Goal: Task Accomplishment & Management: Use online tool/utility

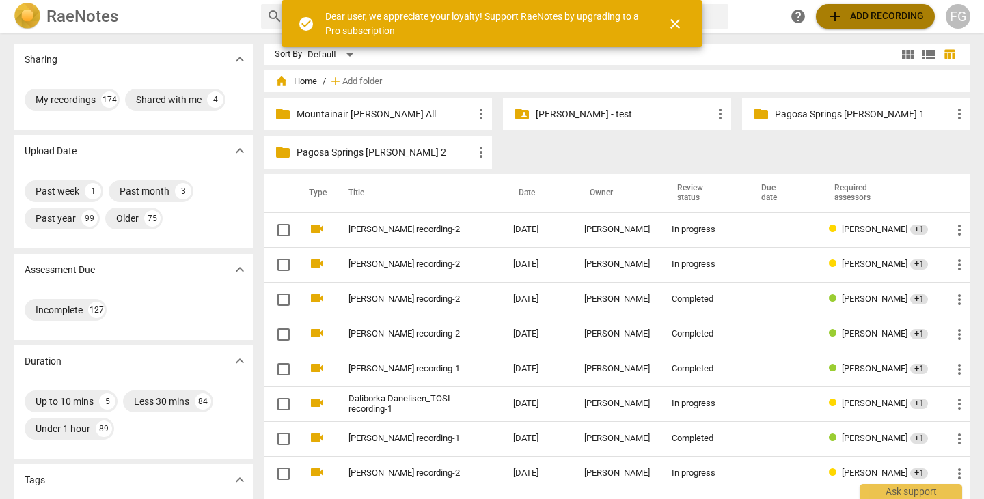
click at [840, 18] on span "add" at bounding box center [835, 16] width 16 height 16
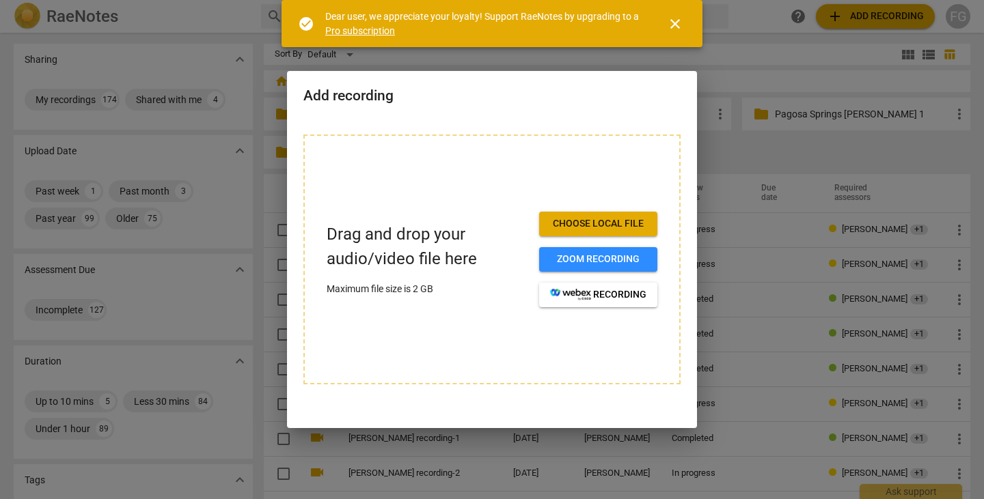
click at [679, 21] on span "close" at bounding box center [675, 24] width 16 height 16
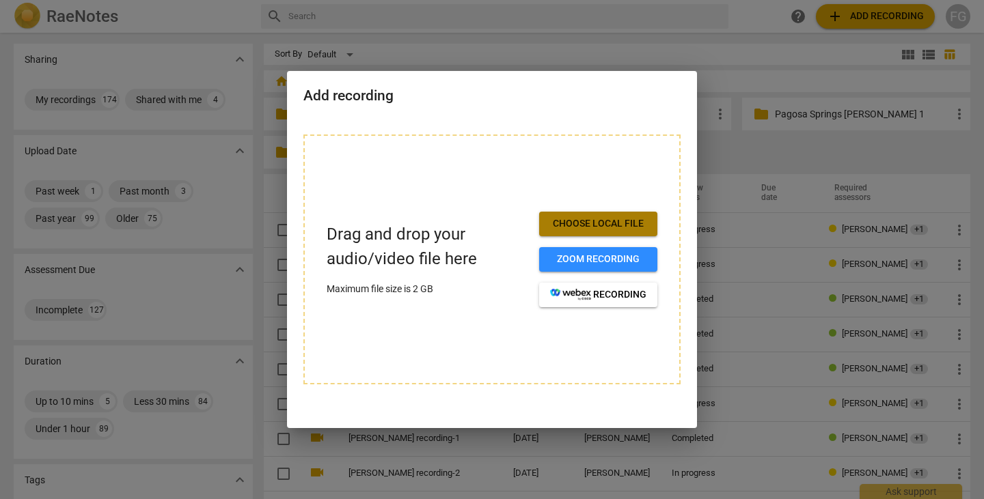
click at [571, 227] on span "Choose local file" at bounding box center [598, 224] width 96 height 14
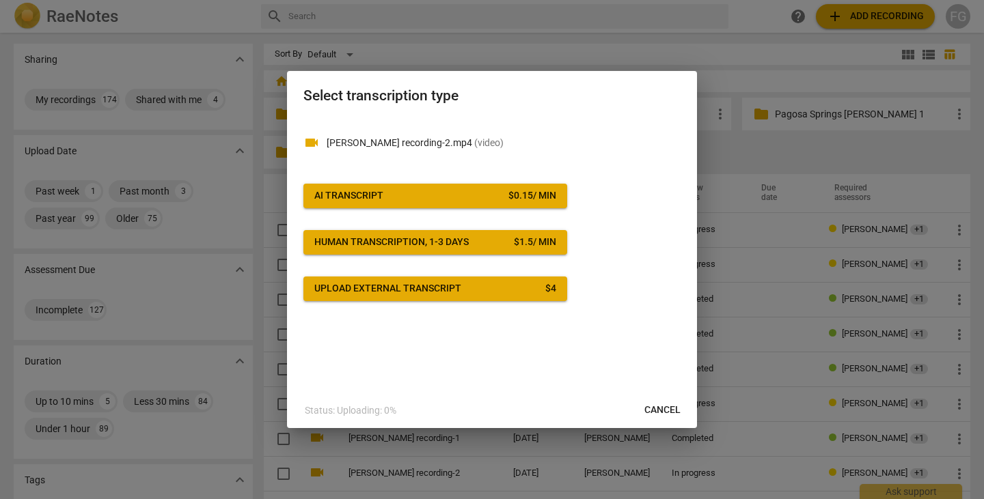
click at [517, 187] on button "AI Transcript $ 0.15 / min" at bounding box center [435, 196] width 264 height 25
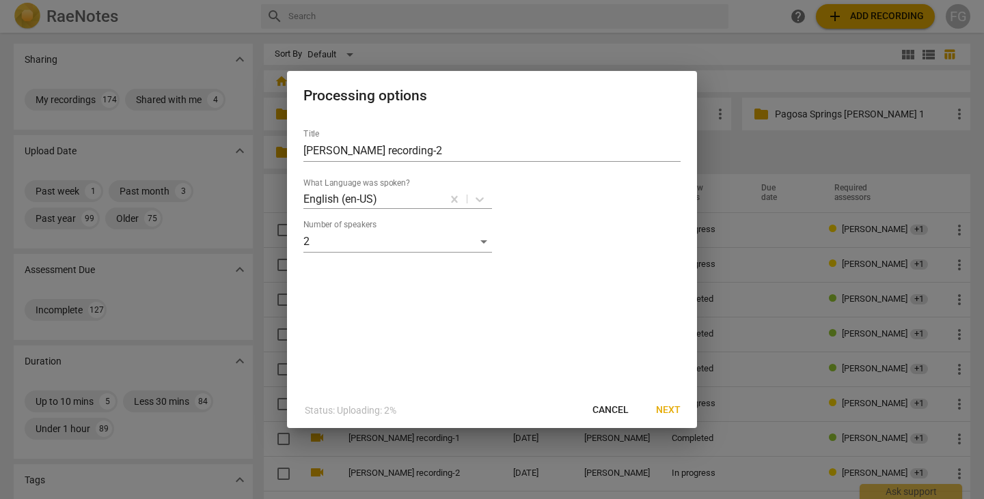
click at [661, 404] on span "Next" at bounding box center [668, 411] width 25 height 14
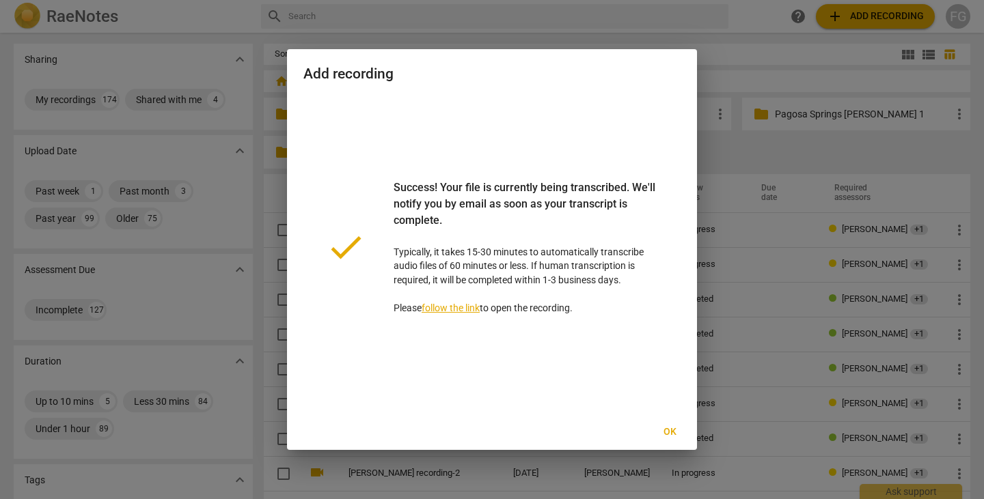
click at [668, 433] on span "Ok" at bounding box center [670, 433] width 22 height 14
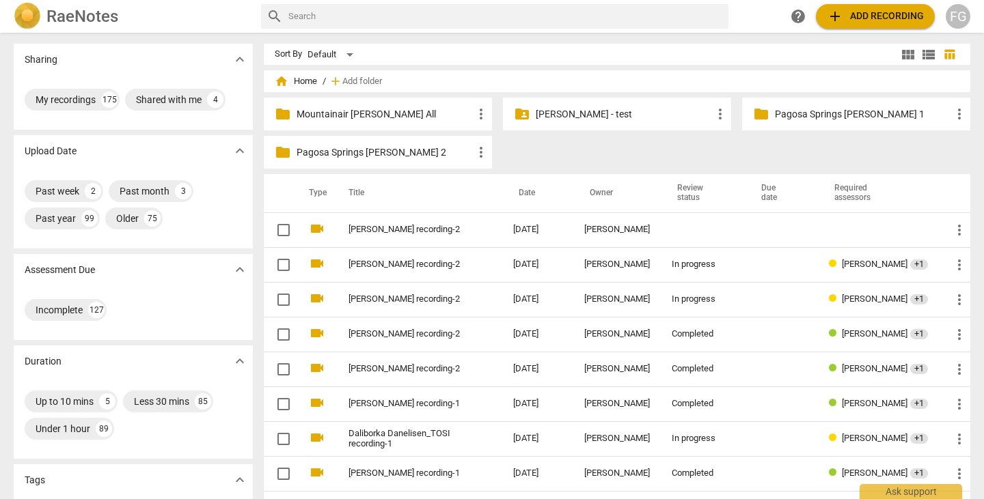
click at [834, 16] on span "add" at bounding box center [835, 16] width 16 height 16
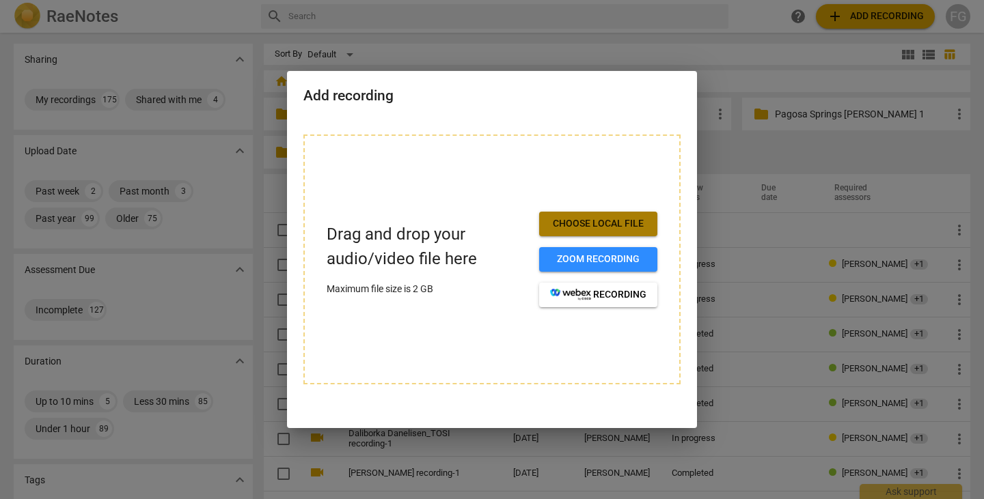
click at [553, 217] on span "Choose local file" at bounding box center [598, 224] width 96 height 14
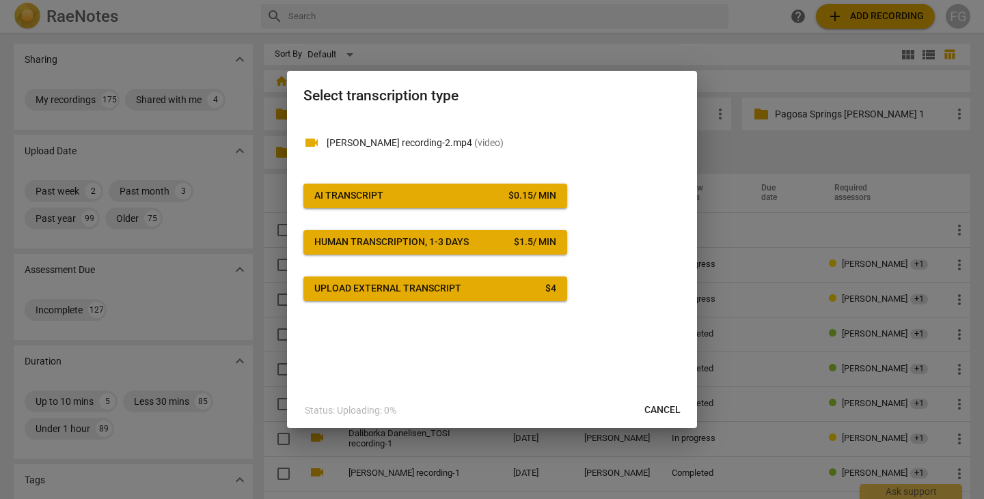
click at [499, 189] on button "AI Transcript $ 0.15 / min" at bounding box center [435, 196] width 264 height 25
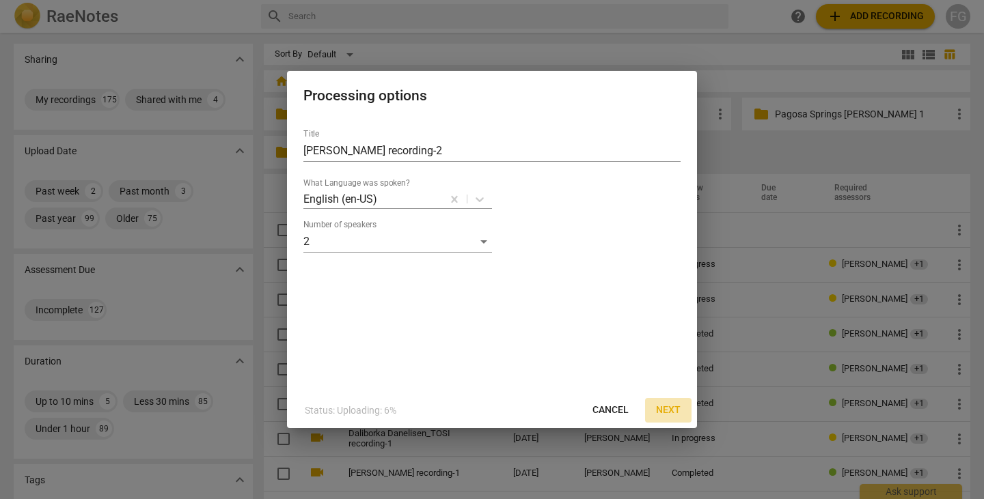
click at [661, 409] on span "Next" at bounding box center [668, 411] width 25 height 14
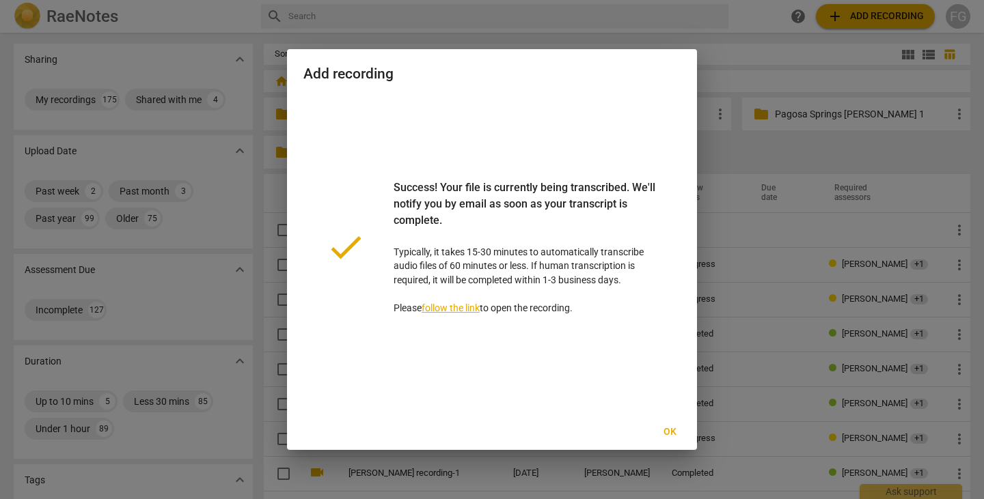
drag, startPoint x: 675, startPoint y: 431, endPoint x: 849, endPoint y: 396, distance: 177.0
click at [675, 431] on span "Ok" at bounding box center [670, 433] width 22 height 14
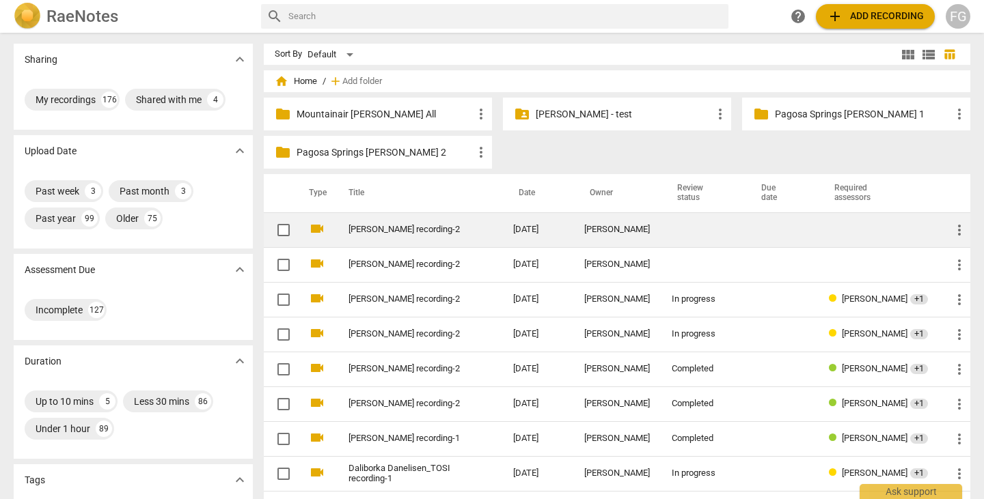
click at [409, 228] on link "Nicholas Murtha_TOSI recording-2" at bounding box center [405, 230] width 115 height 10
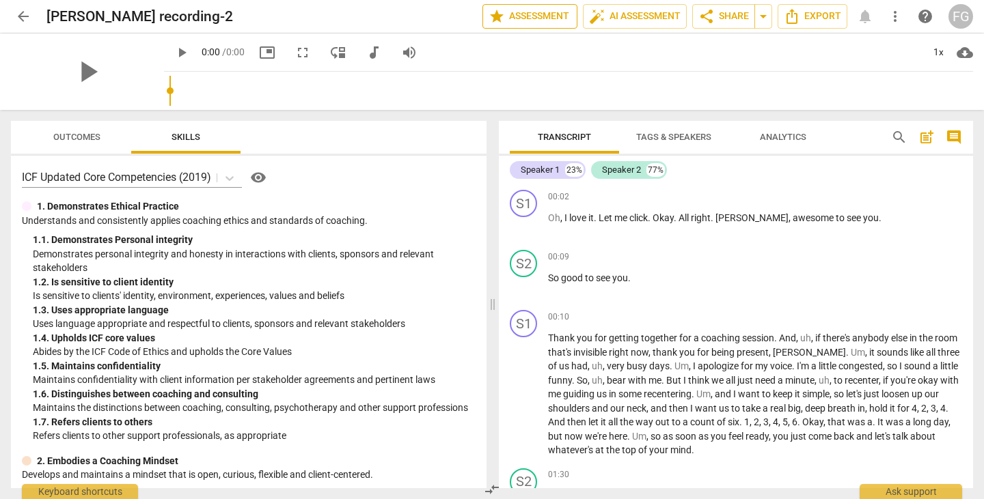
click at [540, 14] on span "star Assessment" at bounding box center [530, 16] width 83 height 16
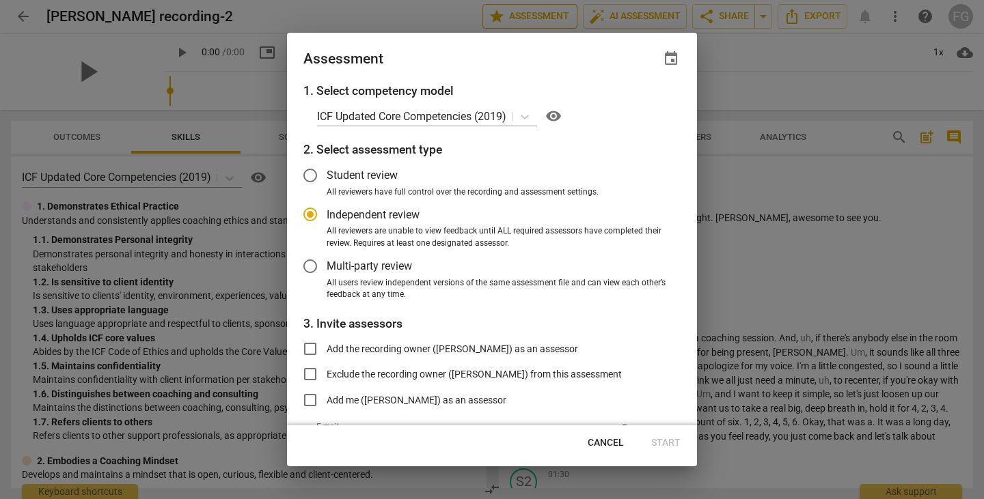
radio input "false"
click at [358, 273] on span "Multi-party review" at bounding box center [369, 266] width 85 height 16
click at [327, 273] on input "Multi-party review" at bounding box center [310, 266] width 33 height 33
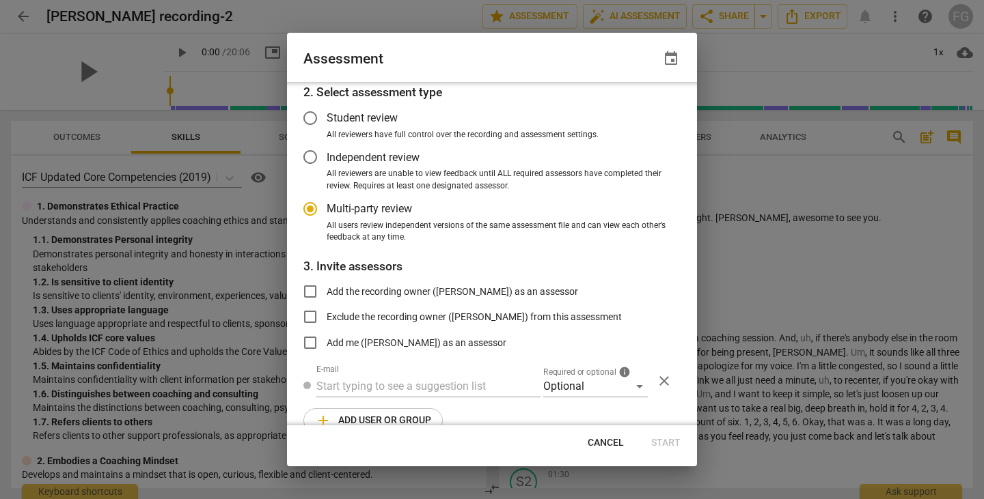
radio input "false"
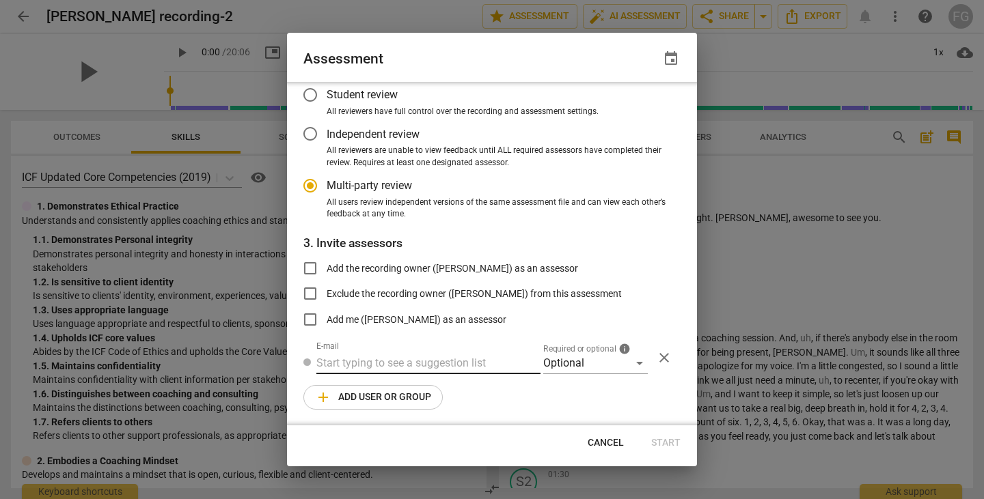
click at [352, 362] on input "text" at bounding box center [428, 364] width 224 height 22
paste input "nwmurtha@geisinger.edu"
type input "nwmurtha@geisinger.edu"
click at [576, 362] on div "Optional" at bounding box center [595, 364] width 105 height 22
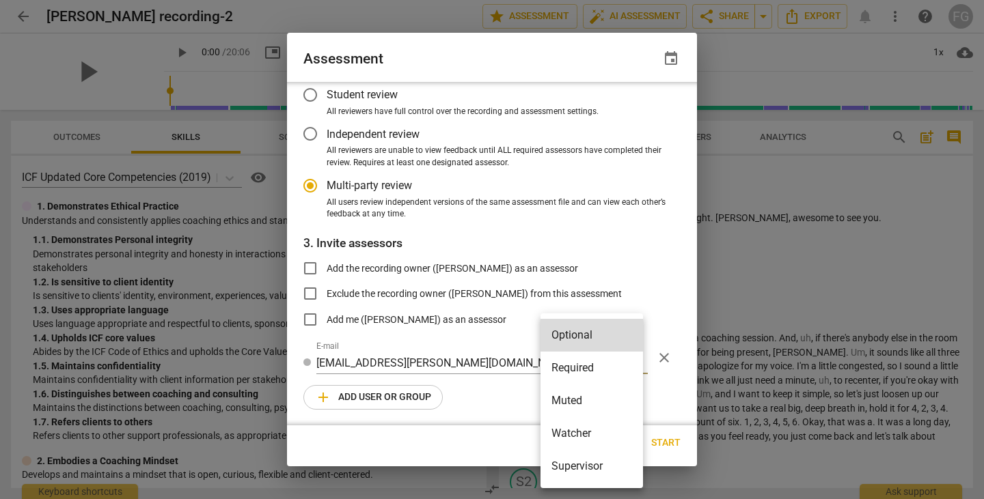
click at [564, 366] on li "Required" at bounding box center [591, 368] width 102 height 33
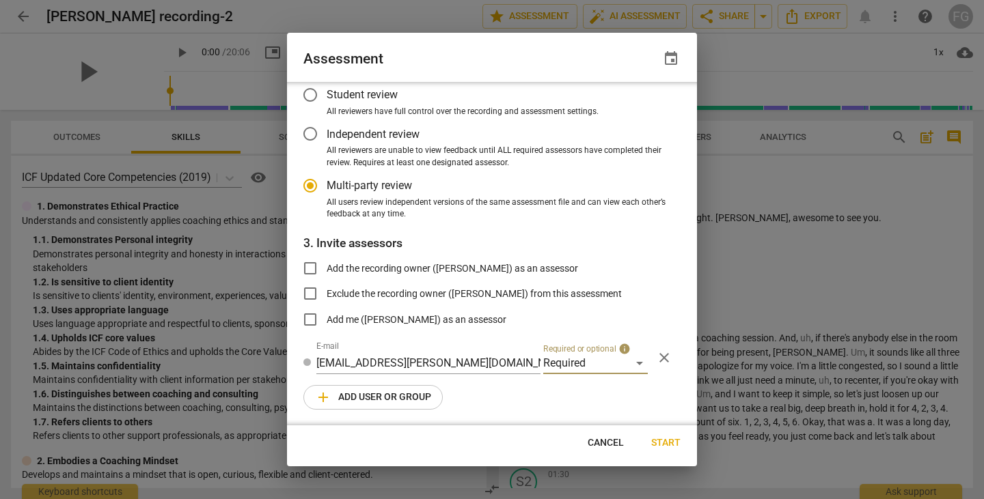
click at [395, 393] on span "add Add user or group" at bounding box center [373, 397] width 116 height 16
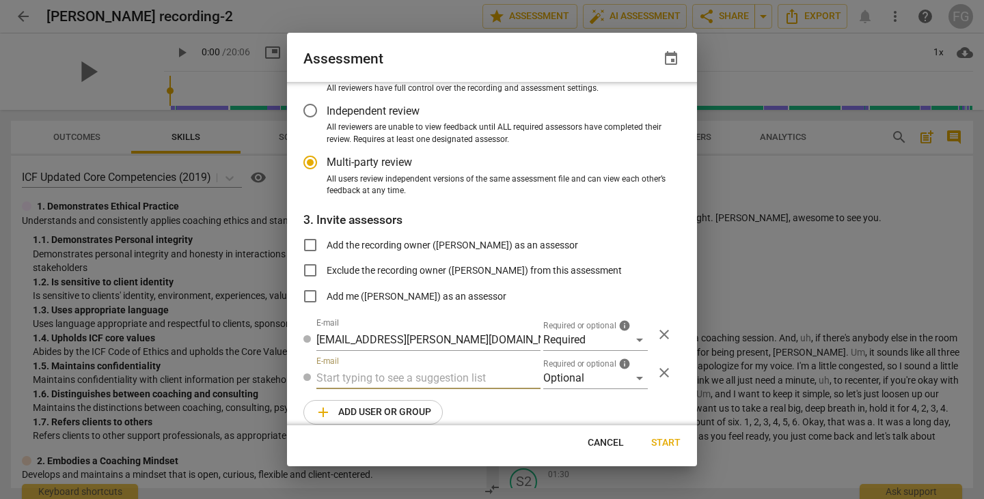
scroll to position [119, 0]
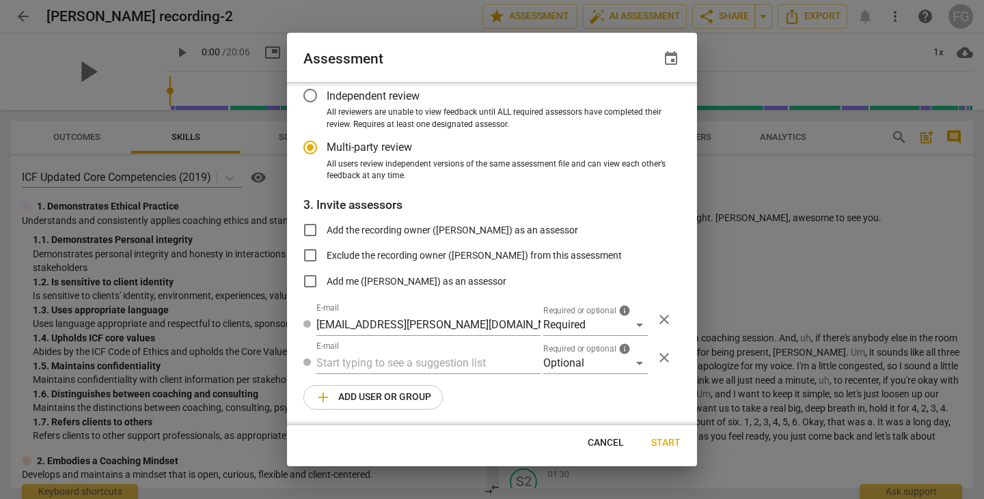
radio input "false"
click at [461, 366] on input "text" at bounding box center [428, 364] width 224 height 22
paste input "stephanie@thecoachescafe.com"
type input "stephanie@thecoachescafe.com"
click at [586, 366] on div "Optional" at bounding box center [595, 364] width 105 height 22
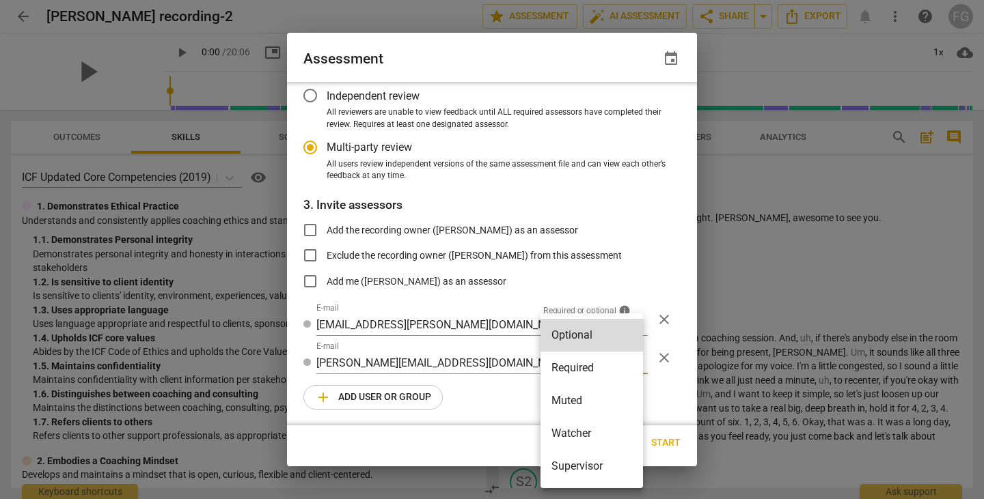
drag, startPoint x: 586, startPoint y: 366, endPoint x: 575, endPoint y: 370, distance: 11.0
click at [586, 366] on li "Required" at bounding box center [591, 368] width 102 height 33
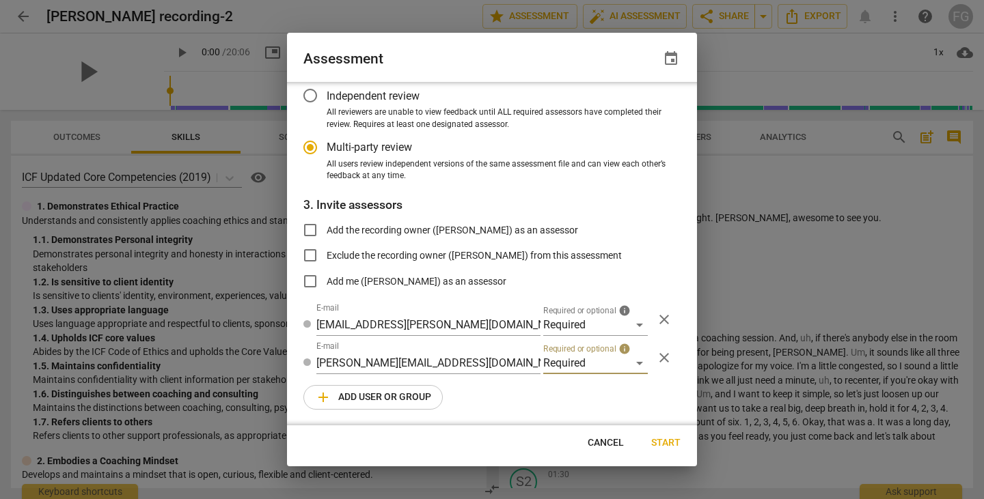
click at [394, 401] on span "add Add user or group" at bounding box center [373, 397] width 116 height 16
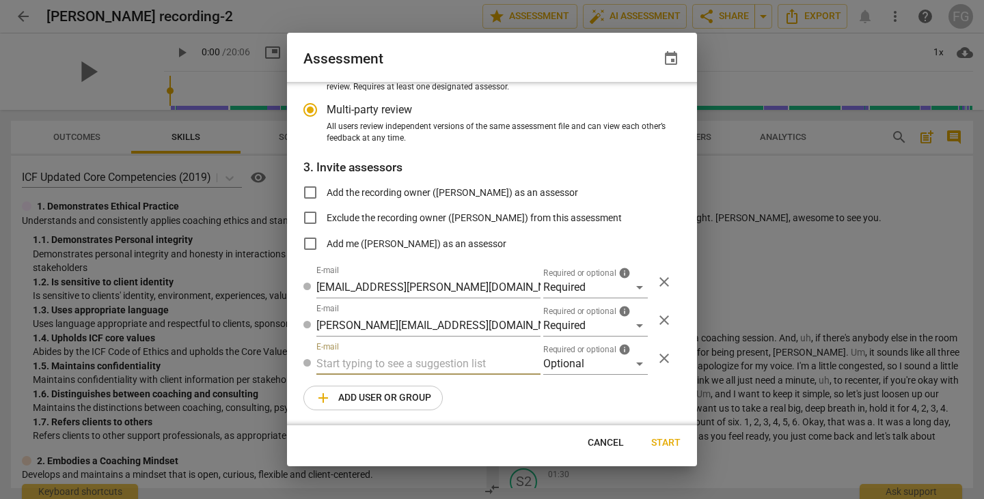
radio input "false"
click at [449, 364] on input "text" at bounding box center [428, 364] width 224 height 22
paste input "stephms513@gmail.com"
type input "stephms513@gmail.com"
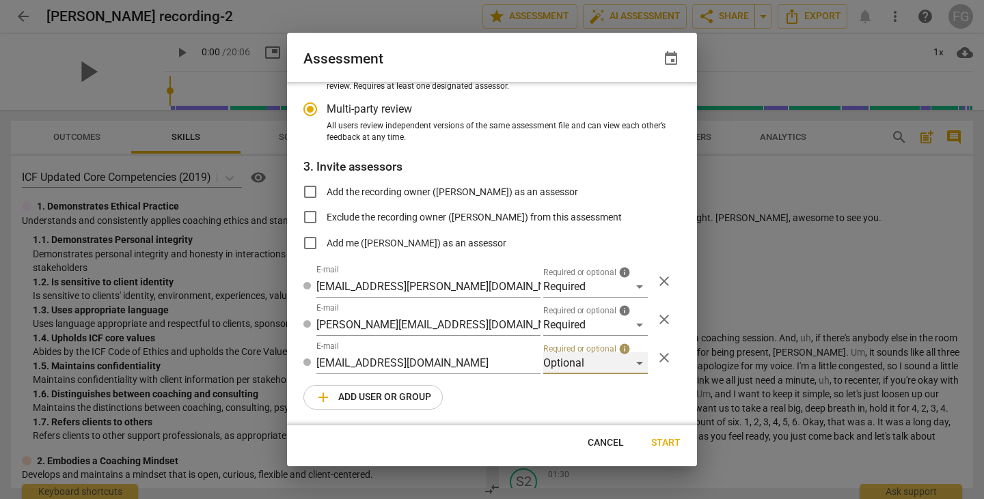
click at [592, 363] on div "Optional" at bounding box center [595, 364] width 105 height 22
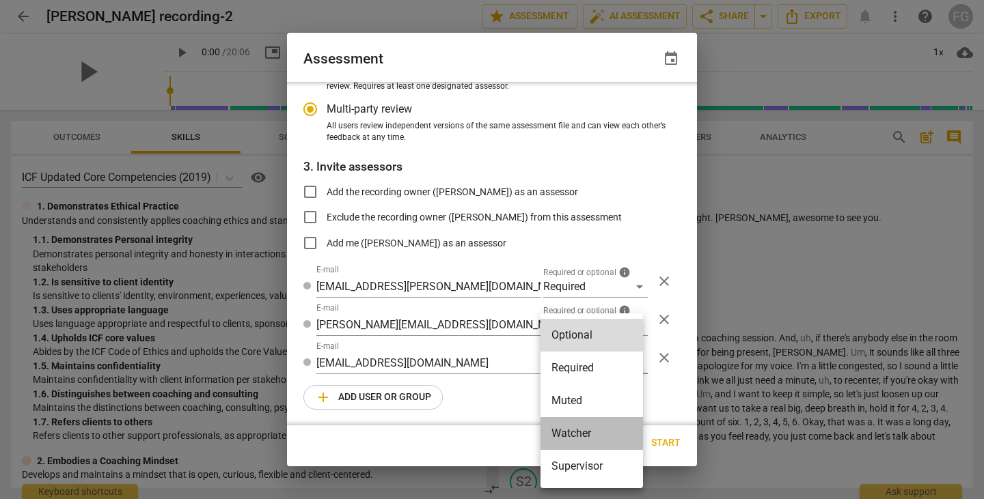
click at [583, 430] on li "Watcher" at bounding box center [591, 433] width 102 height 33
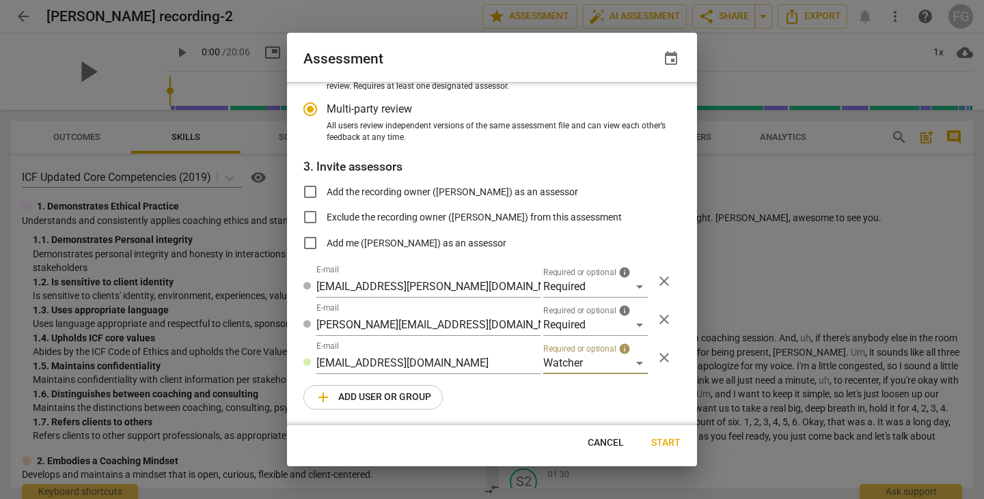
click at [383, 396] on span "add Add user or group" at bounding box center [373, 397] width 116 height 16
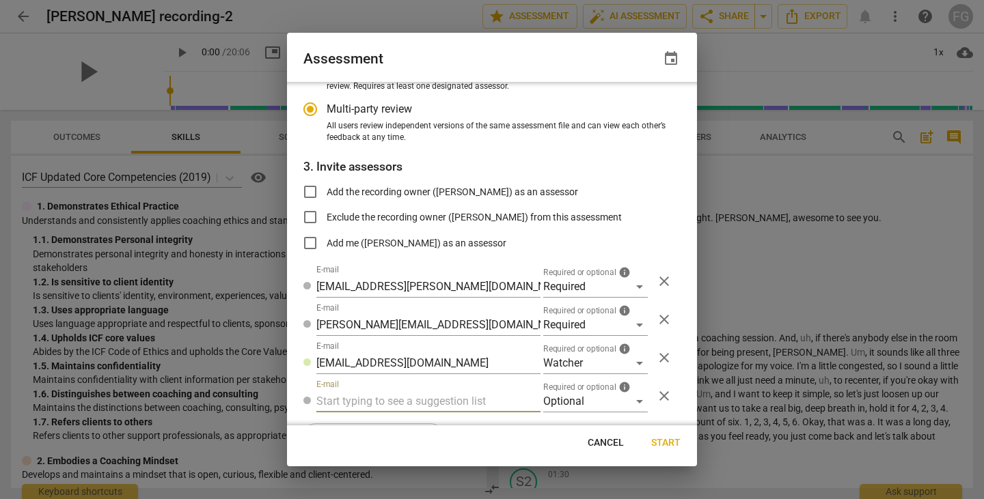
radio input "false"
type input "fgaillour@gmail.com"
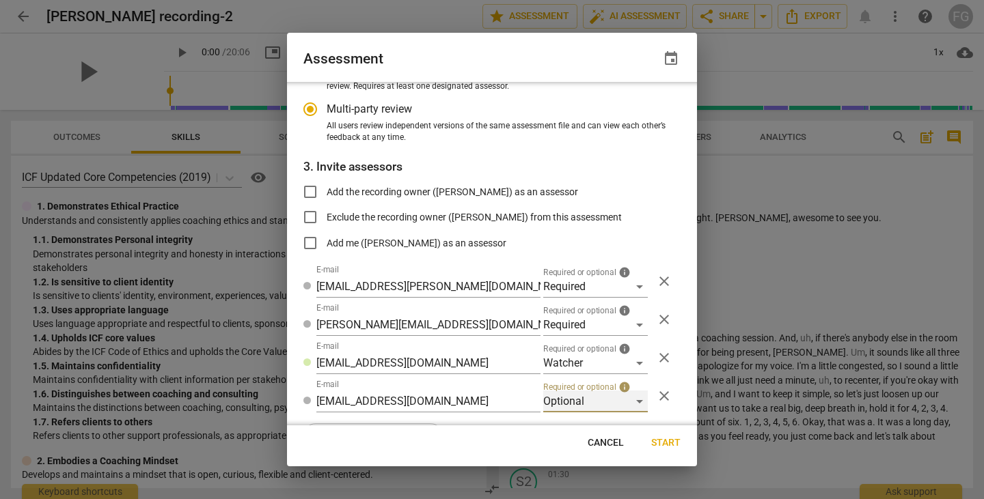
click at [577, 396] on div "Optional" at bounding box center [595, 402] width 105 height 22
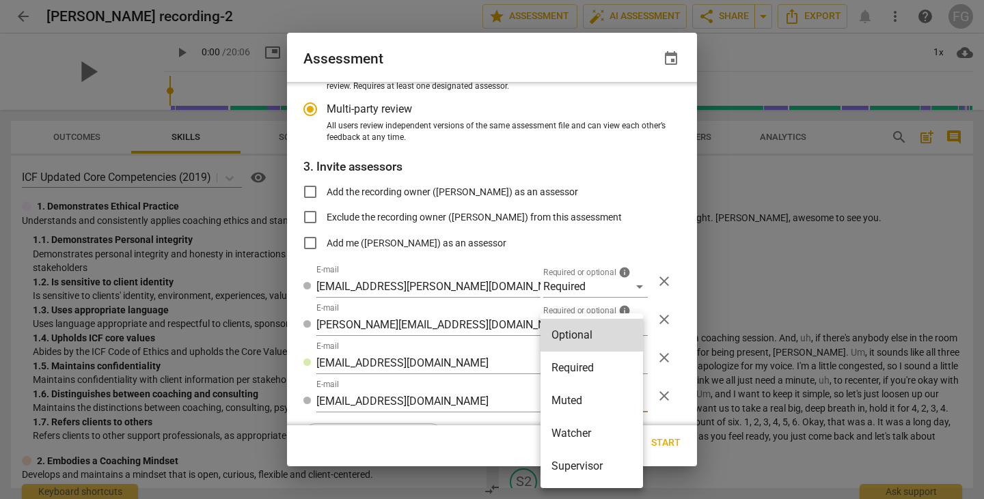
click at [573, 428] on li "Watcher" at bounding box center [591, 433] width 102 height 33
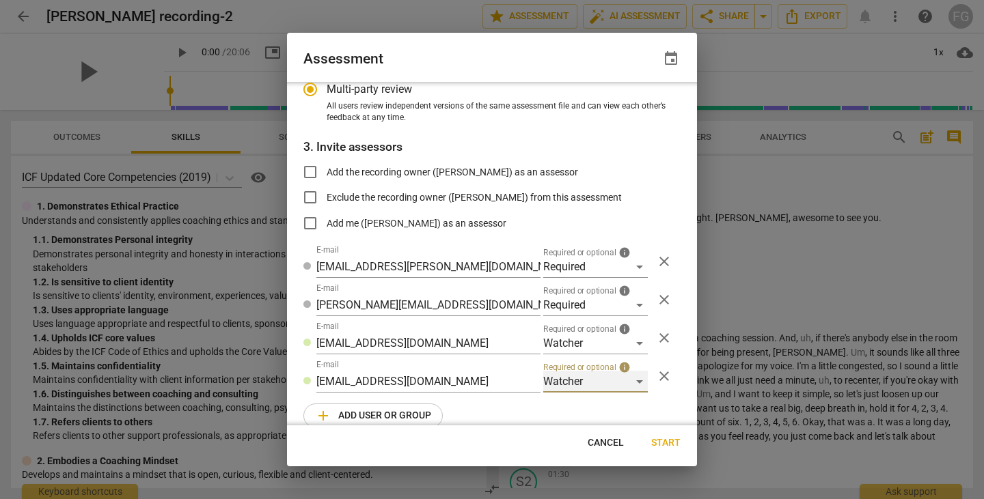
scroll to position [195, 0]
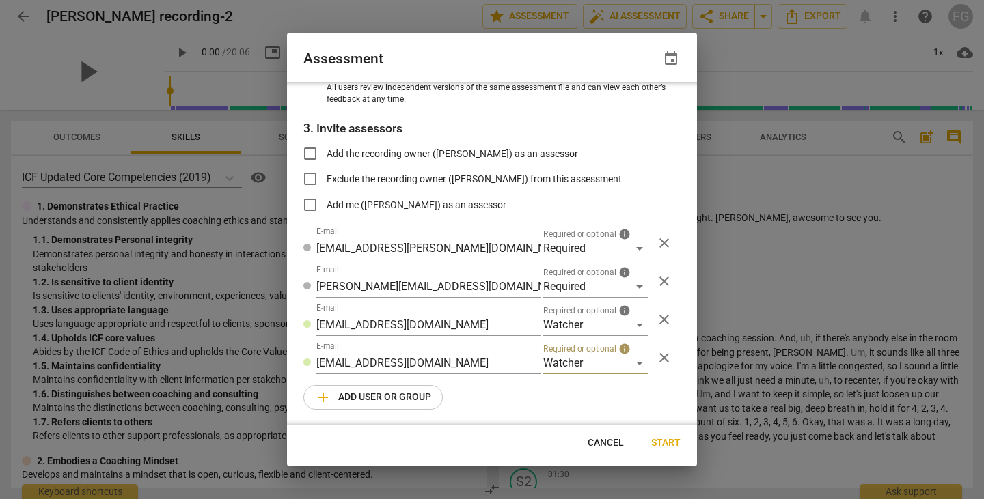
click at [368, 402] on span "add Add user or group" at bounding box center [373, 397] width 116 height 16
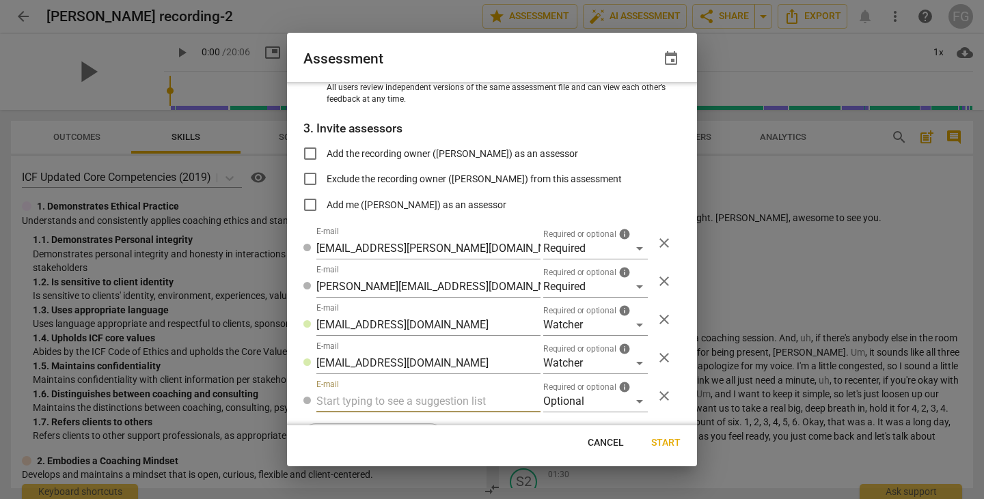
radio input "false"
click at [405, 400] on input "text" at bounding box center [428, 402] width 224 height 22
type input "nikki@physiciancoachinginstitute.com"
click at [575, 387] on span "Required or optional" at bounding box center [579, 387] width 73 height 8
click at [557, 406] on div "Optional" at bounding box center [595, 402] width 105 height 22
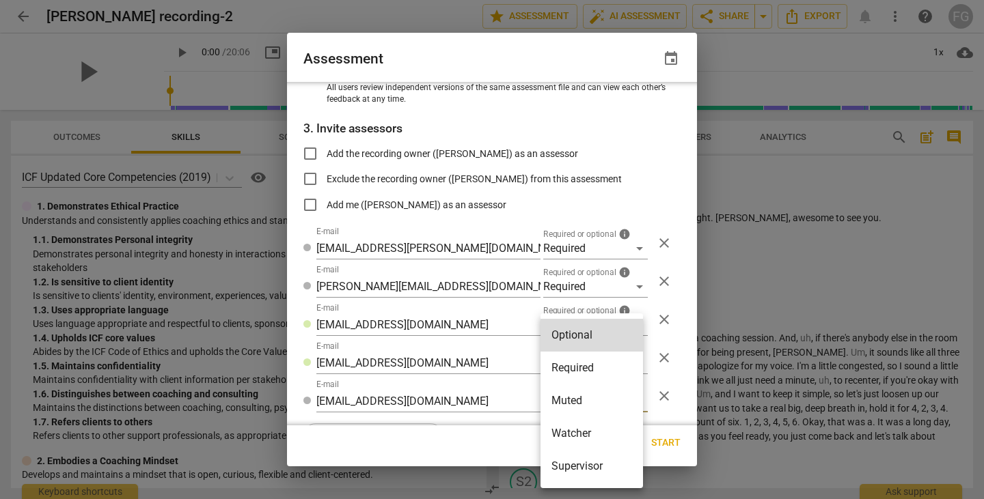
click at [561, 433] on li "Watcher" at bounding box center [591, 433] width 102 height 33
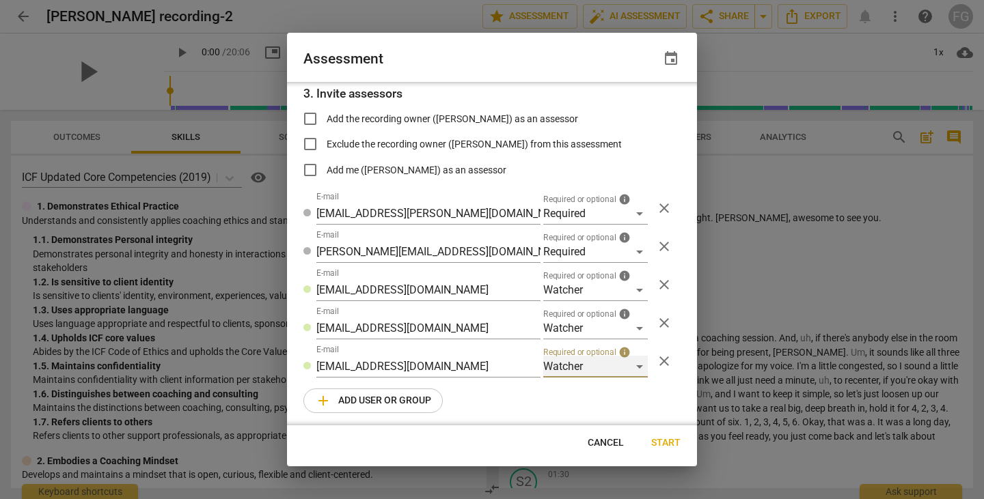
radio input "false"
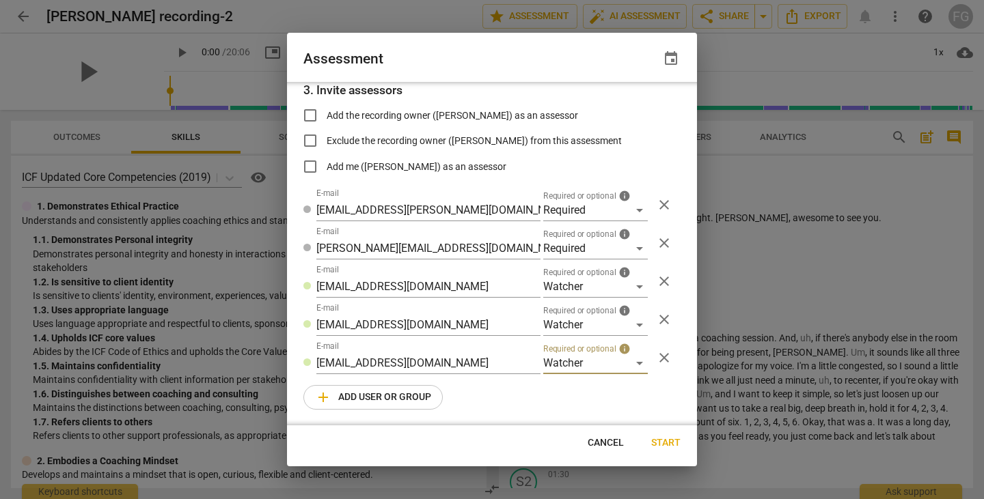
click at [663, 442] on span "Start" at bounding box center [665, 444] width 29 height 14
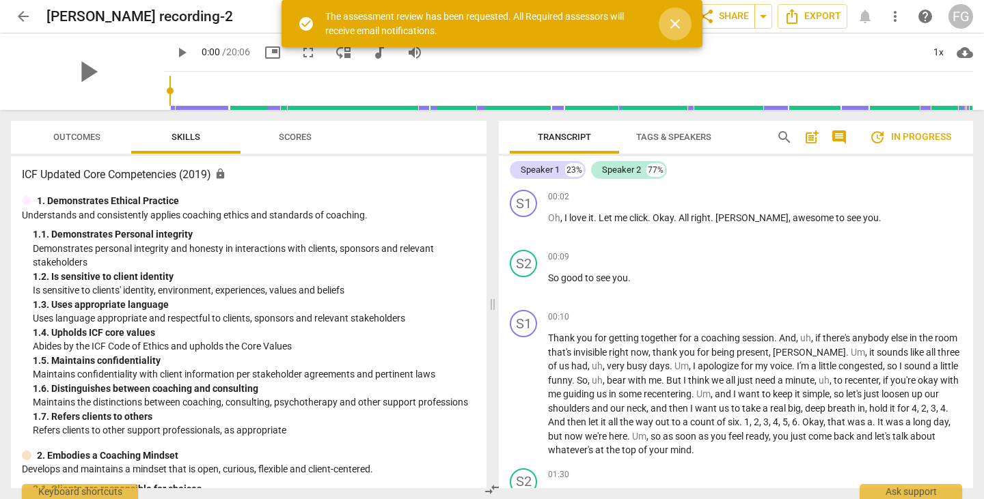
click at [673, 27] on span "close" at bounding box center [675, 24] width 16 height 16
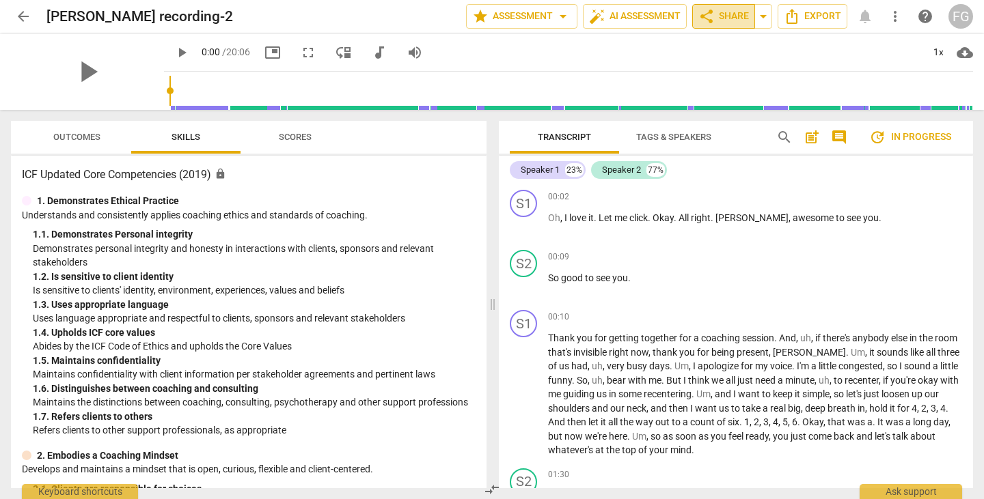
click at [728, 19] on span "share Share" at bounding box center [723, 16] width 51 height 16
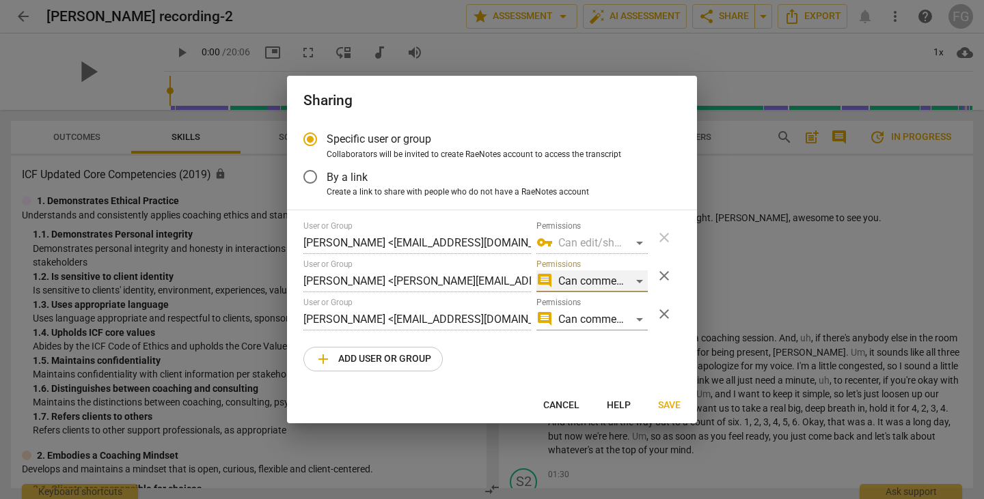
click at [639, 279] on div "comment Can comment" at bounding box center [591, 282] width 111 height 22
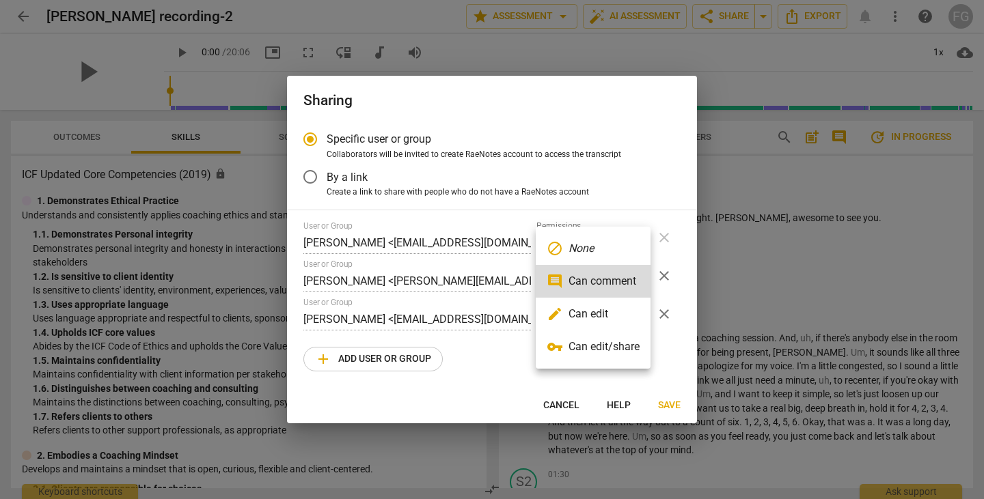
click at [584, 314] on li "edit Can edit" at bounding box center [593, 314] width 115 height 33
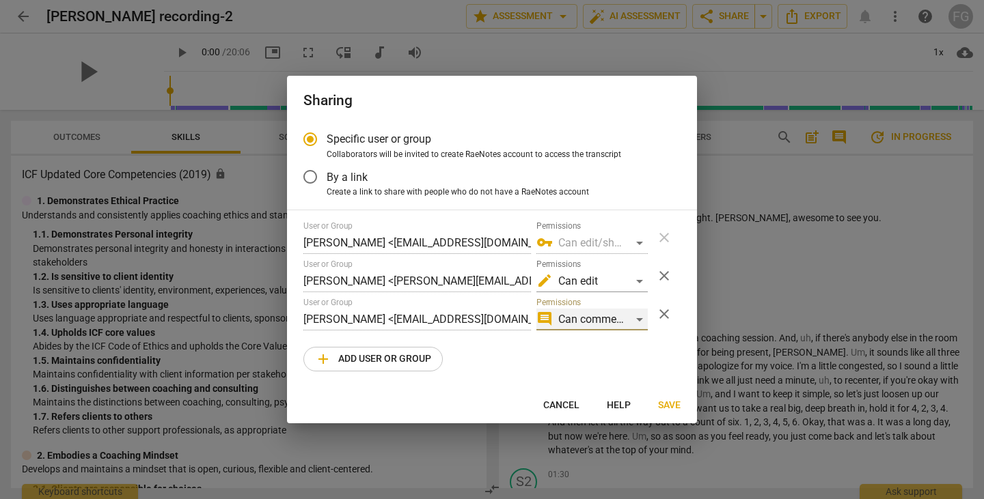
click at [642, 316] on div "comment Can comment" at bounding box center [591, 320] width 111 height 22
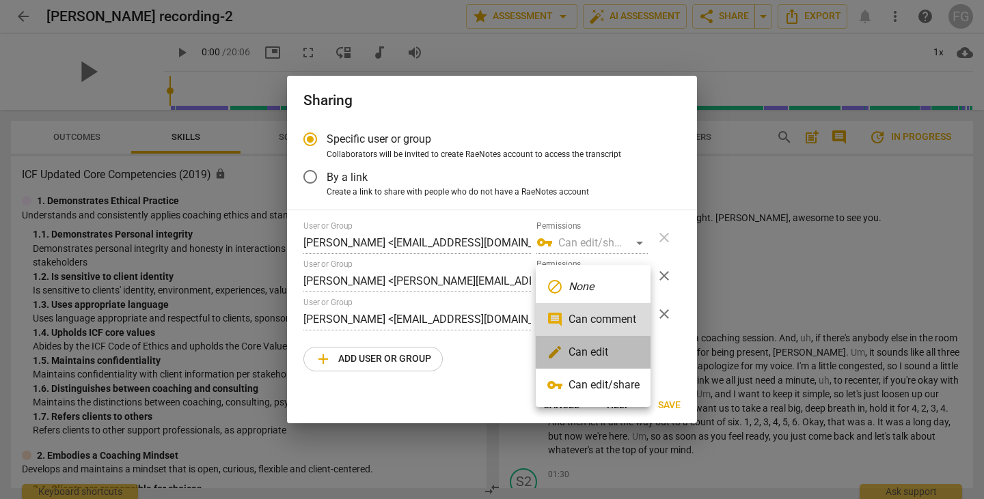
click at [573, 353] on li "edit Can edit" at bounding box center [593, 352] width 115 height 33
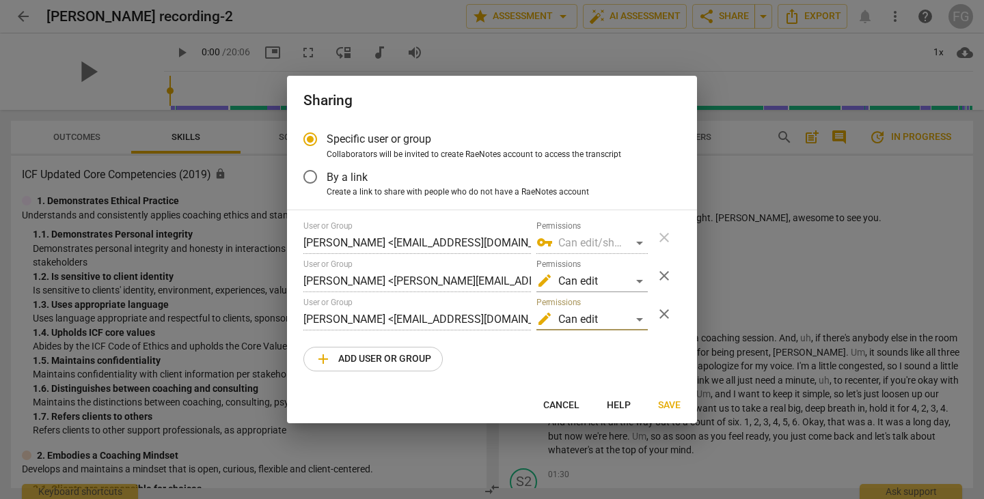
click at [662, 409] on span "Save" at bounding box center [669, 406] width 23 height 14
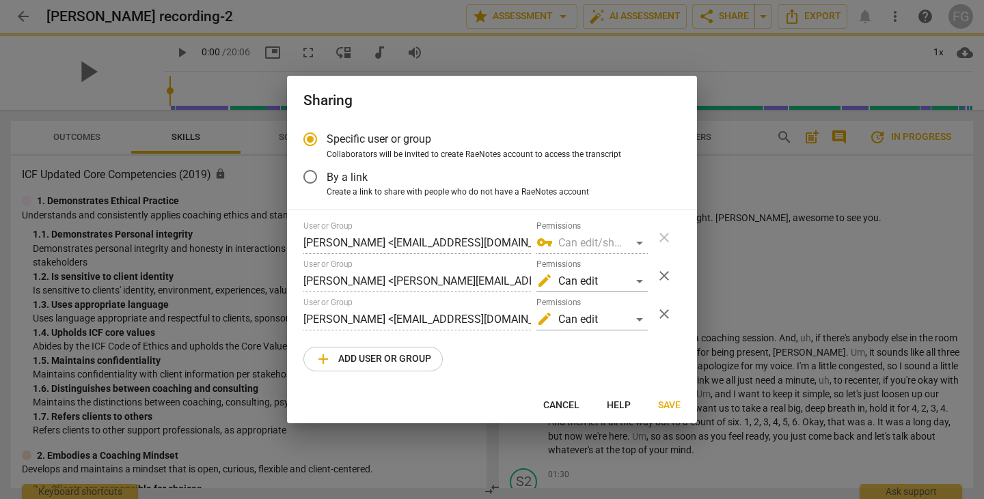
radio input "false"
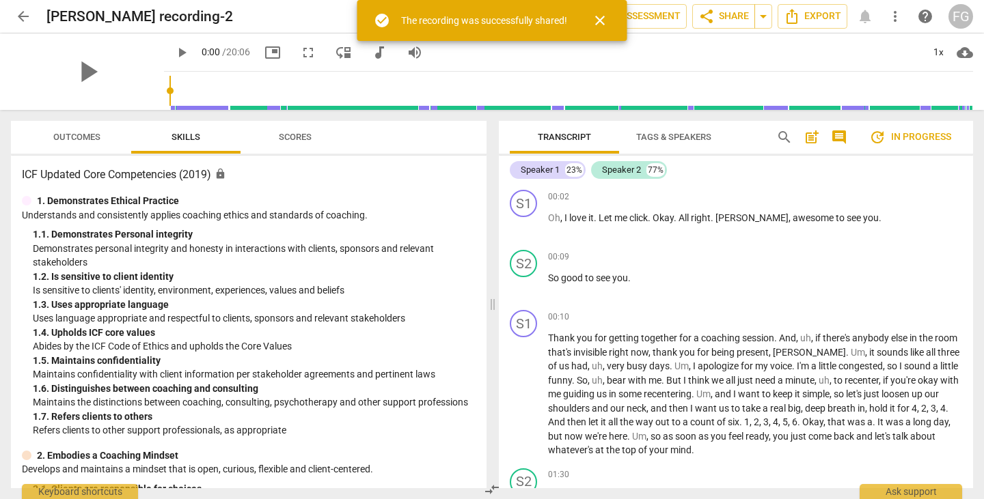
click at [21, 18] on span "arrow_back" at bounding box center [23, 16] width 16 height 16
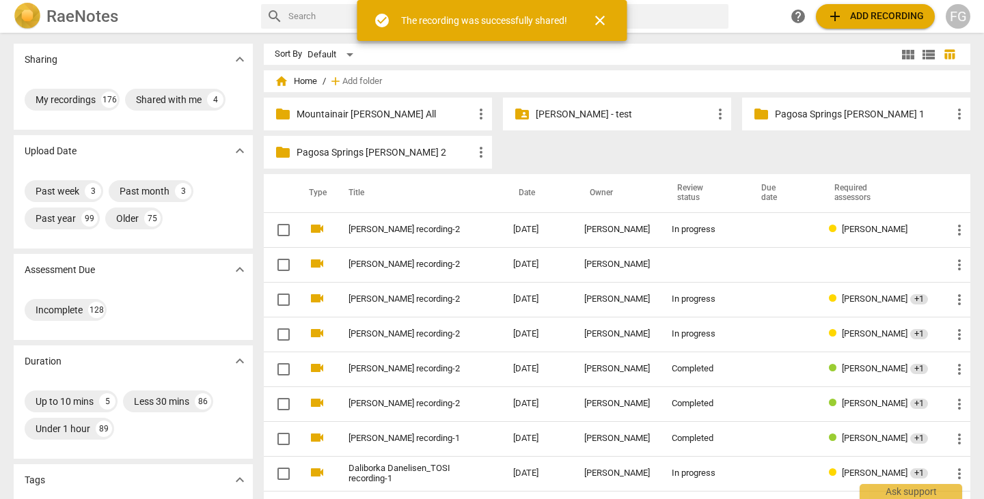
click at [404, 260] on link "[PERSON_NAME] recording-2" at bounding box center [405, 265] width 115 height 10
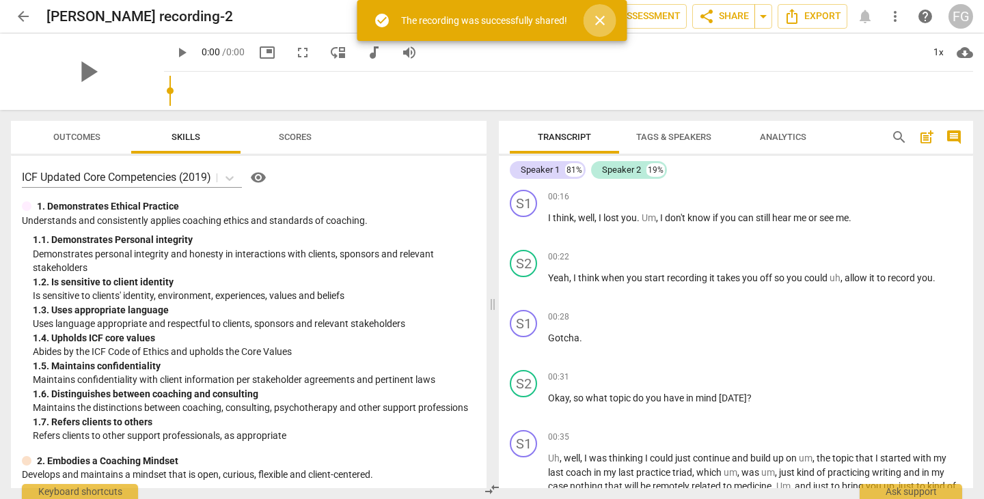
click at [597, 23] on span "close" at bounding box center [600, 20] width 16 height 16
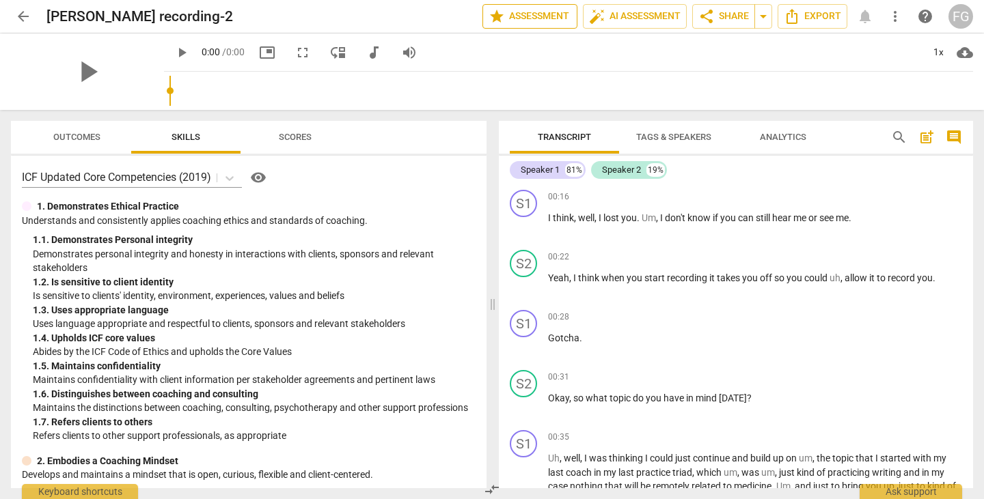
click at [507, 14] on span "star Assessment" at bounding box center [530, 16] width 83 height 16
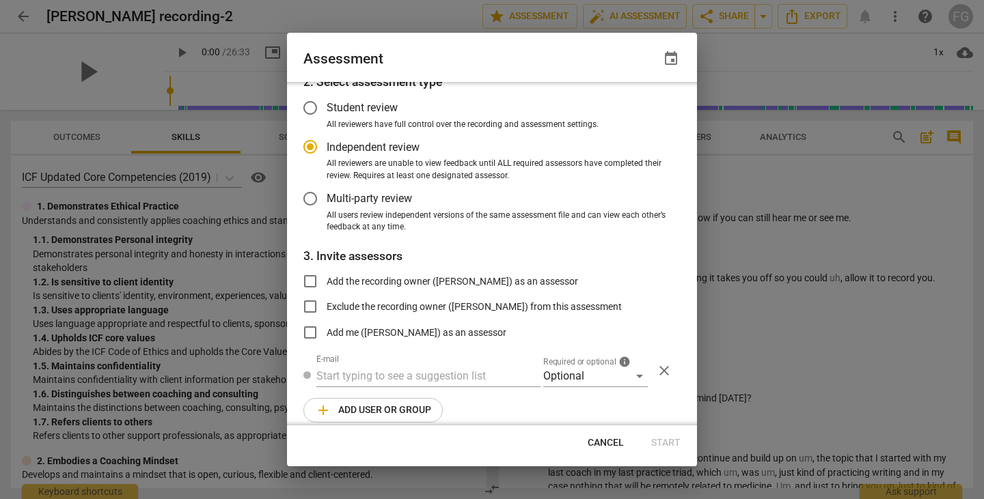
radio input "false"
click at [344, 212] on span "All users review independent versions of the same assessment file and can view …" at bounding box center [498, 221] width 343 height 24
click at [0, 0] on input "All users review independent versions of the same assessment file and can view …" at bounding box center [0, 0] width 0 height 0
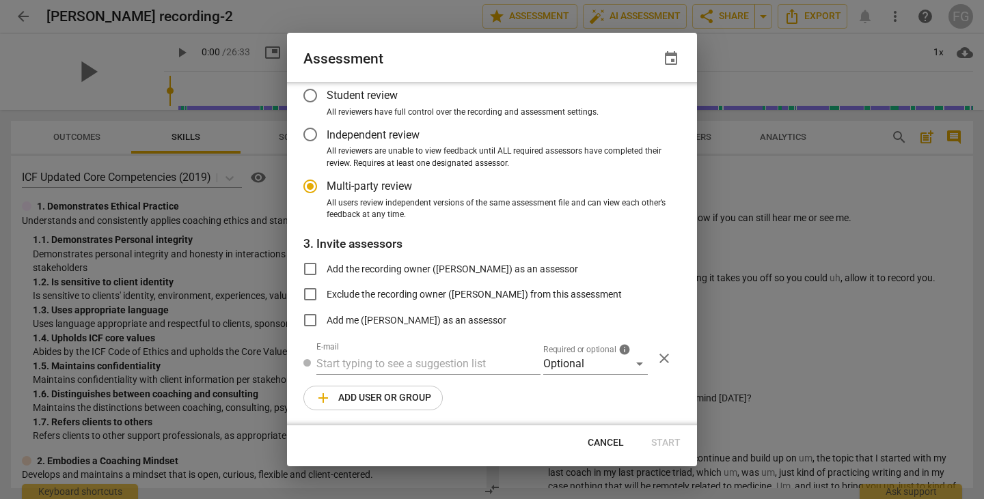
radio input "false"
click at [378, 352] on div "E-mail" at bounding box center [428, 358] width 224 height 33
click at [378, 361] on input "text" at bounding box center [428, 364] width 224 height 22
paste input "zaljuboori1@geisinger.edu"
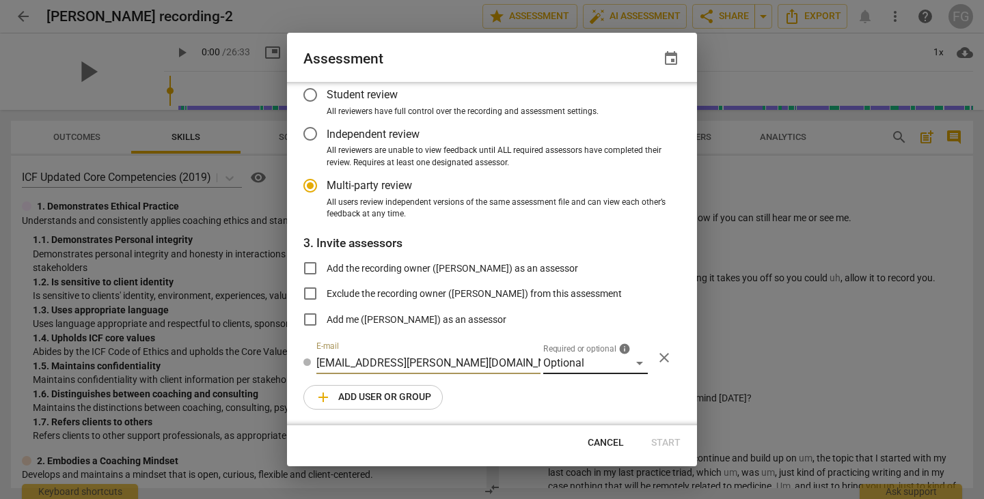
type input "zaljuboori1@geisinger.edu"
click at [590, 364] on div "Optional" at bounding box center [595, 364] width 105 height 22
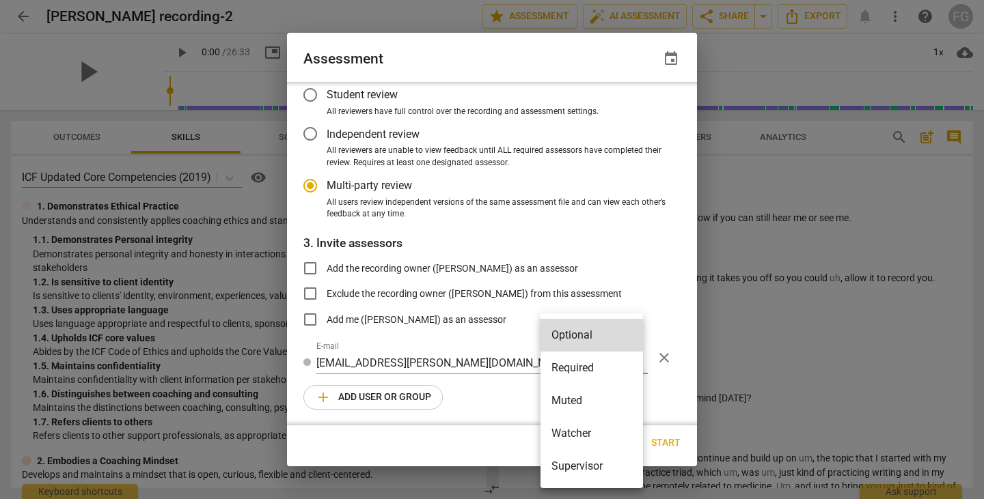
click at [566, 358] on li "Required" at bounding box center [591, 368] width 102 height 33
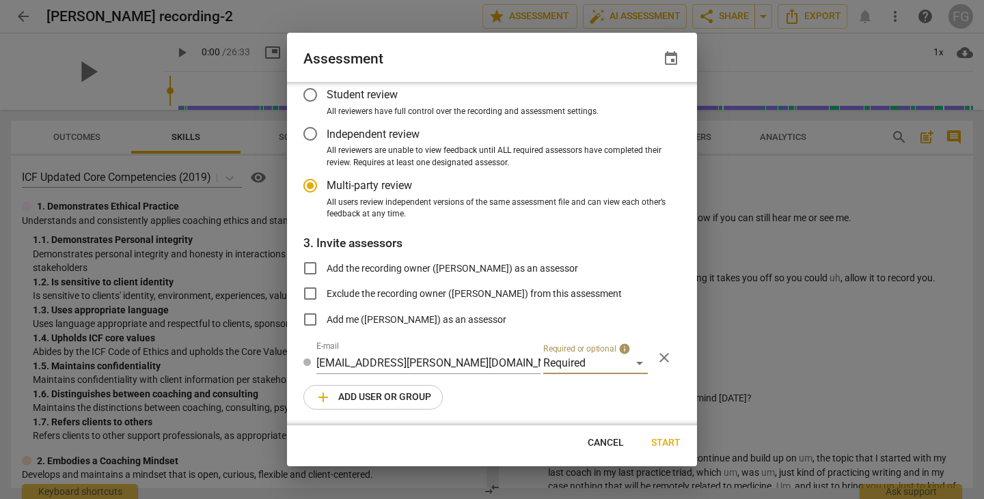
click at [357, 405] on span "add Add user or group" at bounding box center [373, 397] width 116 height 16
radio input "false"
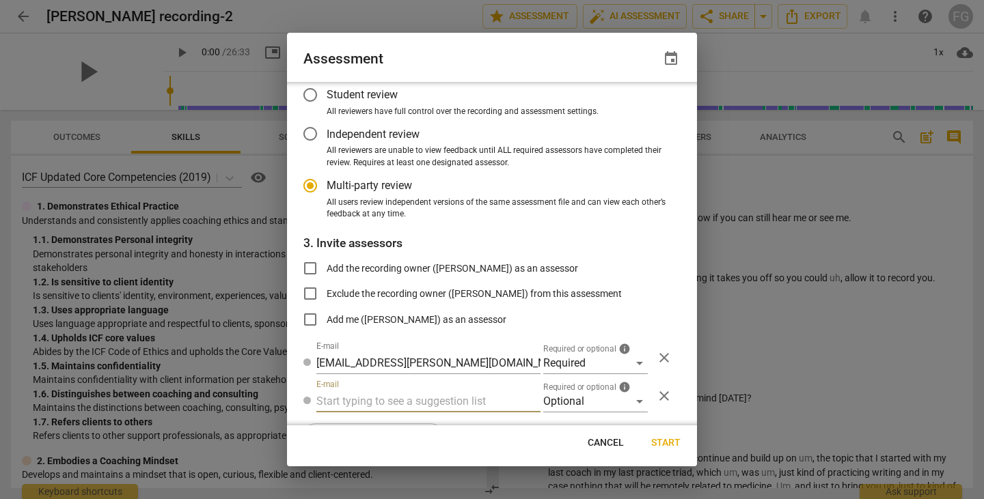
click at [410, 396] on input "text" at bounding box center [428, 402] width 224 height 22
paste input "carl.franco@invitechange.com"
type input "carl.franco@invitechange.com"
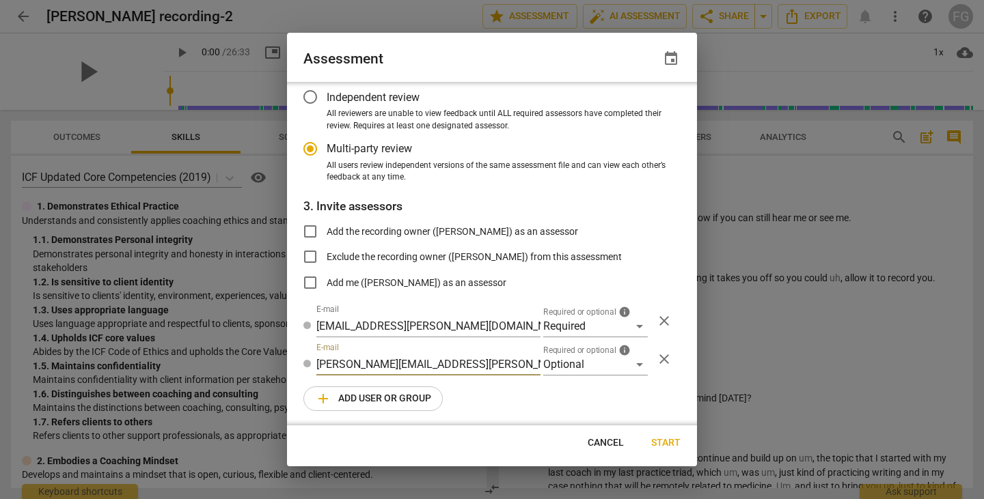
radio input "false"
type input "carl.franco@invitechange.com"
click at [590, 370] on div "Optional" at bounding box center [595, 364] width 105 height 22
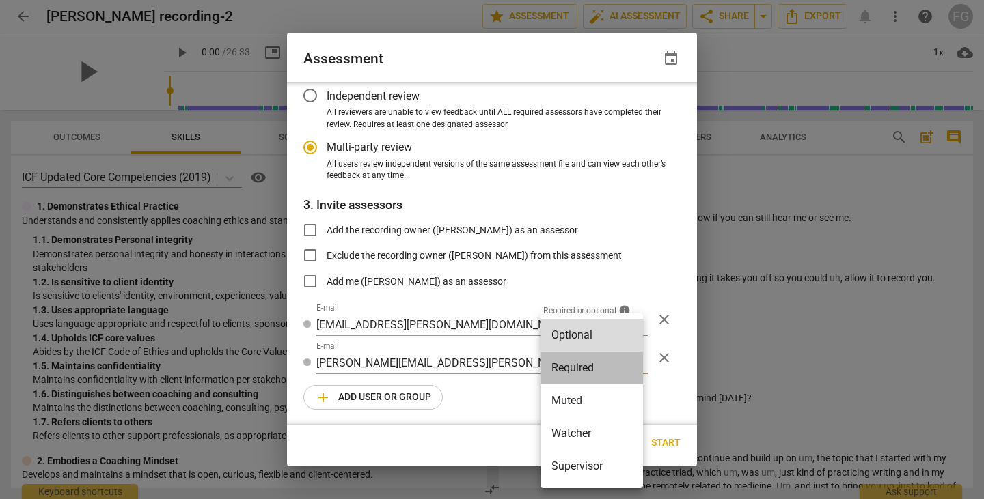
click at [576, 365] on li "Required" at bounding box center [591, 368] width 102 height 33
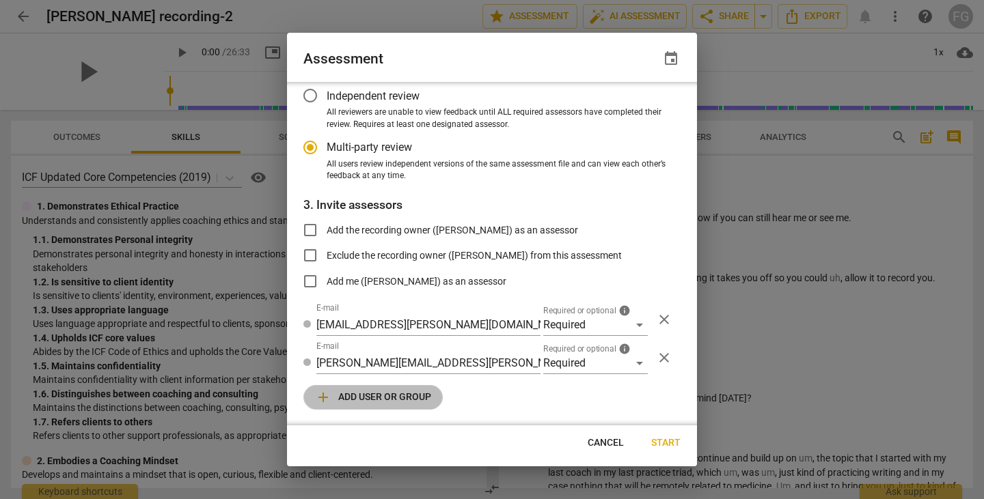
click at [386, 400] on span "add Add user or group" at bounding box center [373, 397] width 116 height 16
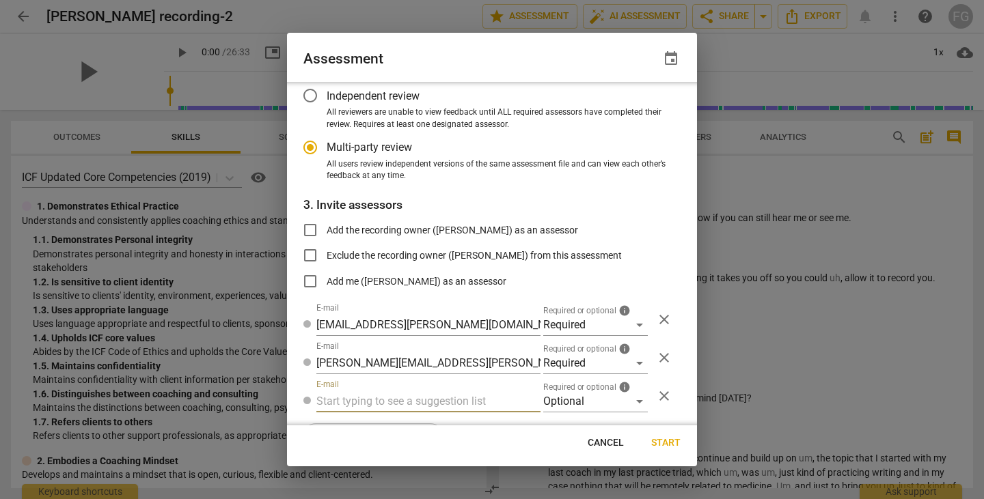
radio input "false"
click at [374, 400] on input "text" at bounding box center [428, 402] width 224 height 22
type input "fgaillour@gmail.com"
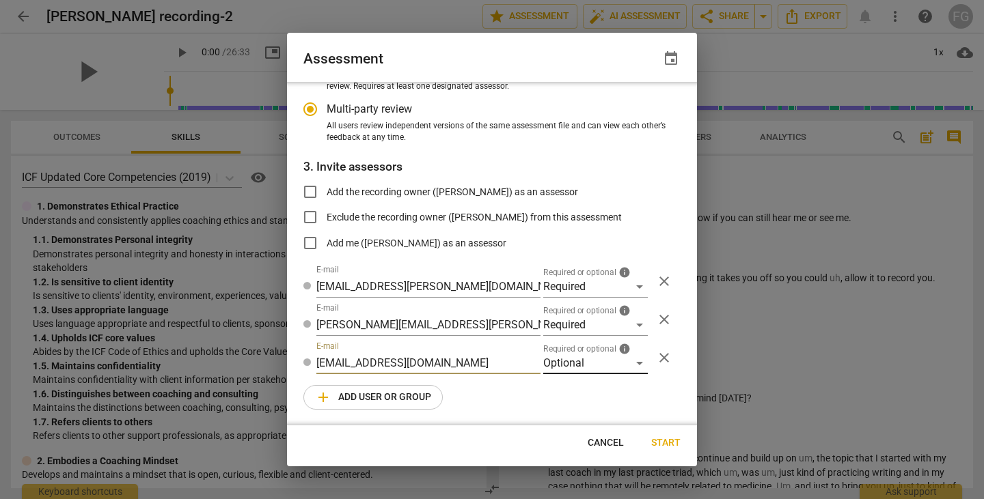
radio input "false"
type input "fgaillour@gmail.com"
click at [590, 361] on div "Optional" at bounding box center [595, 364] width 105 height 22
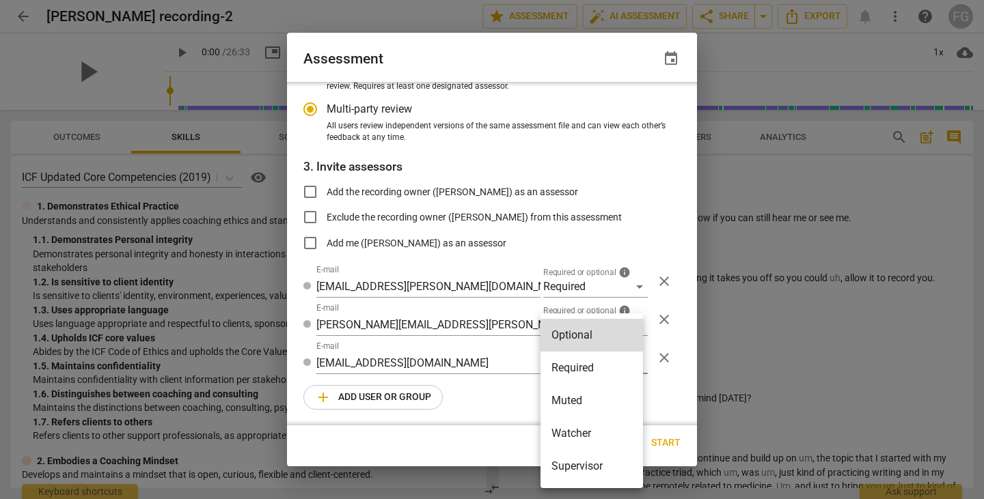
click at [600, 437] on li "Watcher" at bounding box center [591, 433] width 102 height 33
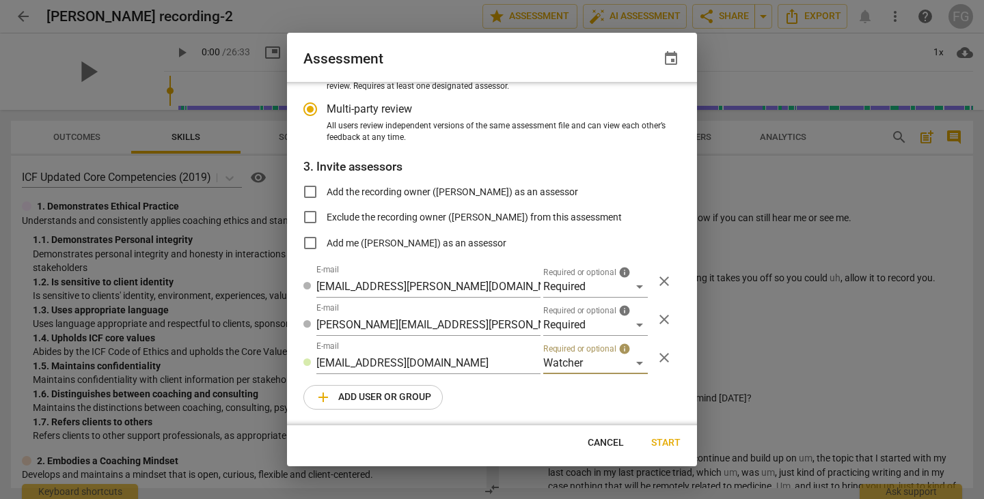
click at [382, 405] on span "add Add user or group" at bounding box center [373, 397] width 116 height 16
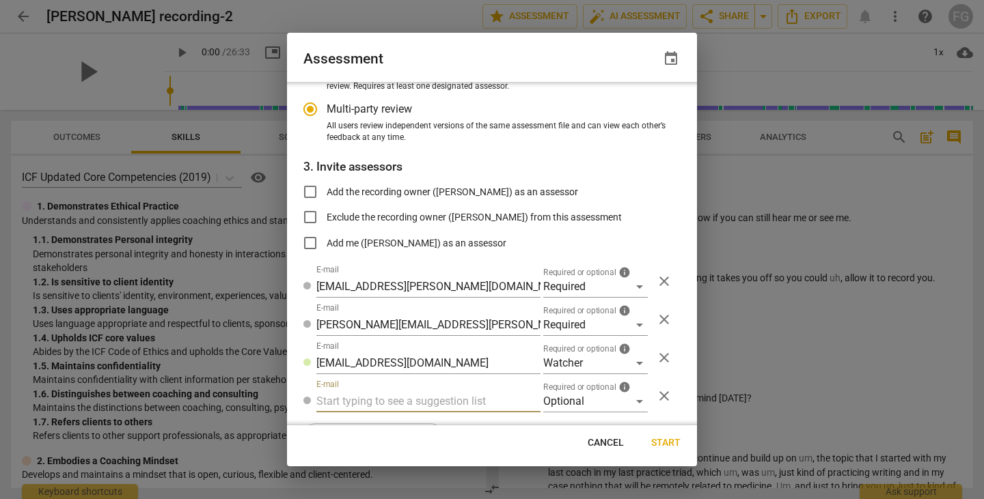
radio input "false"
click at [390, 398] on input "text" at bounding box center [428, 402] width 224 height 22
type input "nikki@physiciancoachinginstitute.com"
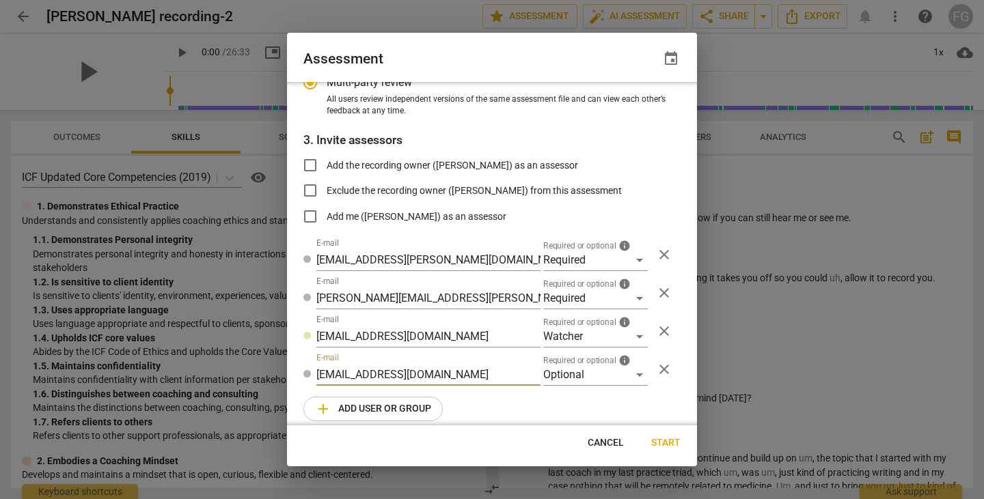
radio input "false"
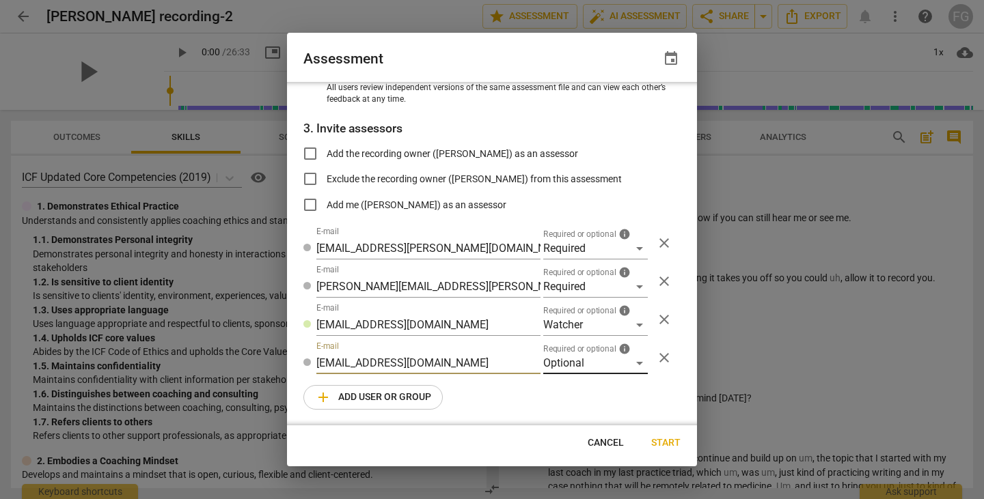
type input "nikki@physiciancoachinginstitute.com"
click at [587, 366] on div "Optional" at bounding box center [595, 364] width 105 height 22
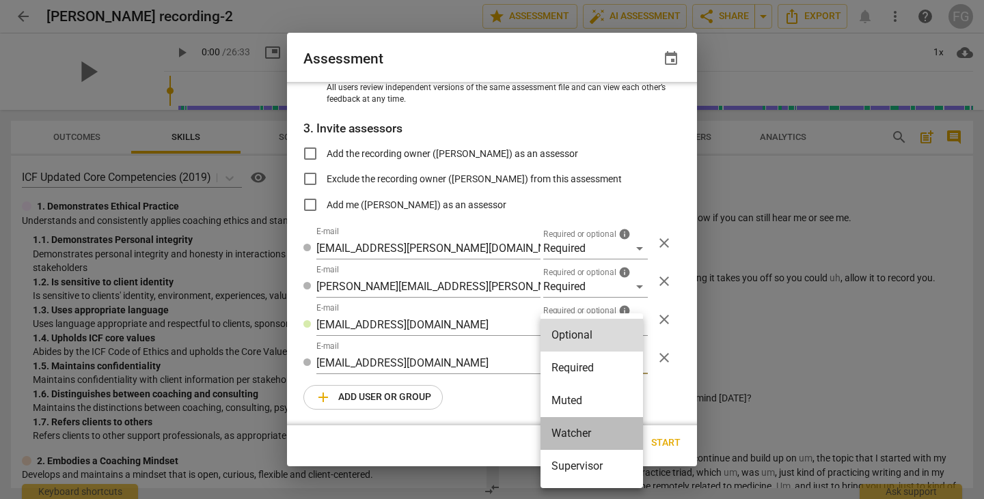
click at [581, 437] on li "Watcher" at bounding box center [591, 433] width 102 height 33
radio input "false"
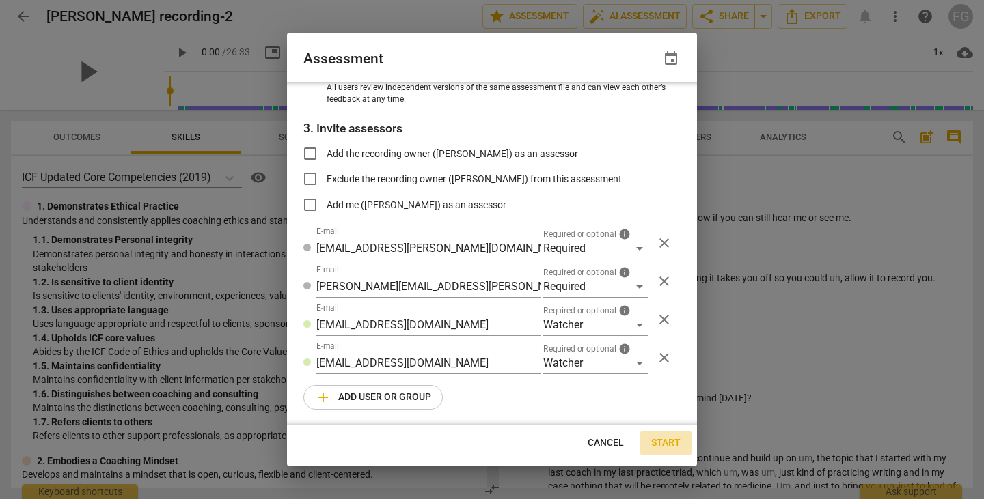
click at [669, 448] on span "Start" at bounding box center [665, 444] width 29 height 14
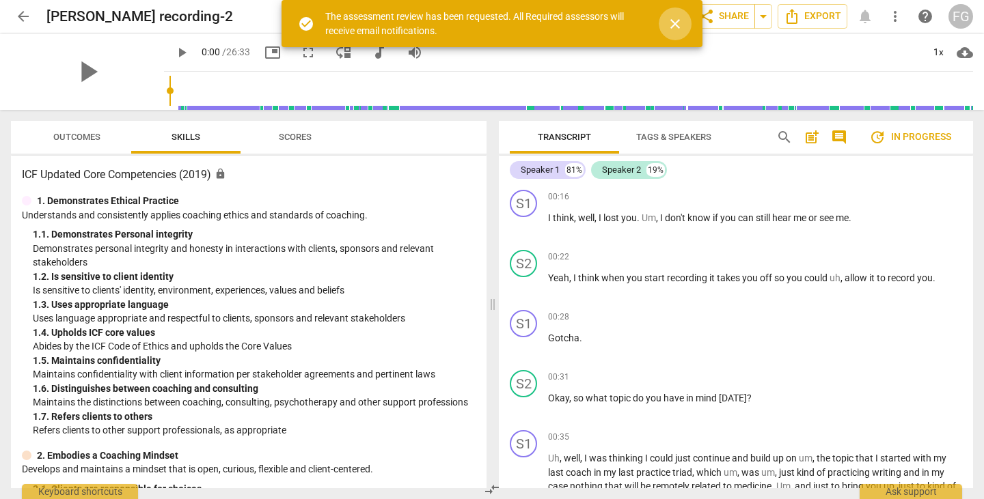
click at [677, 20] on span "close" at bounding box center [675, 24] width 16 height 16
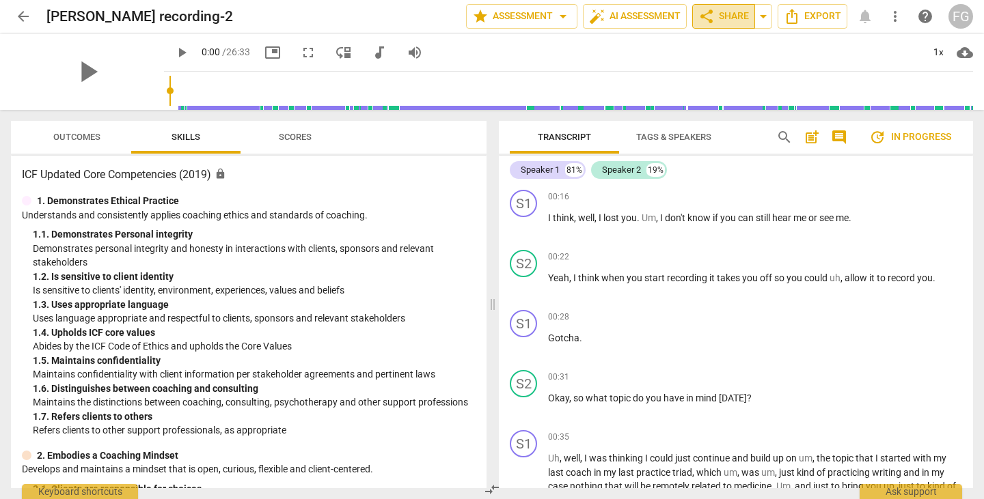
click at [730, 20] on span "share Share" at bounding box center [723, 16] width 51 height 16
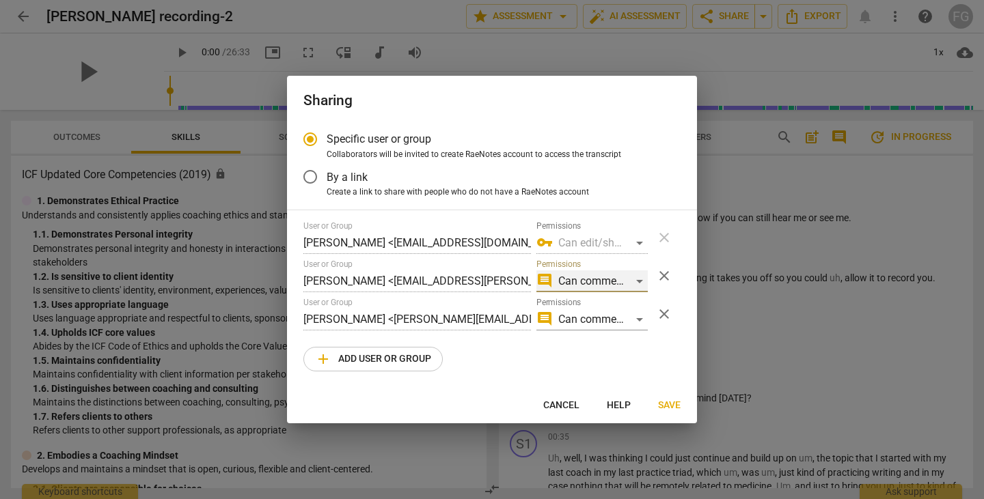
click at [640, 284] on div "comment Can comment" at bounding box center [591, 282] width 111 height 22
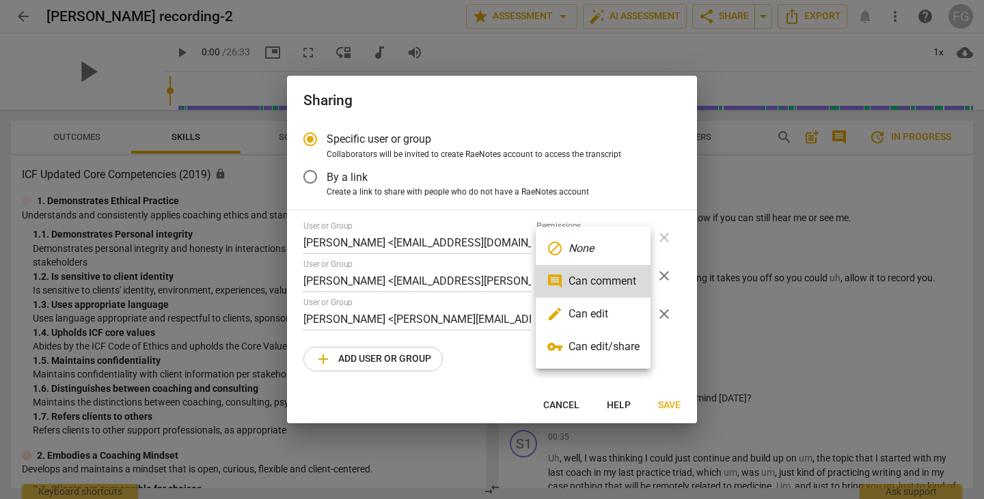
click at [592, 314] on li "edit Can edit" at bounding box center [593, 314] width 115 height 33
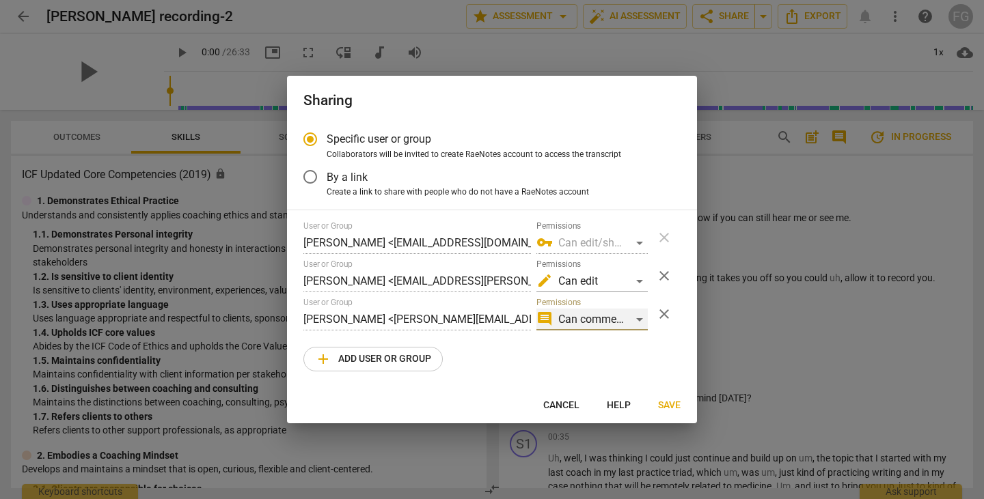
click at [642, 320] on div "comment Can comment" at bounding box center [591, 320] width 111 height 22
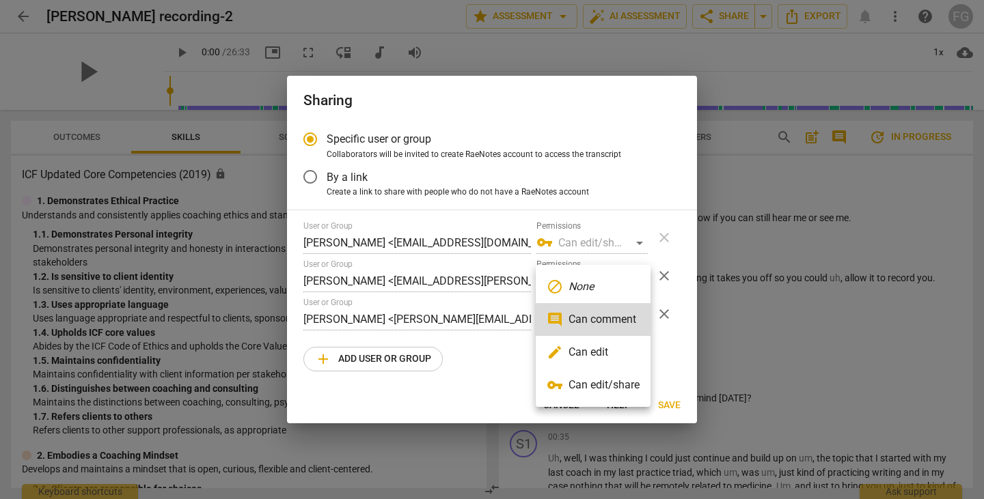
click at [569, 347] on li "edit Can edit" at bounding box center [593, 352] width 115 height 33
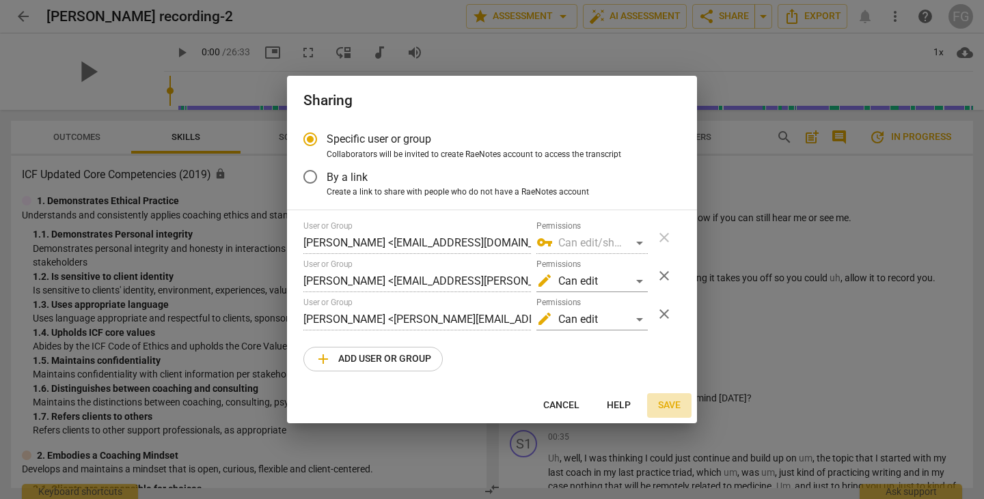
click at [672, 405] on span "Save" at bounding box center [669, 406] width 23 height 14
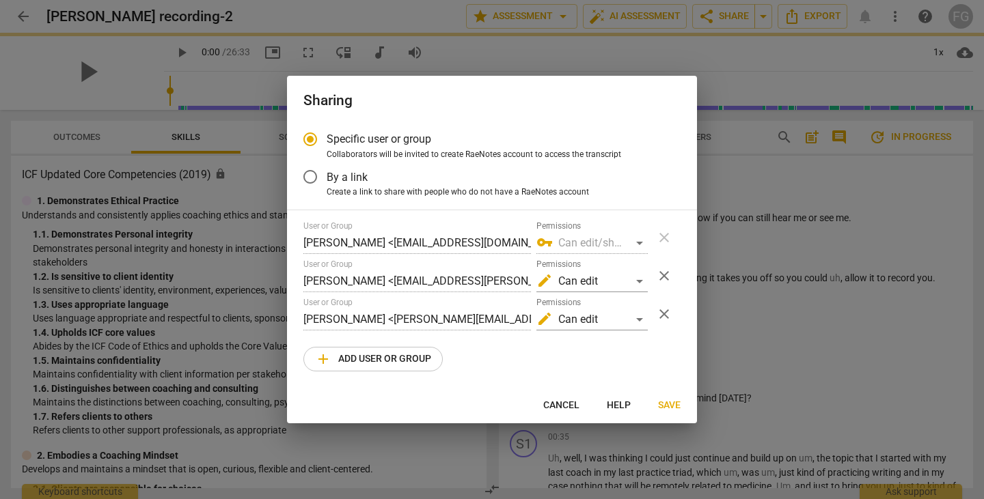
radio input "false"
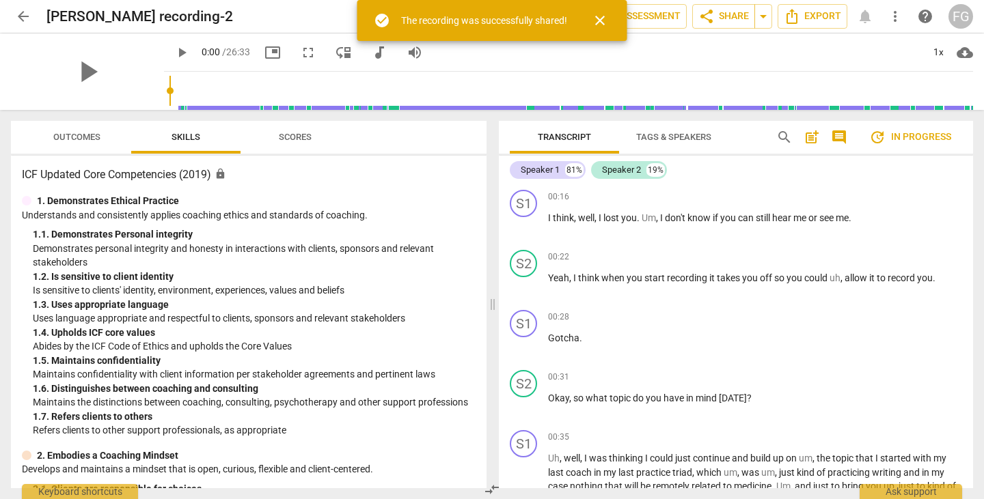
click at [23, 10] on span "arrow_back" at bounding box center [23, 16] width 16 height 16
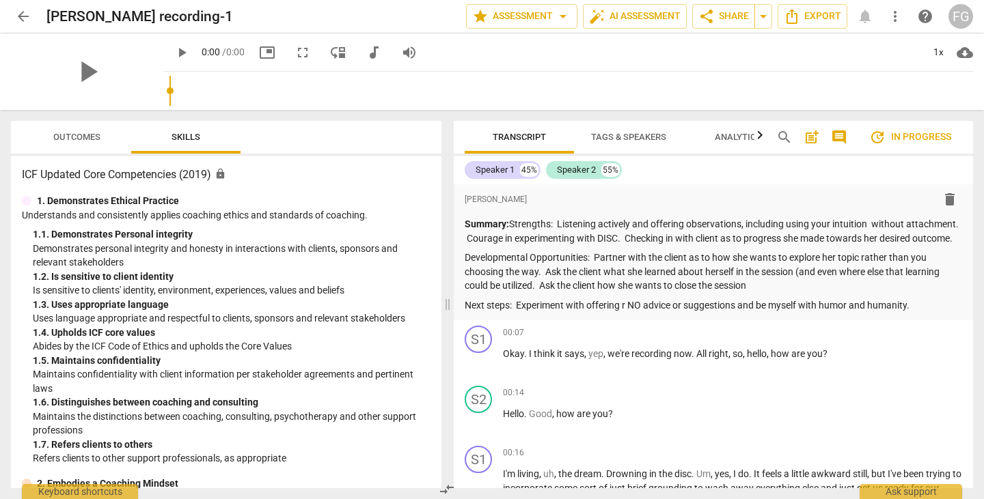
drag, startPoint x: 493, startPoint y: 266, endPoint x: 448, endPoint y: 267, distance: 45.1
click at [448, 267] on span at bounding box center [447, 304] width 8 height 389
click at [722, 21] on span "share Share" at bounding box center [723, 16] width 51 height 16
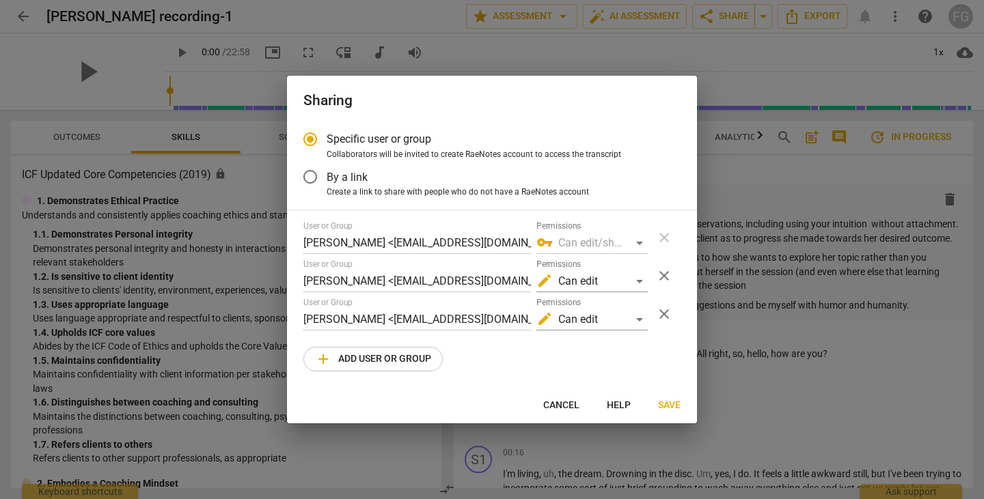
click at [751, 346] on div at bounding box center [492, 249] width 984 height 499
radio input "false"
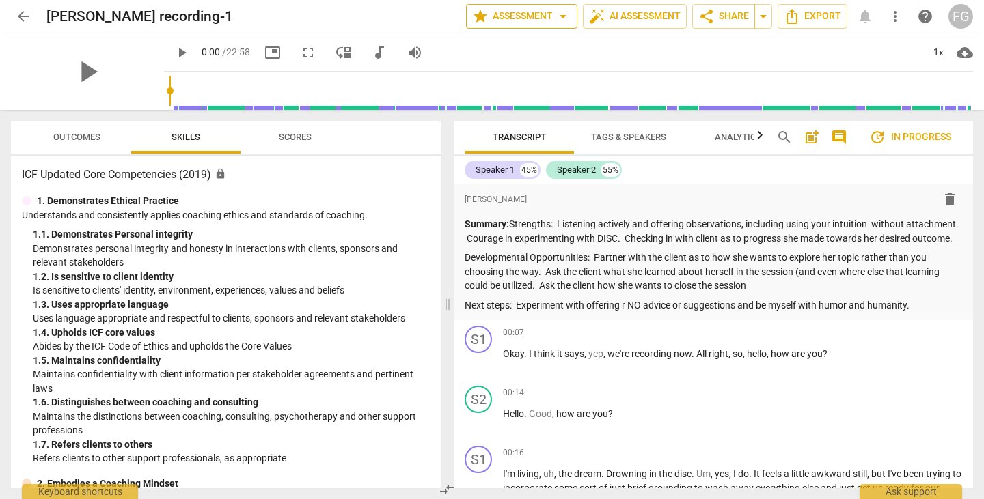
click at [560, 15] on span "arrow_drop_down" at bounding box center [563, 16] width 16 height 16
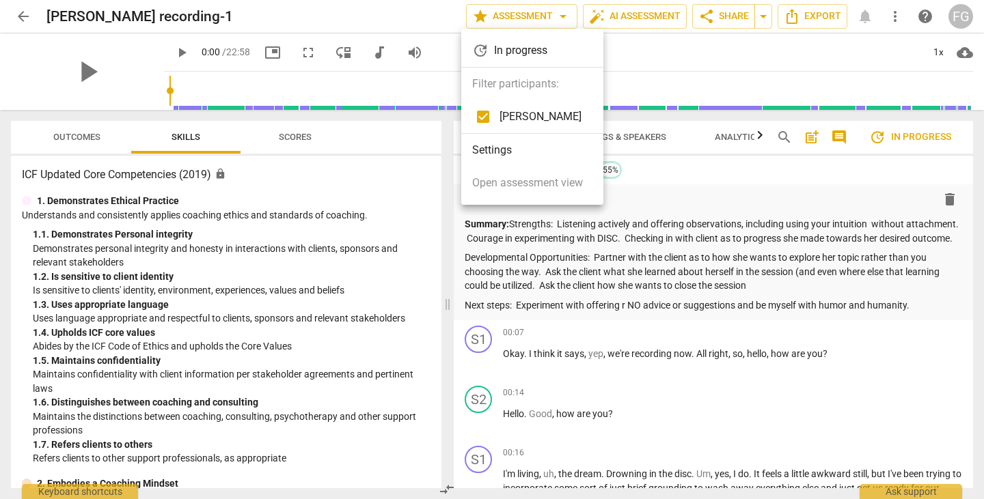
click at [499, 145] on li "Settings" at bounding box center [532, 150] width 142 height 33
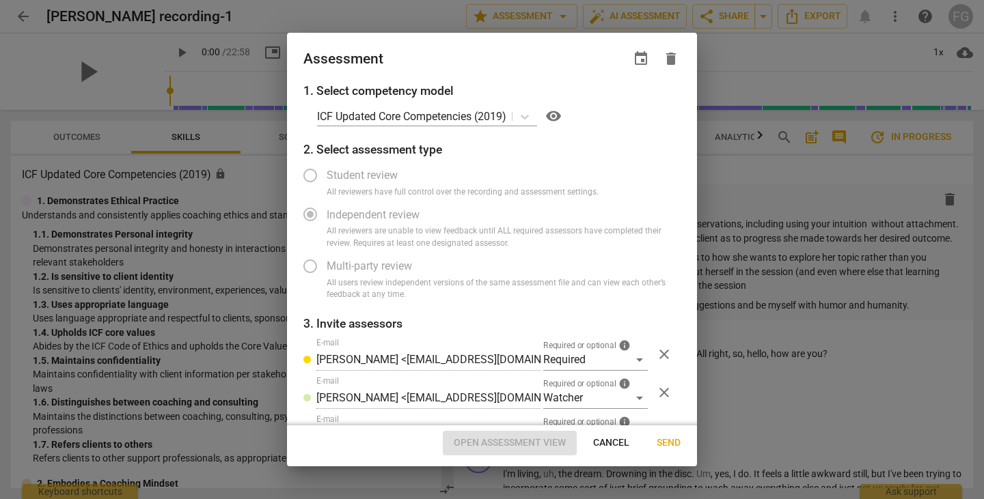
click at [777, 234] on div at bounding box center [492, 249] width 984 height 499
radio input "false"
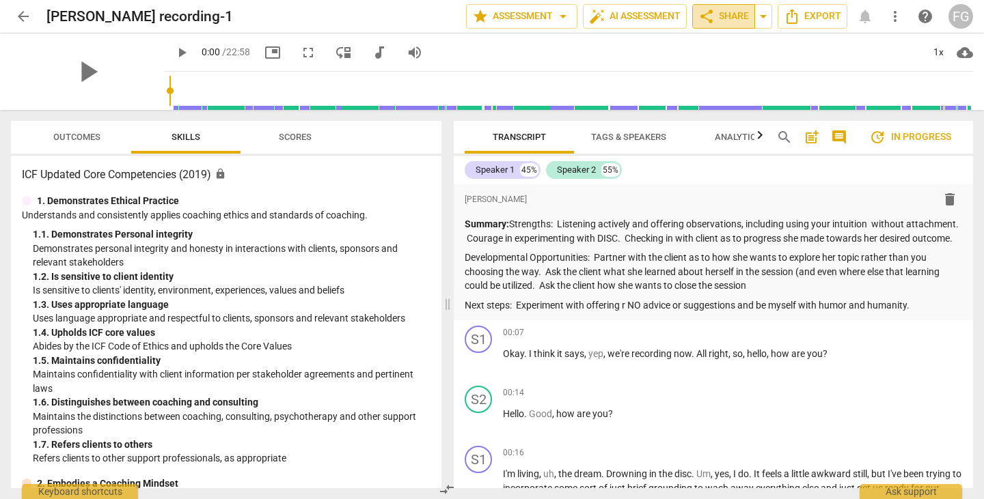
click at [729, 19] on span "share Share" at bounding box center [723, 16] width 51 height 16
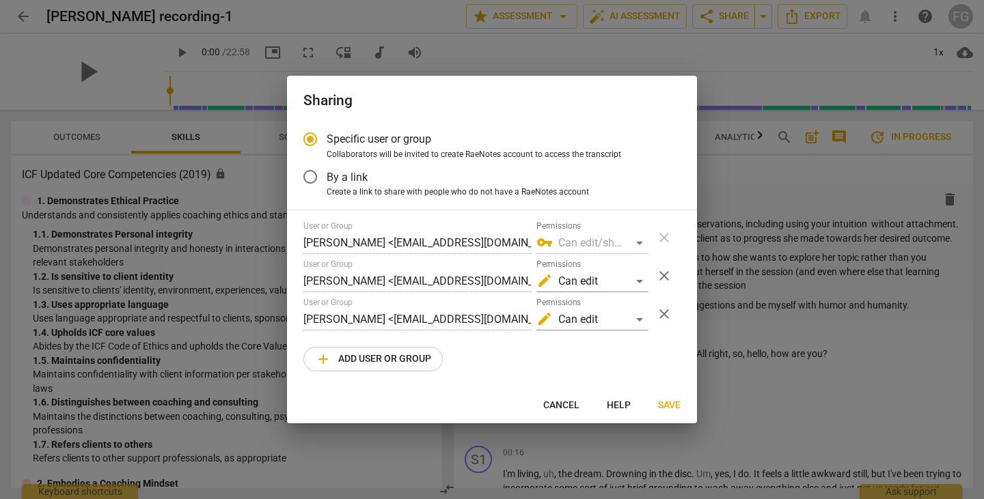
click at [762, 400] on div at bounding box center [492, 249] width 984 height 499
radio input "false"
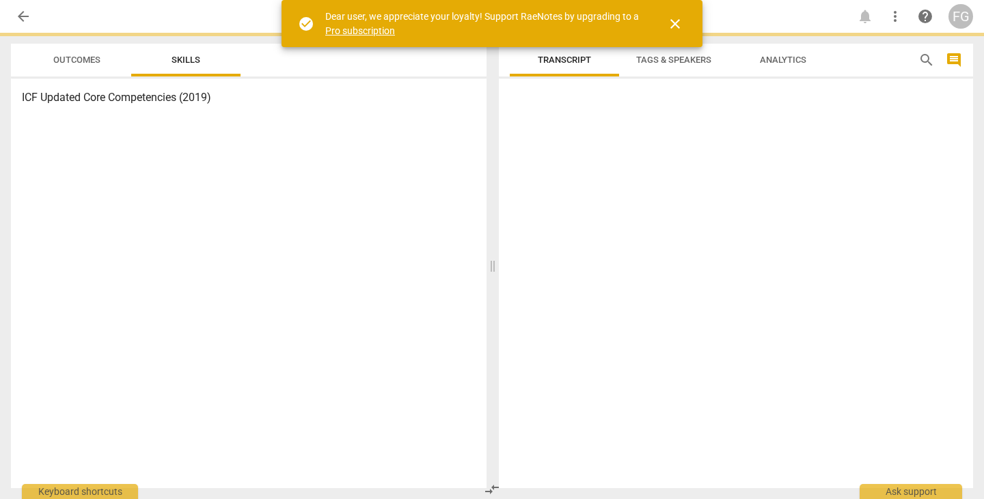
click at [672, 20] on span "close" at bounding box center [675, 24] width 16 height 16
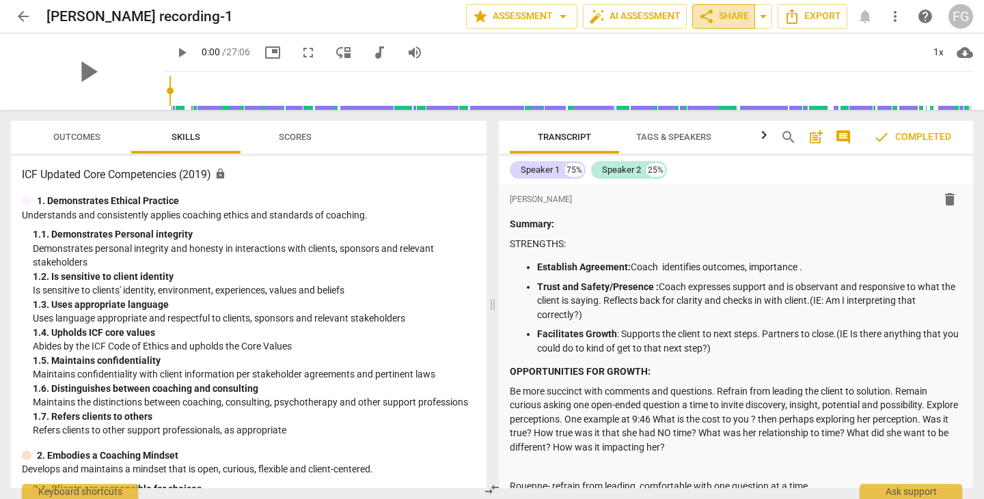
click at [741, 16] on span "share Share" at bounding box center [723, 16] width 51 height 16
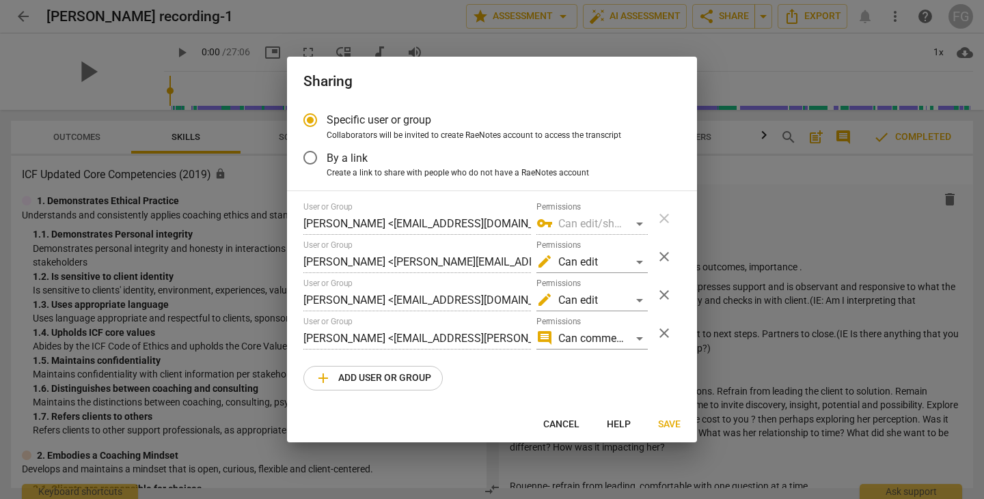
radio input "false"
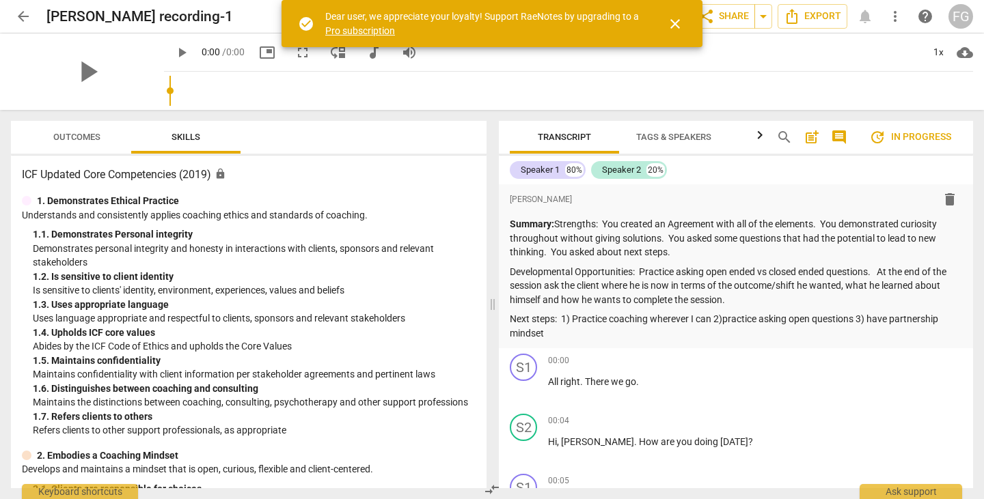
click at [676, 20] on span "close" at bounding box center [675, 24] width 16 height 16
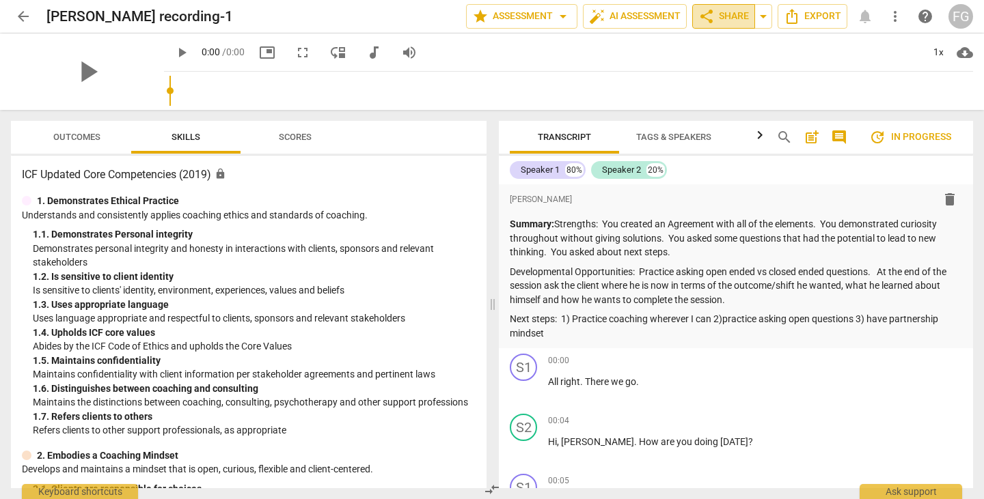
click at [725, 19] on span "share Share" at bounding box center [723, 16] width 51 height 16
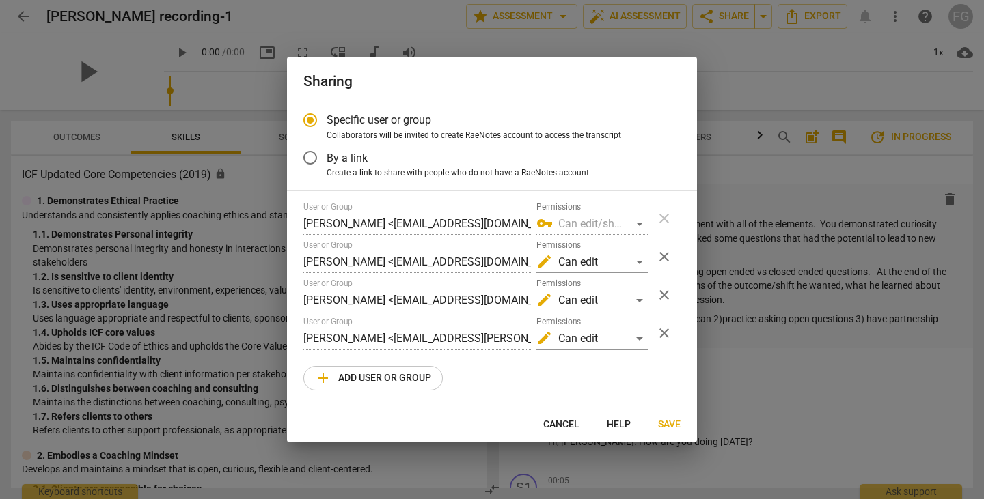
radio input "false"
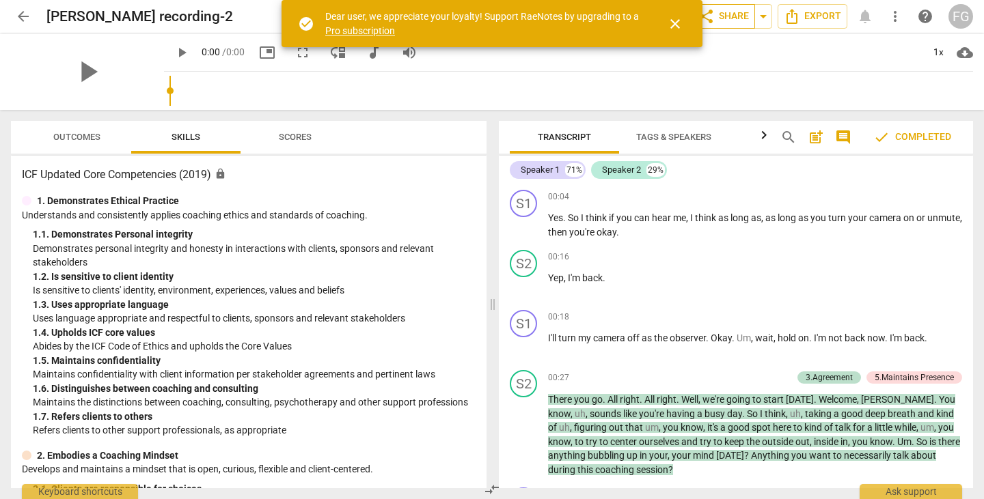
click at [735, 15] on span "share Share" at bounding box center [723, 16] width 51 height 16
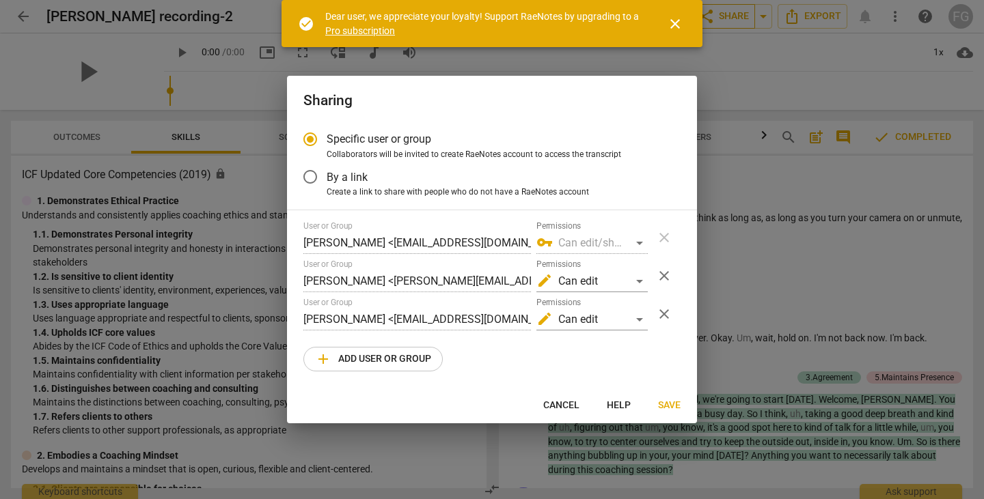
radio input "false"
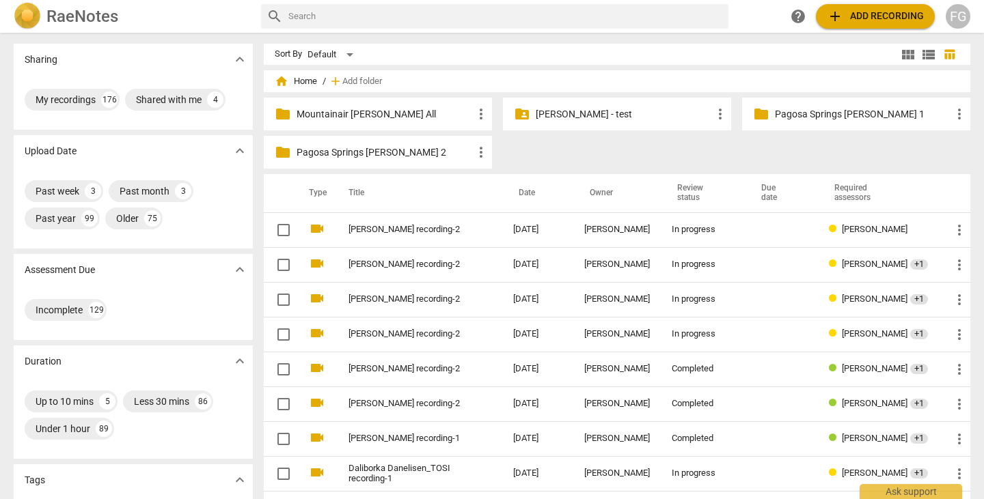
click at [852, 10] on span "add Add recording" at bounding box center [875, 16] width 97 height 16
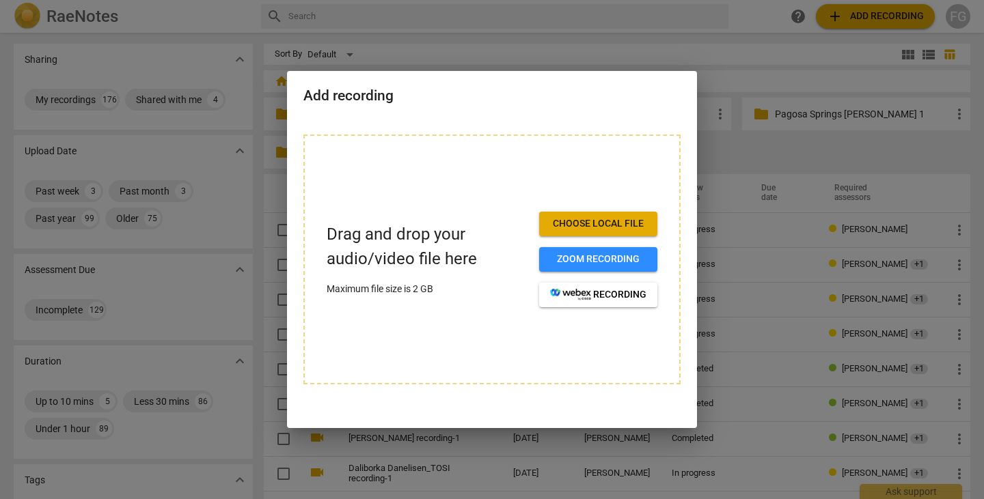
click at [588, 217] on span "Choose local file" at bounding box center [598, 224] width 96 height 14
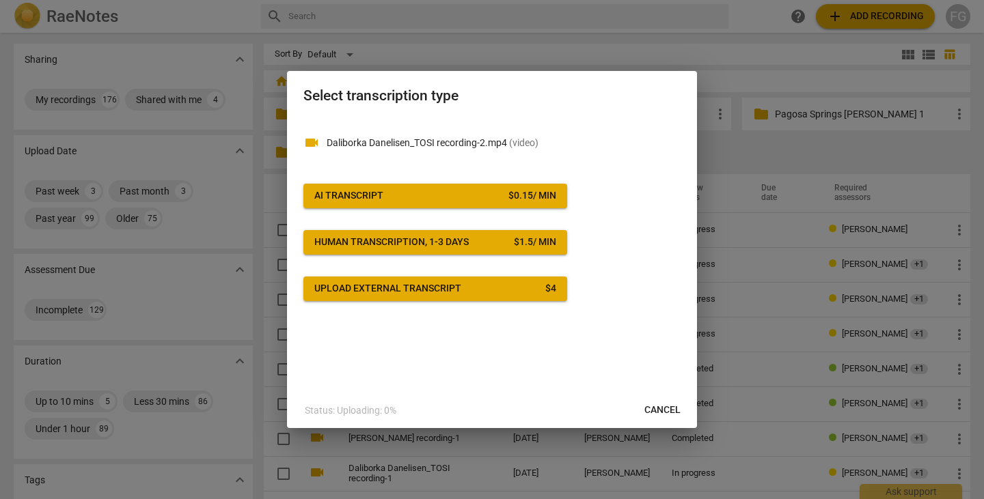
click at [508, 197] on div "$ 0.15 / min" at bounding box center [532, 196] width 48 height 14
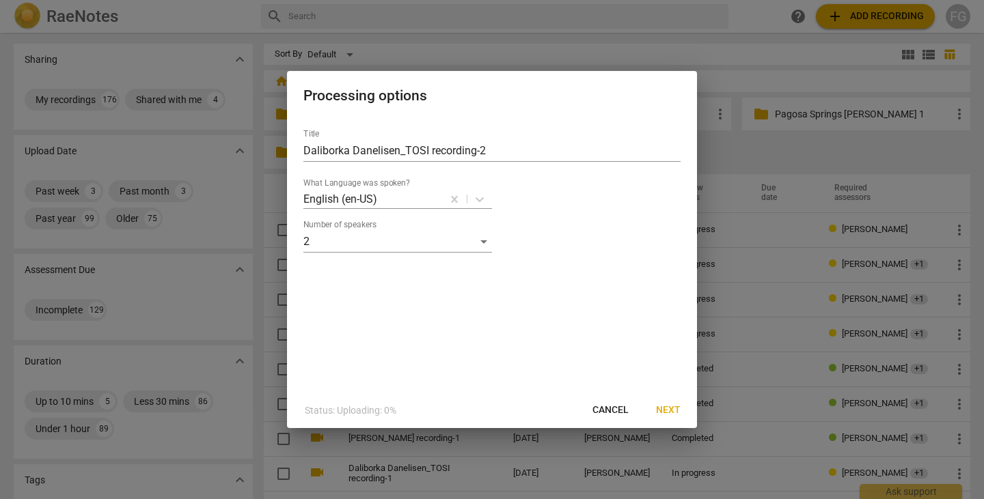
click at [677, 407] on span "Next" at bounding box center [668, 411] width 25 height 14
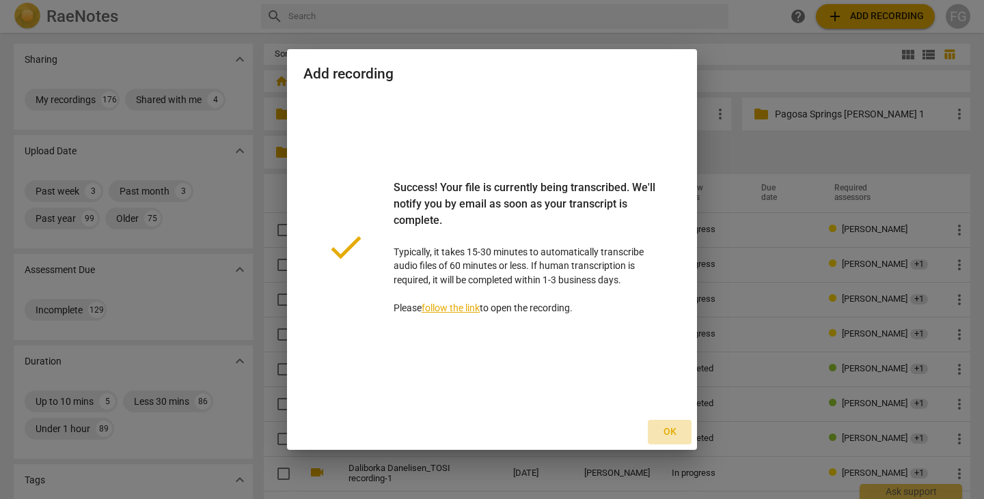
click at [670, 435] on span "Ok" at bounding box center [670, 433] width 22 height 14
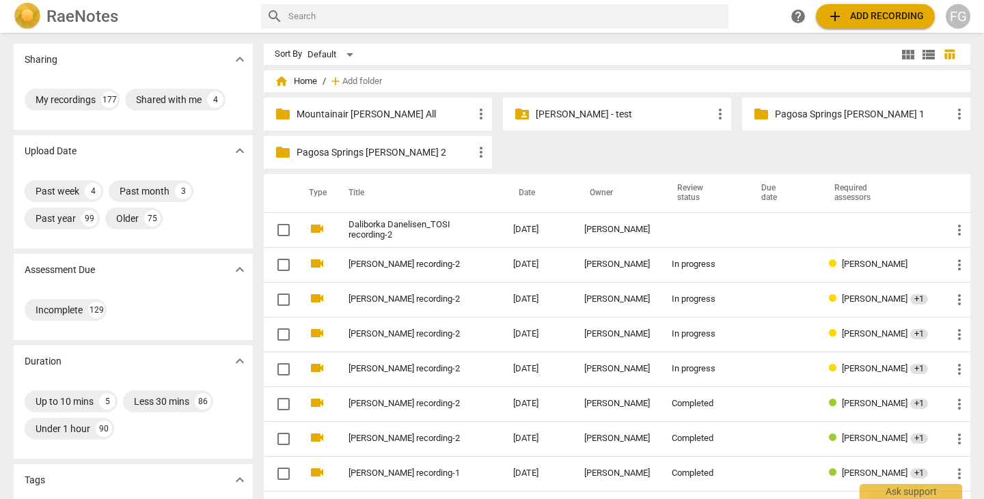
click at [364, 227] on link "Daliborka Danelisen_TOSI recording-2" at bounding box center [405, 230] width 115 height 20
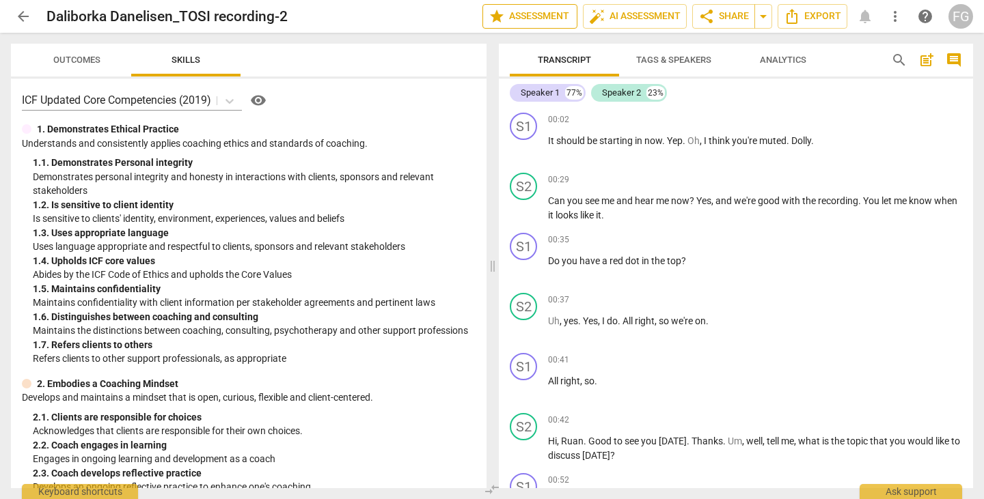
click at [554, 25] on button "star Assessment" at bounding box center [529, 16] width 95 height 25
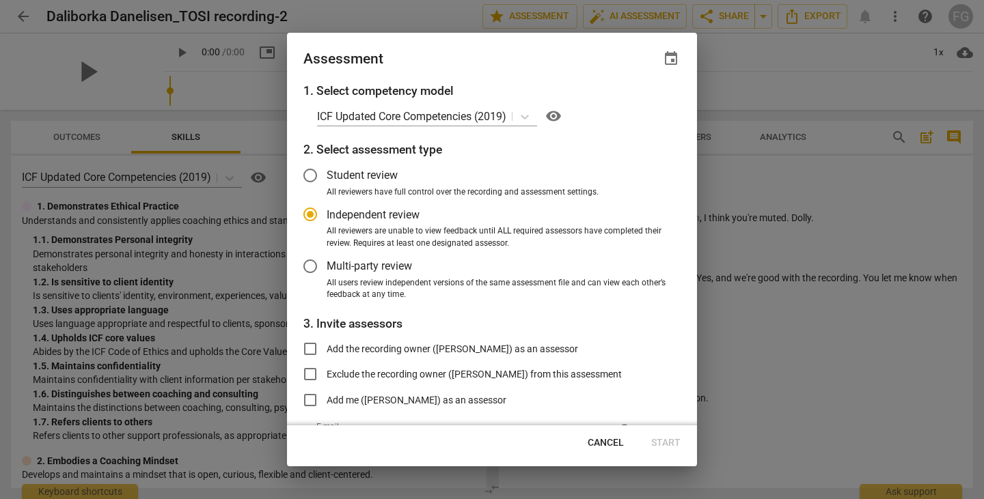
click at [348, 257] on label "Multi-party review" at bounding box center [482, 266] width 376 height 33
click at [327, 257] on input "Multi-party review" at bounding box center [310, 266] width 33 height 33
radio input "false"
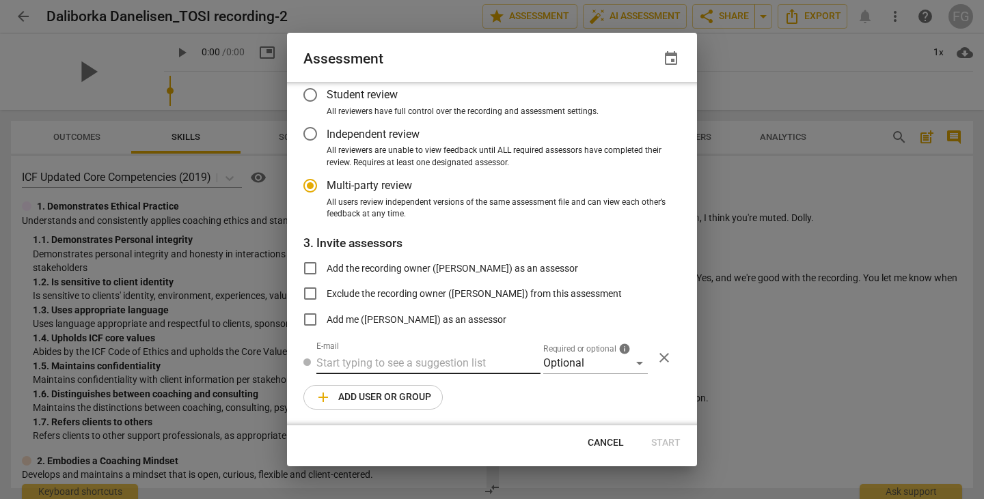
click at [344, 366] on input "text" at bounding box center [428, 364] width 224 height 22
paste input "ddanelisen@geisinger.edu"
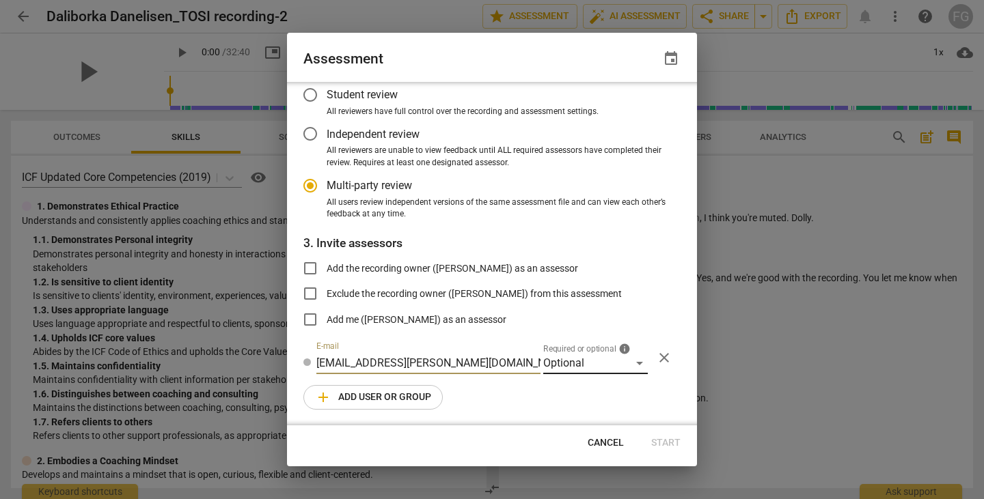
type input "ddanelisen@geisinger.edu"
click at [577, 357] on div "Optional" at bounding box center [595, 364] width 105 height 22
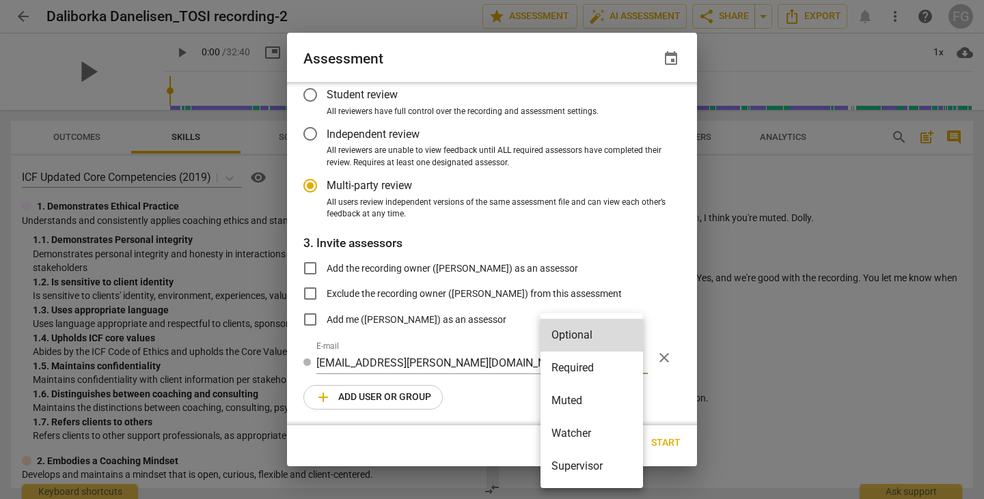
click at [571, 362] on li "Required" at bounding box center [591, 368] width 102 height 33
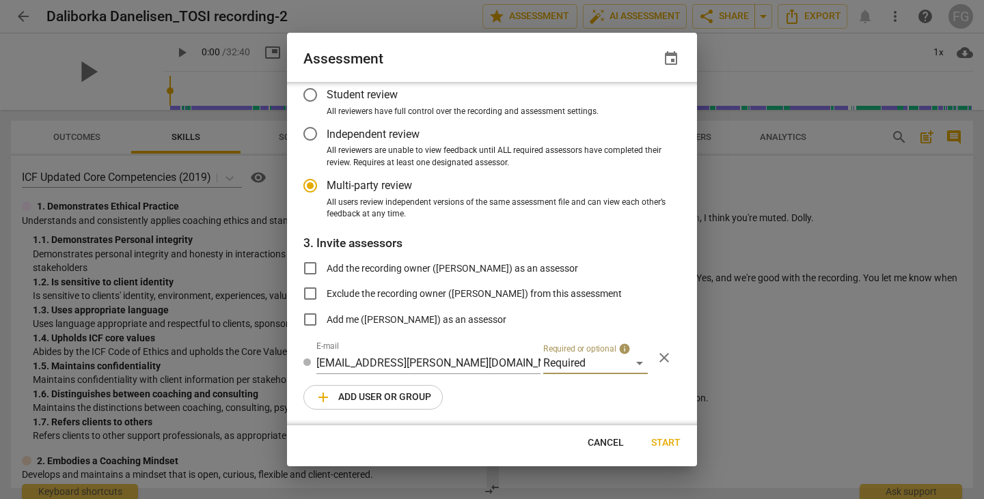
click at [355, 405] on span "add Add user or group" at bounding box center [373, 397] width 116 height 16
radio input "false"
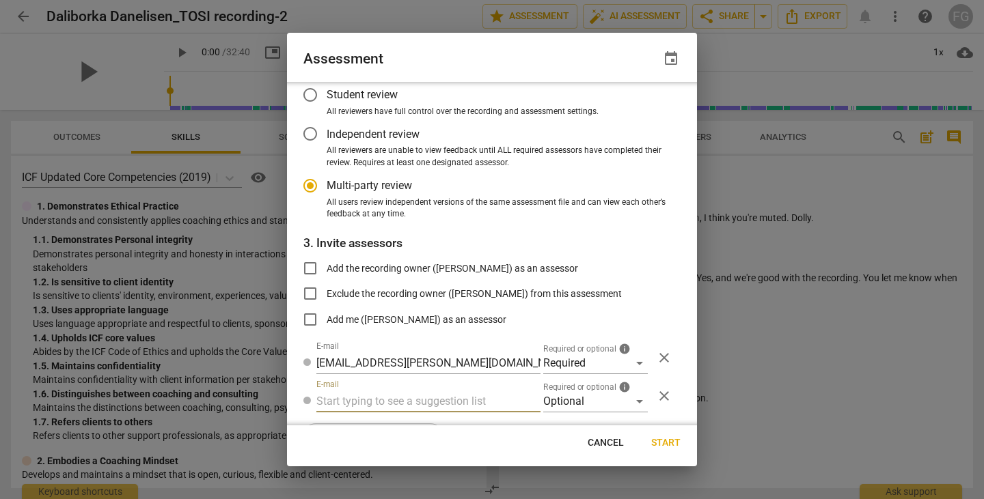
click at [375, 401] on input "text" at bounding box center [428, 402] width 224 height 22
paste input "bj@radiant-life-coaching.com"
type input "bj@radiant-life-coaching.com"
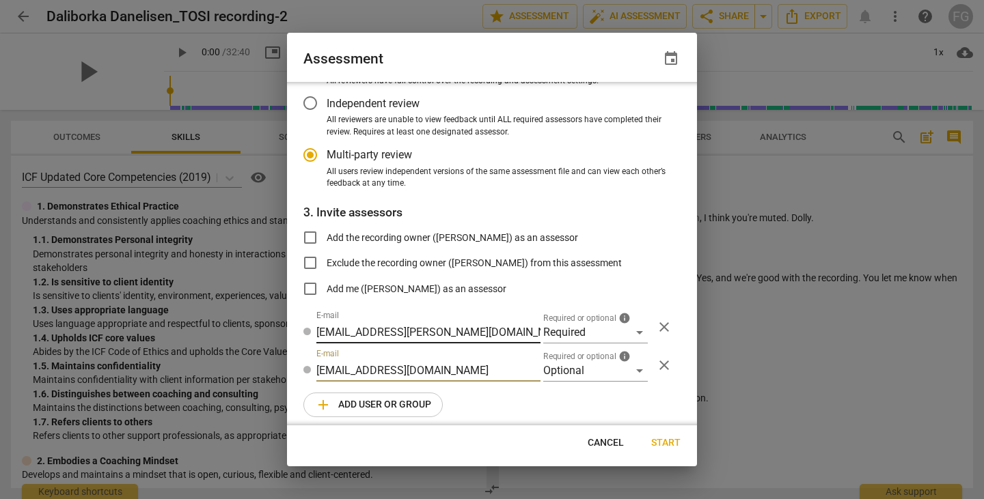
radio input "false"
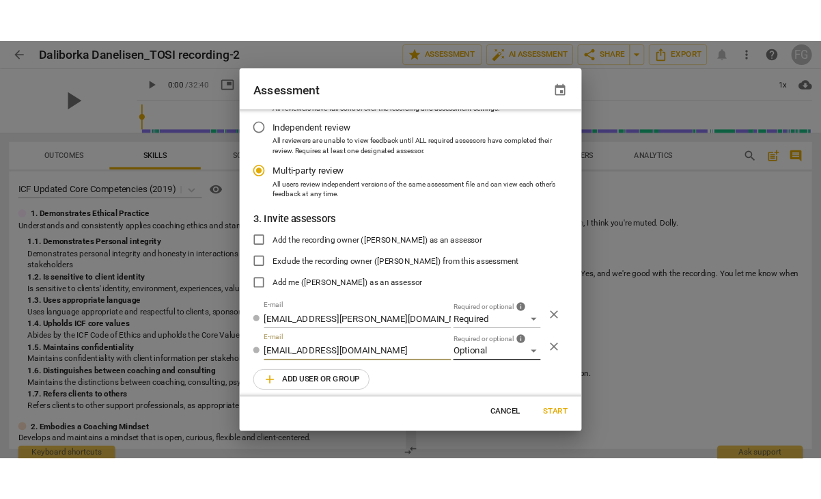
scroll to position [119, 0]
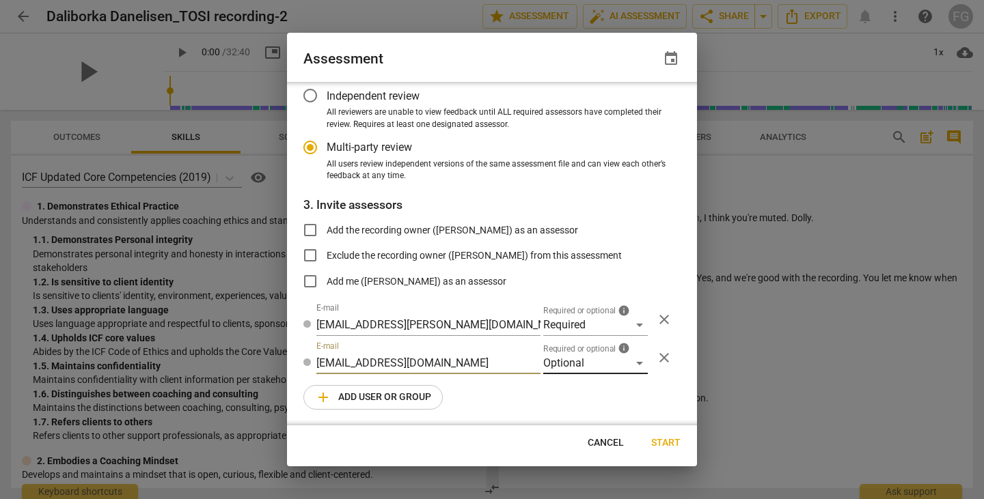
type input "bj@radiant-life-coaching.com"
click at [589, 364] on div "Optional" at bounding box center [595, 364] width 105 height 22
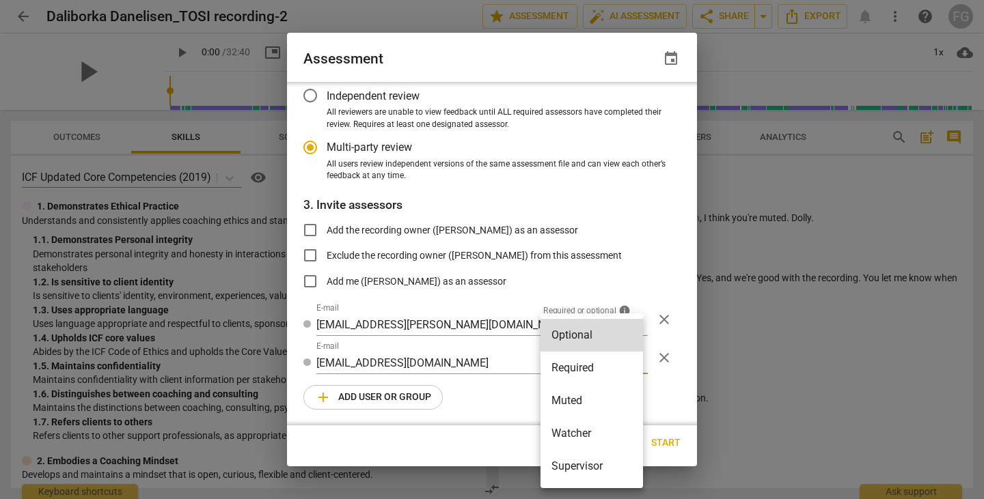
click at [582, 365] on li "Required" at bounding box center [591, 368] width 102 height 33
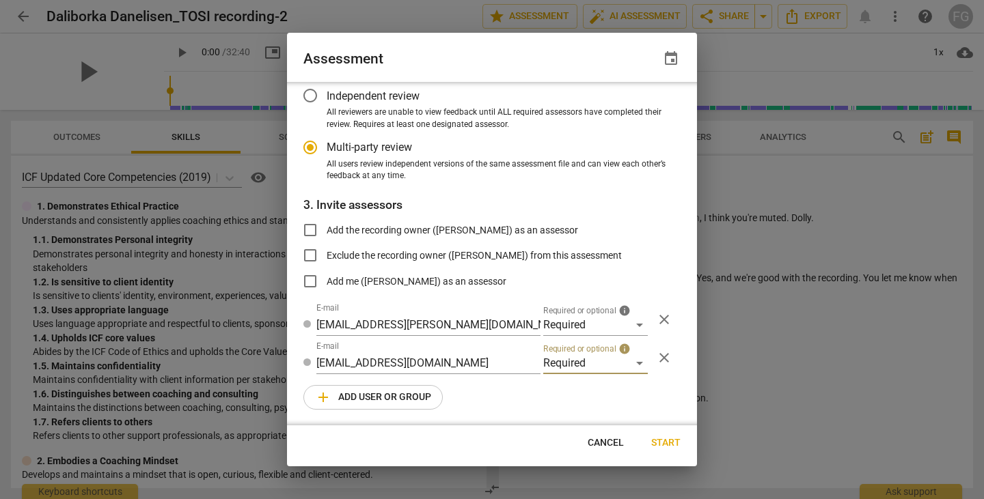
click at [415, 405] on button "add Add user or group" at bounding box center [372, 397] width 139 height 25
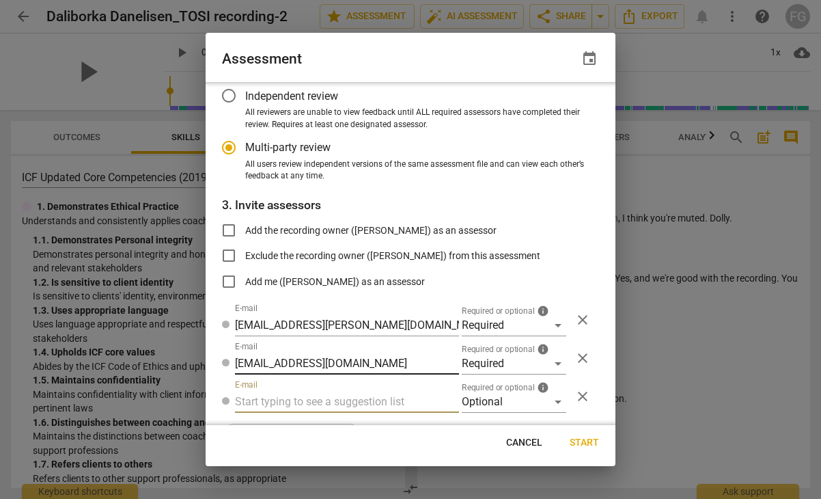
radio input "false"
drag, startPoint x: 411, startPoint y: 364, endPoint x: 227, endPoint y: 360, distance: 183.9
click at [230, 360] on div "E-mail bj@radiant-life-coaching.com Required or optional info Required close" at bounding box center [410, 358] width 377 height 33
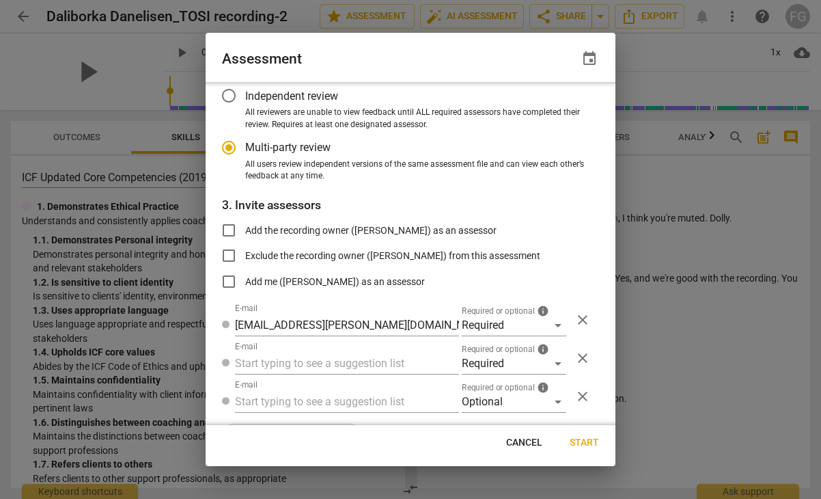
radio input "false"
click at [346, 362] on input "text" at bounding box center [347, 364] width 224 height 22
paste input "carl.franco@invitechange.com"
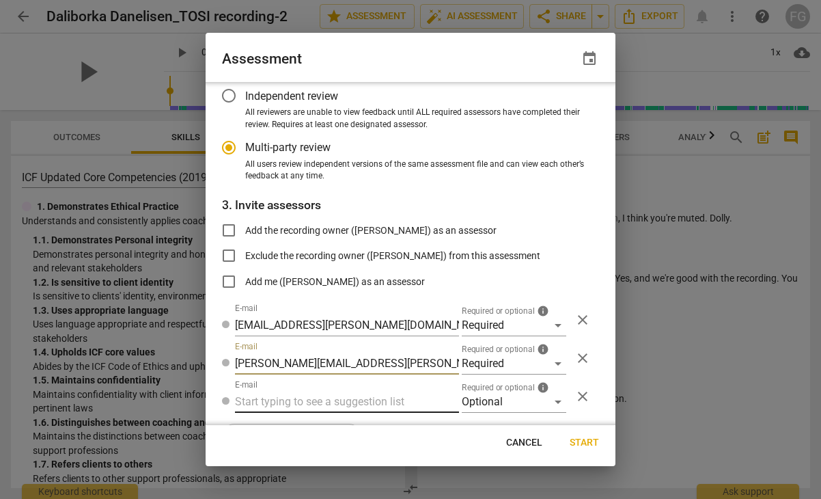
type input "carl.franco@invitechange.com"
radio input "false"
click at [359, 405] on input "text" at bounding box center [347, 402] width 224 height 22
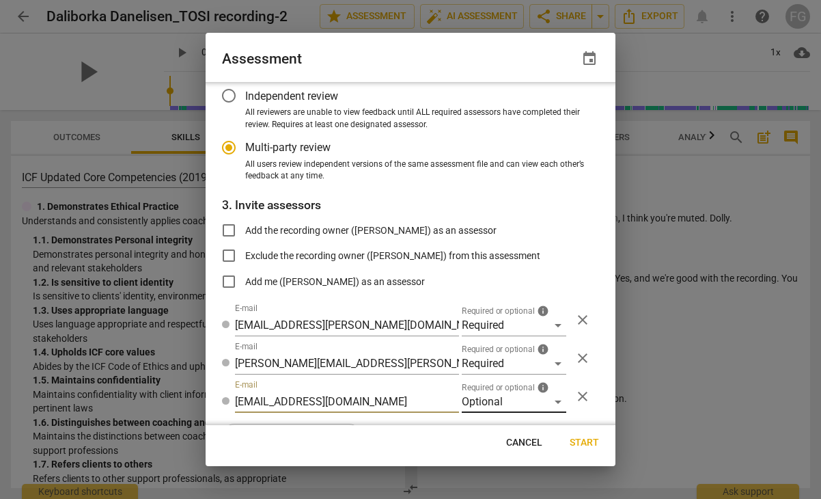
type input "fgaillour@gmail.com"
click at [497, 404] on div "Optional" at bounding box center [514, 402] width 105 height 22
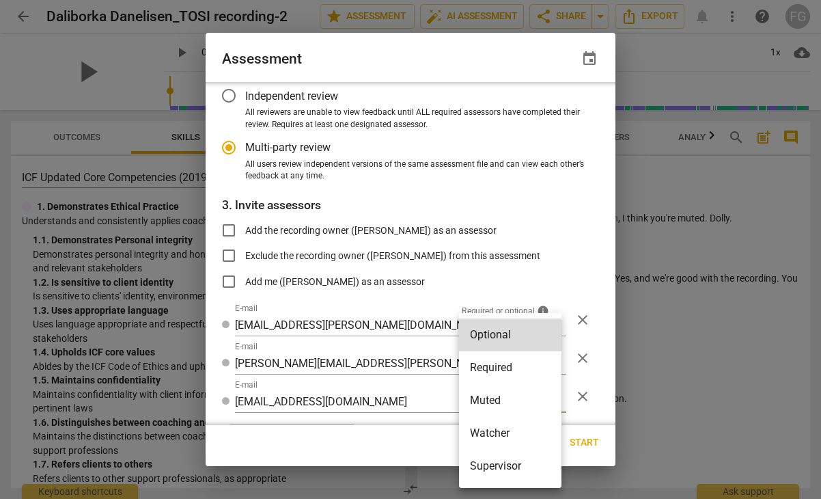
click at [492, 432] on li "Watcher" at bounding box center [510, 433] width 102 height 33
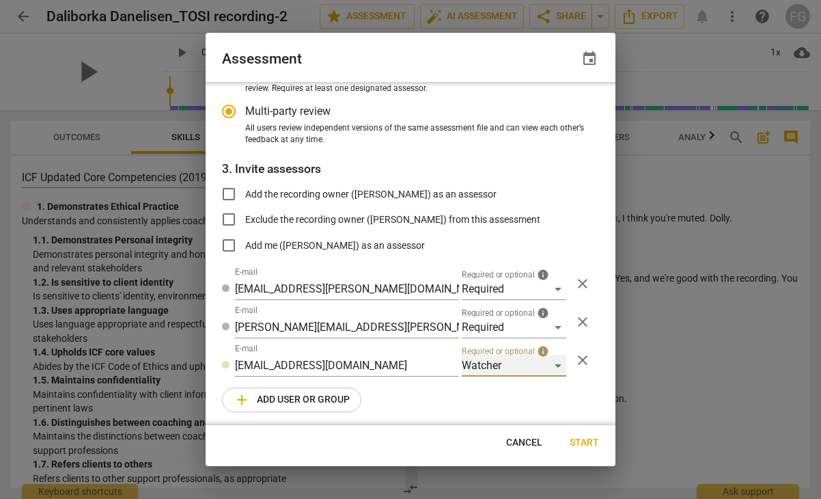
scroll to position [158, 0]
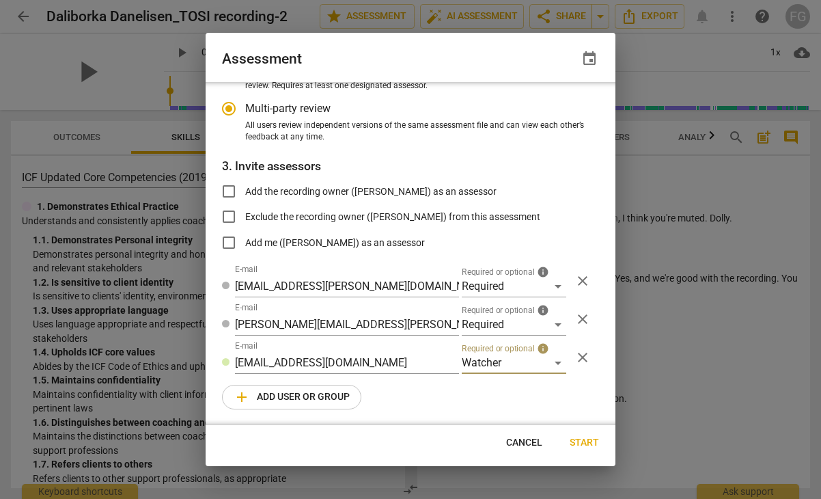
click at [305, 398] on span "add Add user or group" at bounding box center [292, 397] width 116 height 16
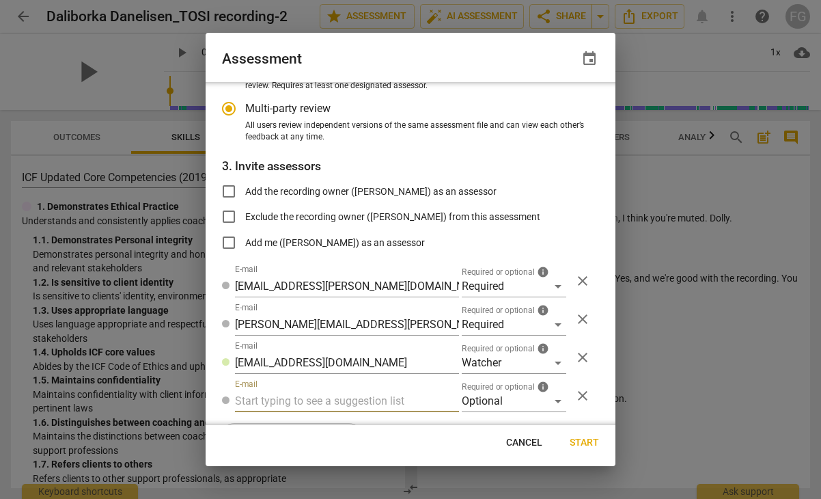
radio input "false"
click at [317, 394] on input "text" at bounding box center [347, 401] width 224 height 22
type input "nikki@physiciancoachinginstitute.com"
click at [468, 400] on div "Optional" at bounding box center [514, 401] width 105 height 22
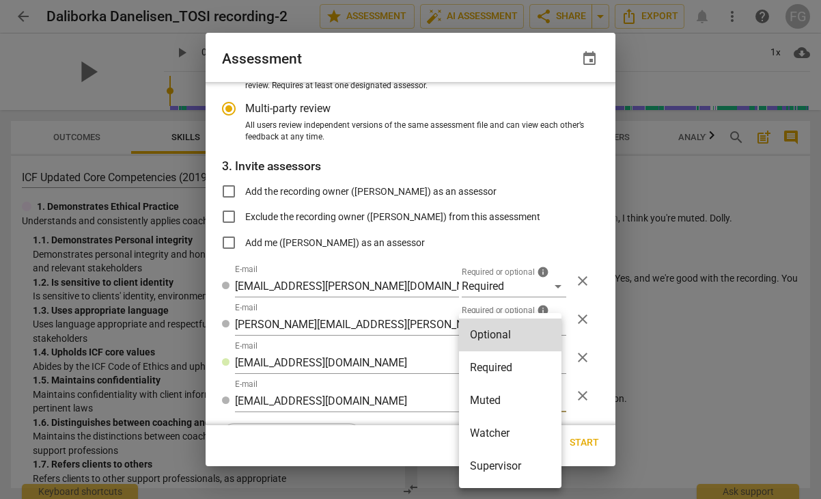
click at [493, 429] on li "Watcher" at bounding box center [510, 433] width 102 height 33
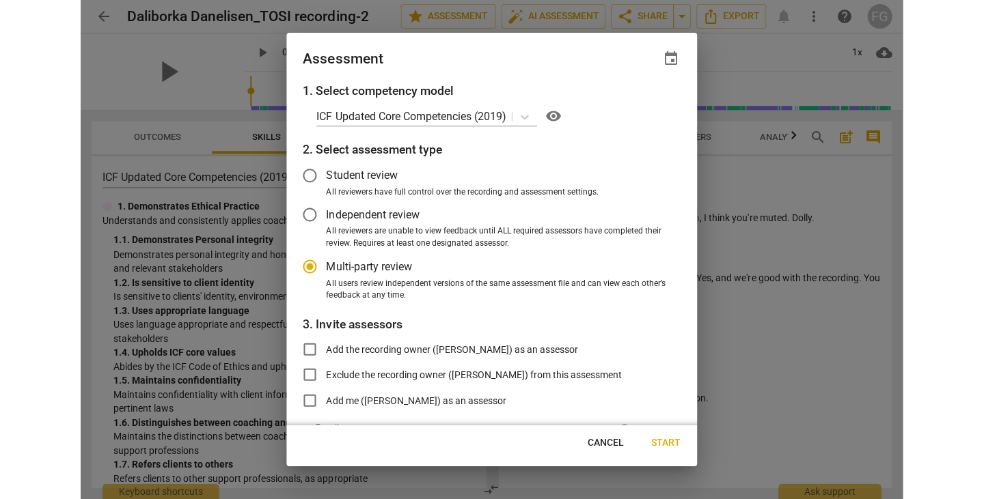
scroll to position [196, 0]
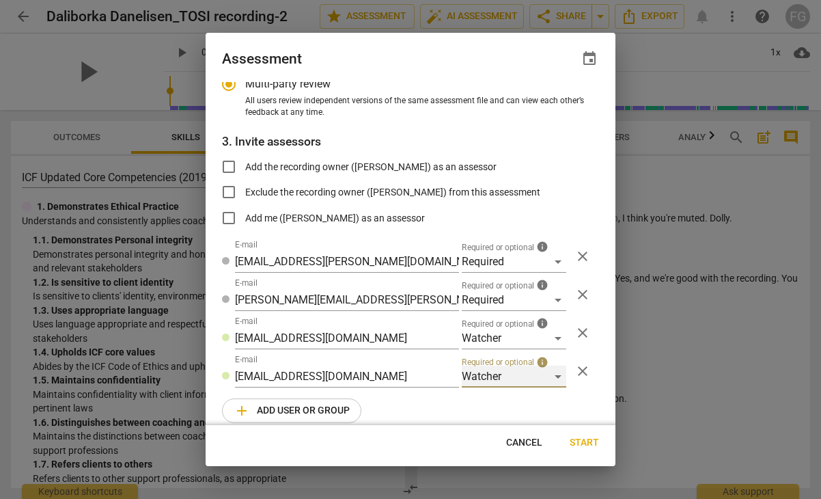
radio input "false"
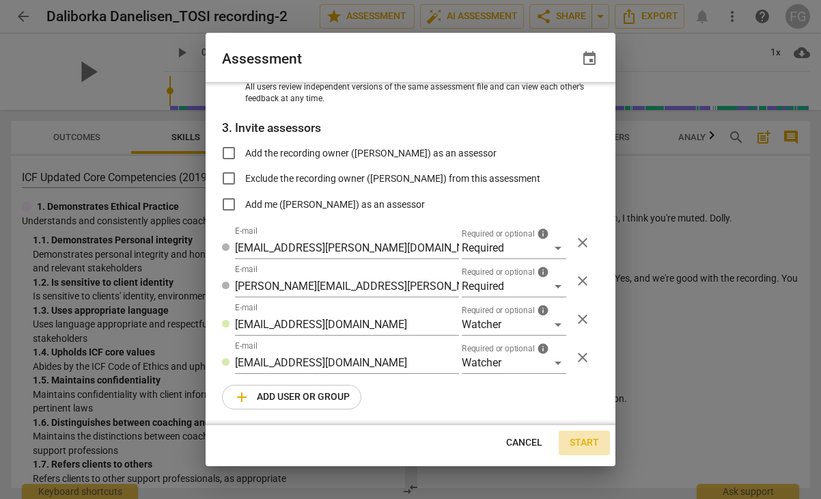
click at [581, 441] on span "Start" at bounding box center [584, 443] width 29 height 14
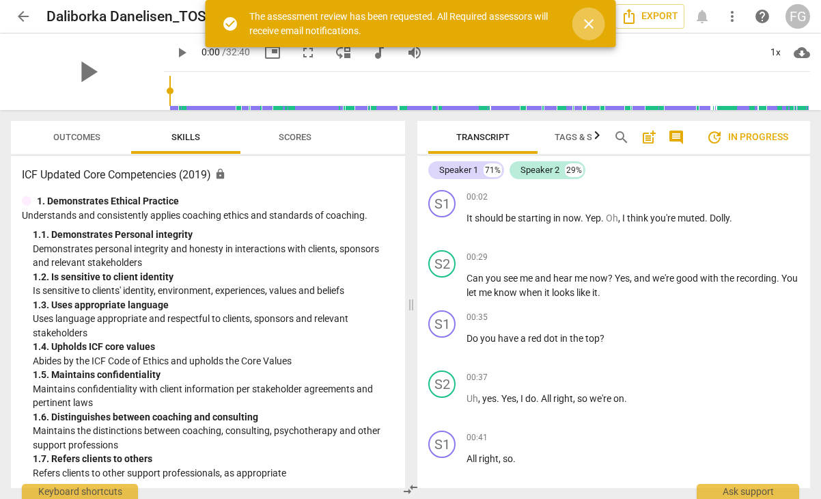
click at [591, 23] on span "close" at bounding box center [589, 24] width 16 height 16
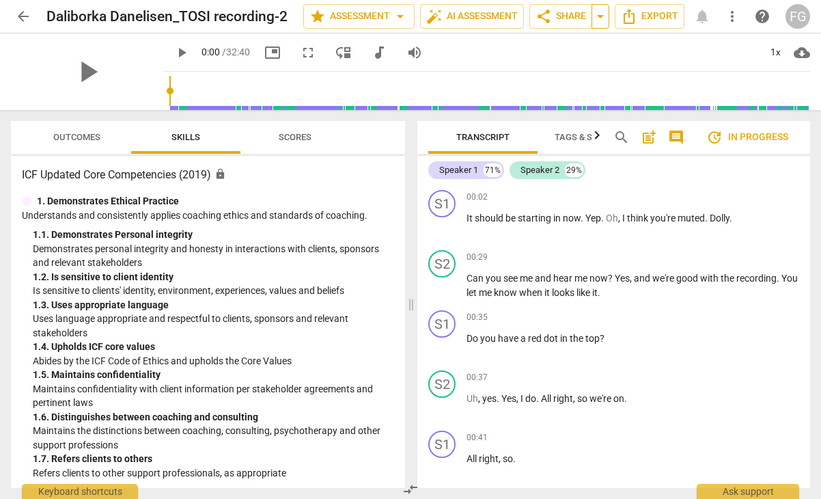
click at [600, 18] on span "arrow_drop_down" at bounding box center [600, 16] width 16 height 16
click at [556, 18] on span "share Share" at bounding box center [561, 16] width 51 height 16
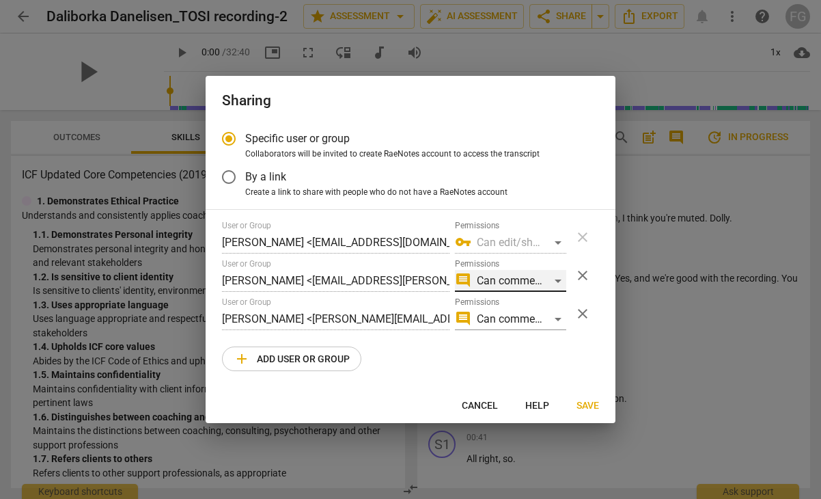
click at [556, 282] on div "comment Can comment" at bounding box center [510, 281] width 111 height 22
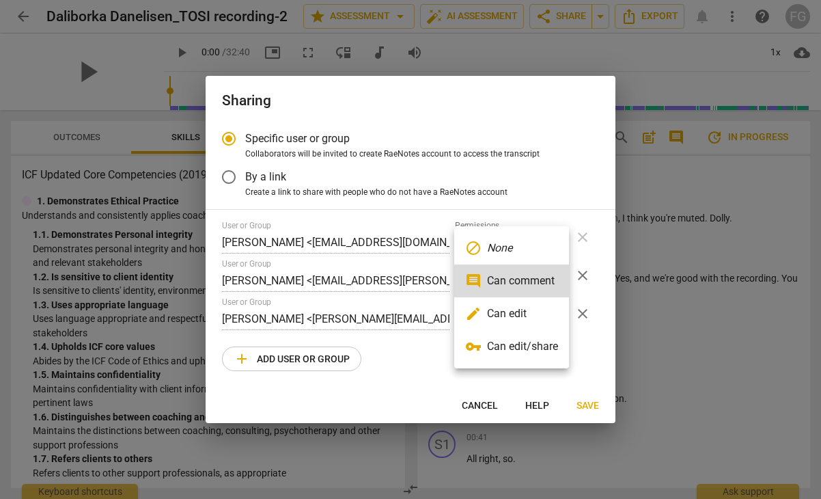
click at [518, 307] on li "edit Can edit" at bounding box center [511, 313] width 115 height 33
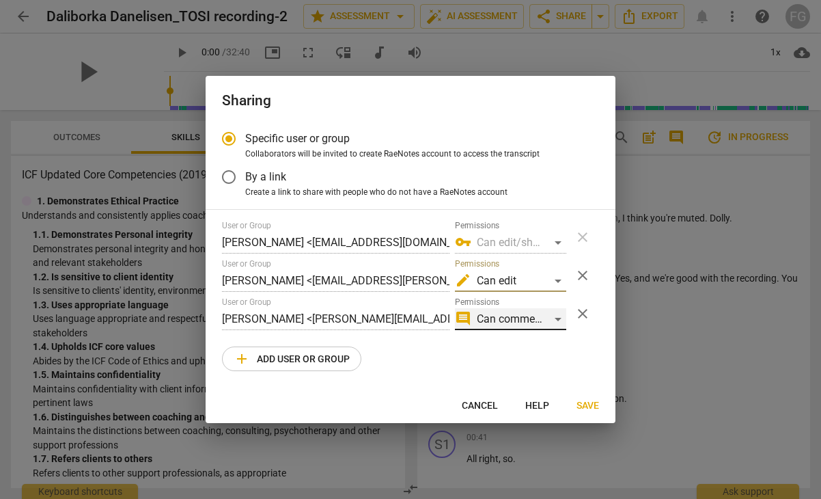
click at [556, 321] on div "comment Can comment" at bounding box center [510, 319] width 111 height 22
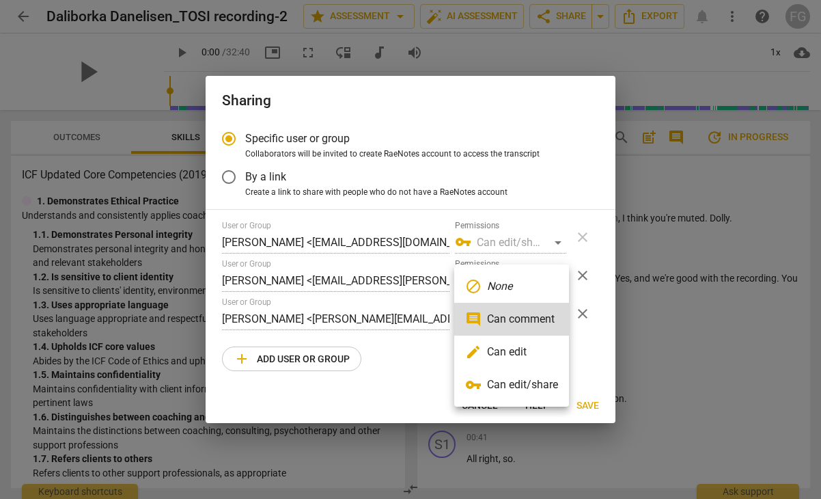
click at [524, 357] on li "edit Can edit" at bounding box center [511, 352] width 115 height 33
radio input "false"
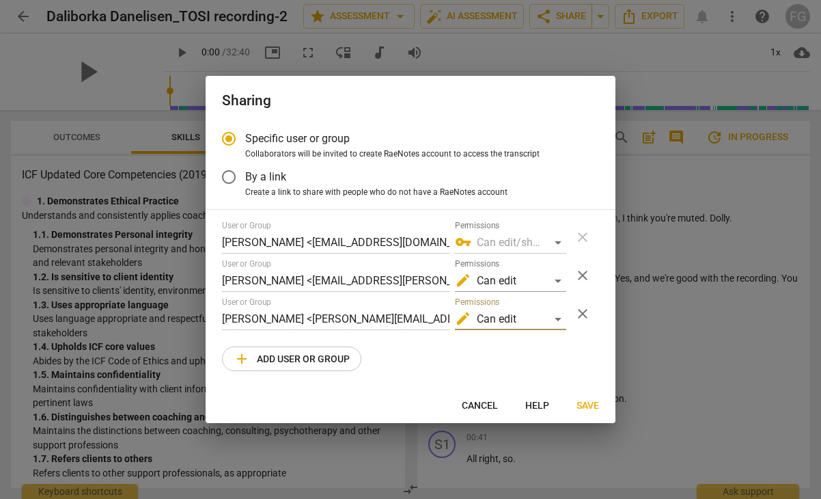
click at [585, 405] on span "Save" at bounding box center [588, 406] width 23 height 14
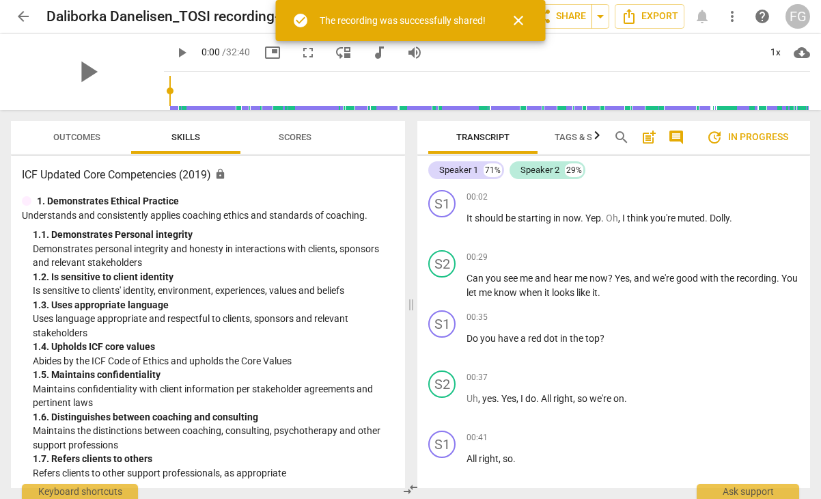
click at [521, 24] on span "close" at bounding box center [518, 20] width 16 height 16
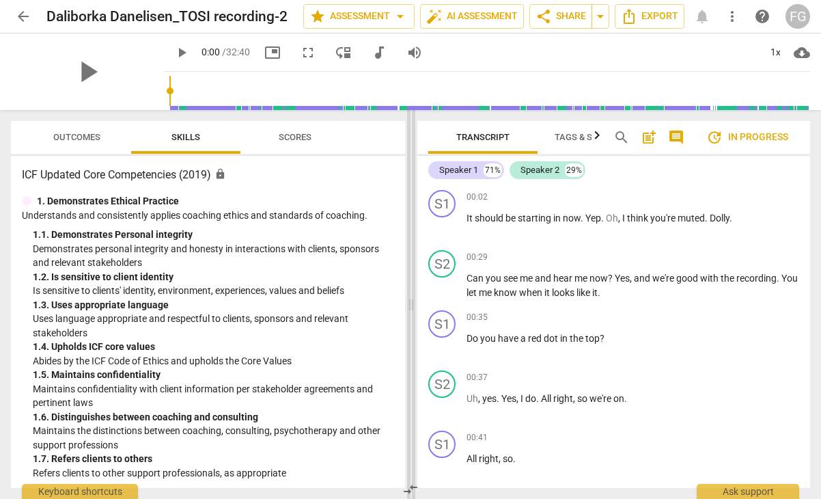
click at [412, 131] on span at bounding box center [411, 304] width 8 height 389
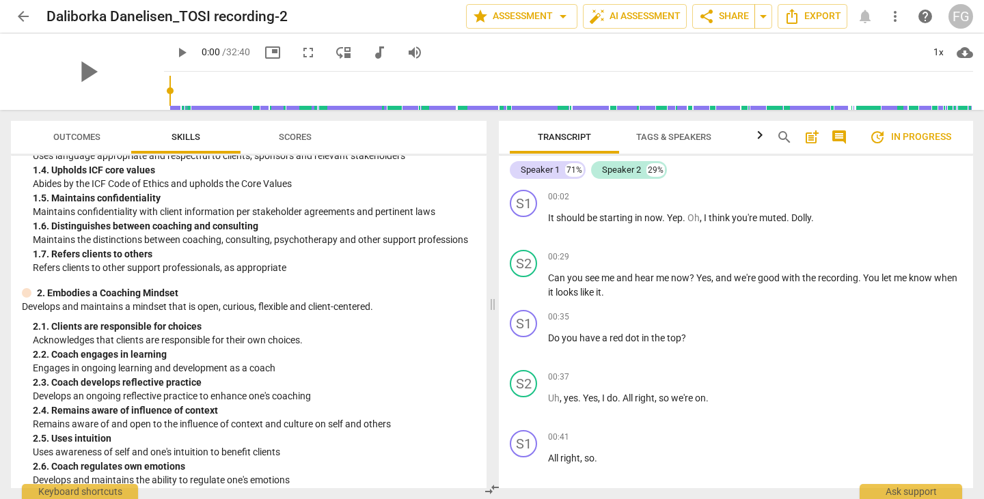
scroll to position [0, 0]
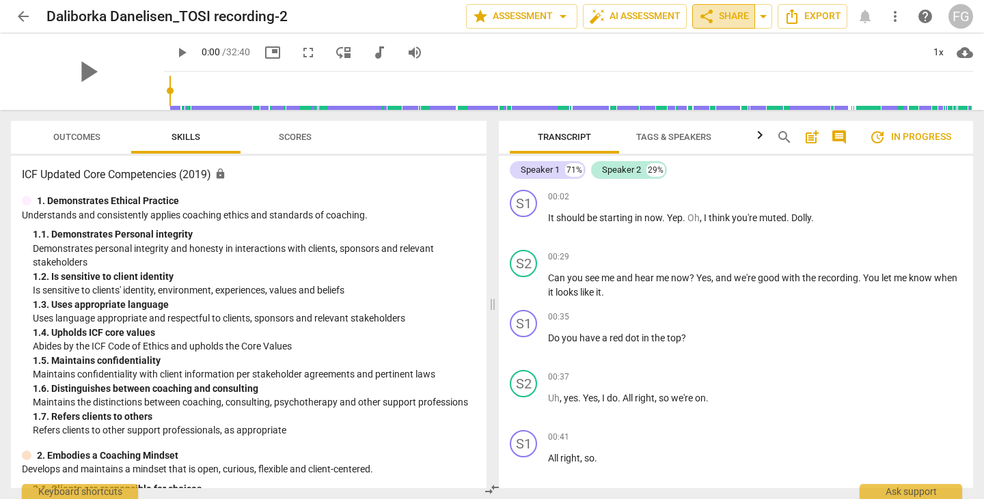
click at [705, 18] on span "share" at bounding box center [706, 16] width 16 height 16
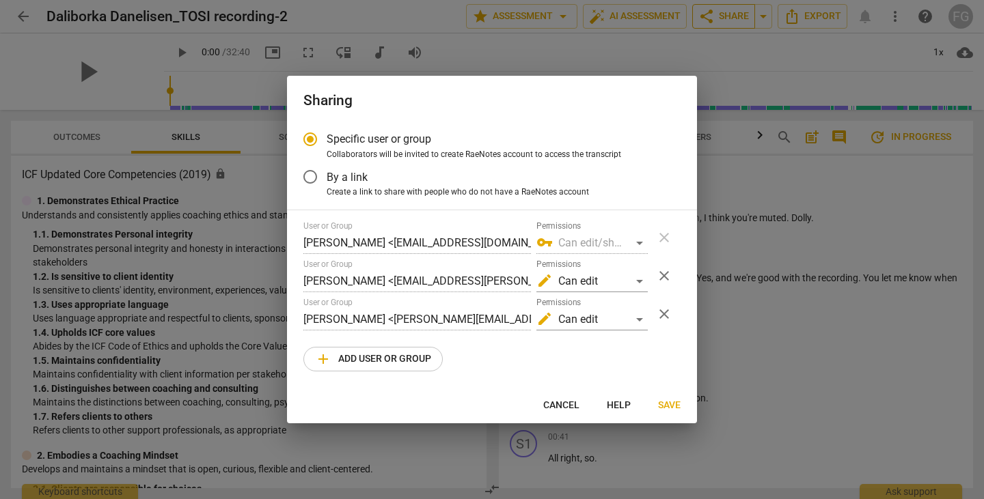
radio input "false"
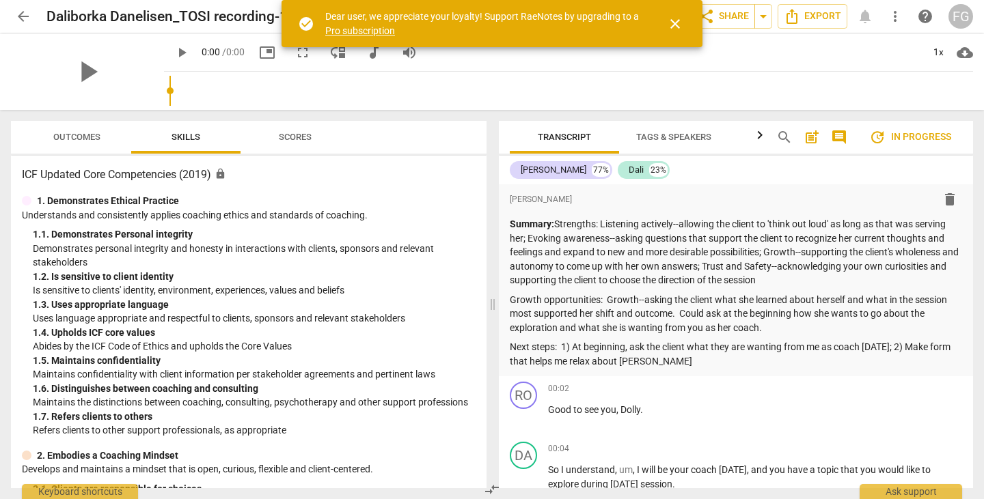
click at [672, 27] on span "close" at bounding box center [675, 24] width 16 height 16
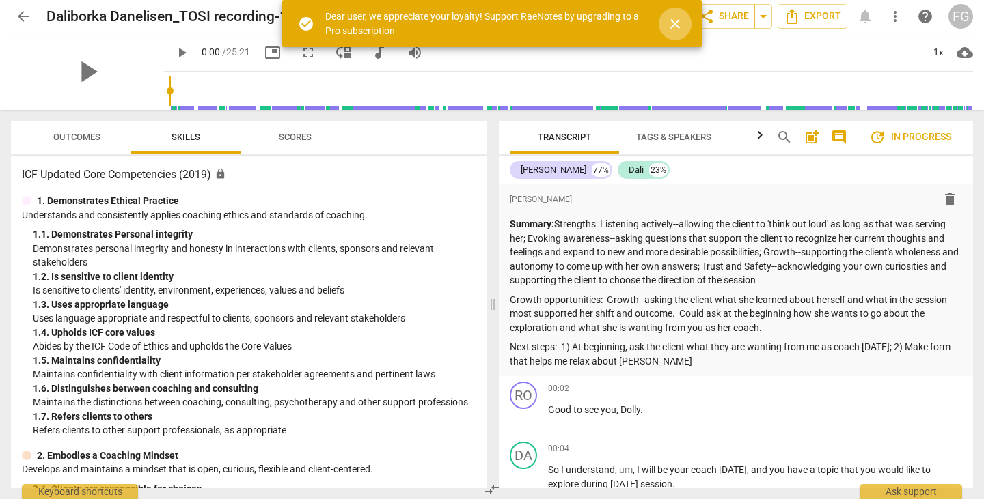
click at [667, 27] on span "close" at bounding box center [675, 24] width 16 height 16
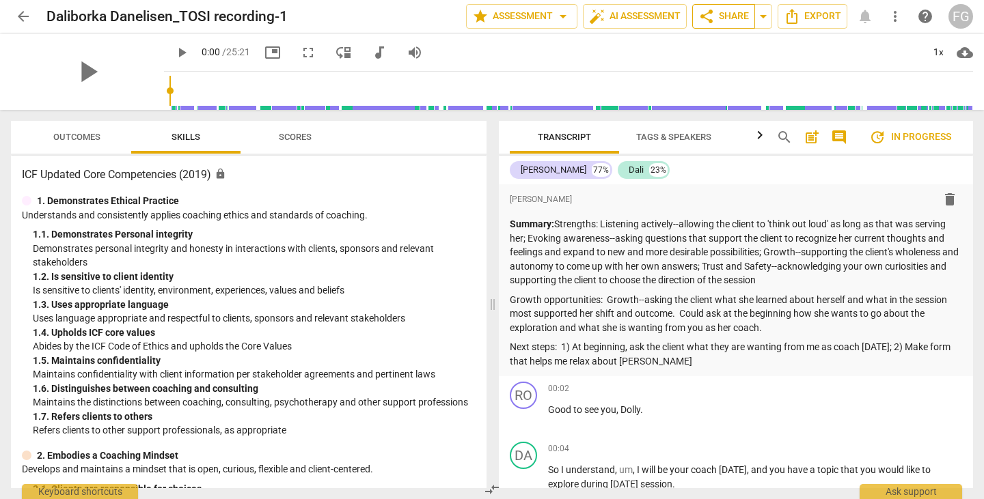
click at [722, 13] on span "share Share" at bounding box center [723, 16] width 51 height 16
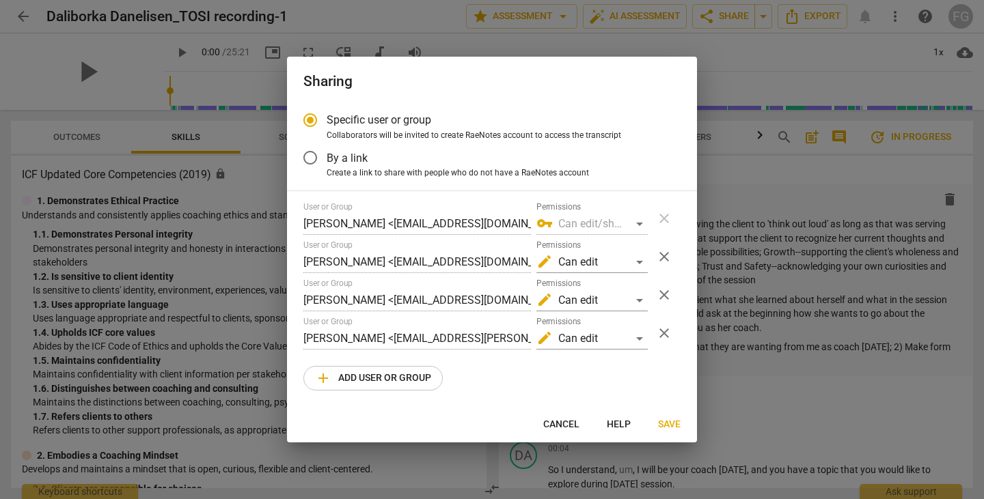
radio input "false"
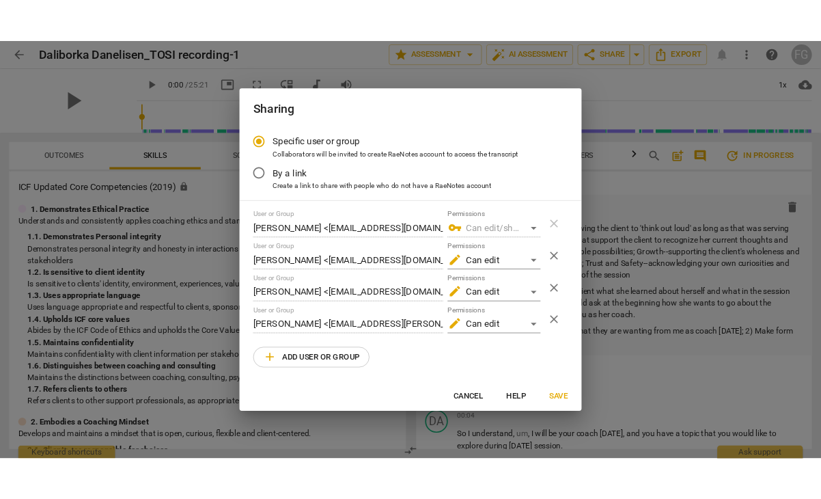
scroll to position [0, 12]
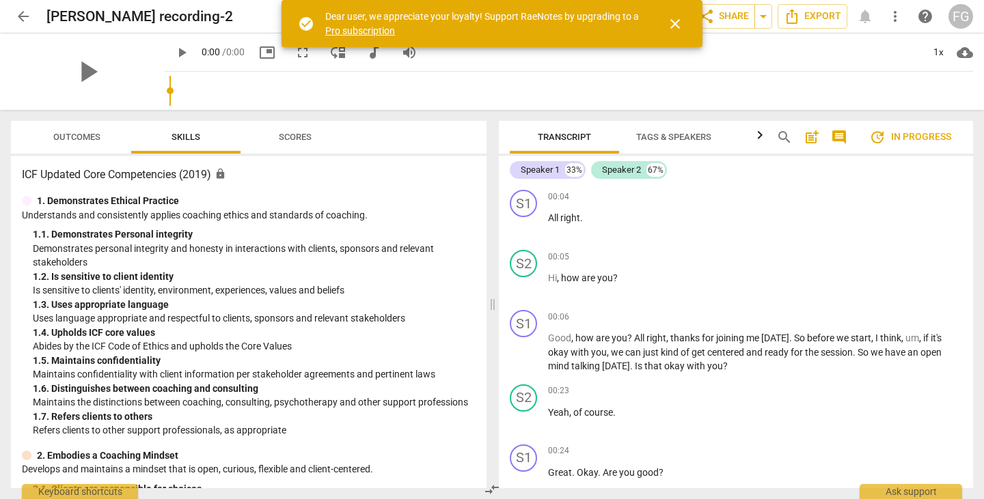
click at [681, 23] on span "close" at bounding box center [675, 24] width 16 height 16
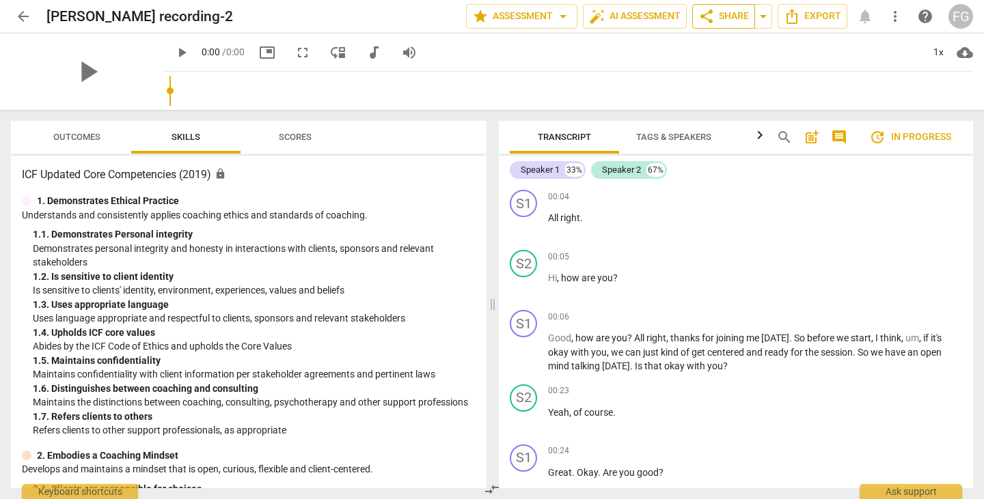
click at [718, 19] on span "share Share" at bounding box center [723, 16] width 51 height 16
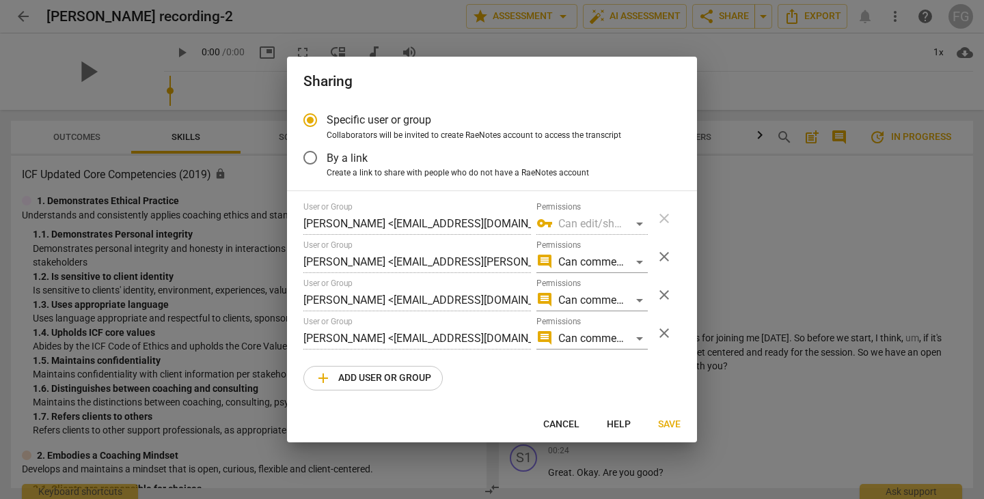
radio input "false"
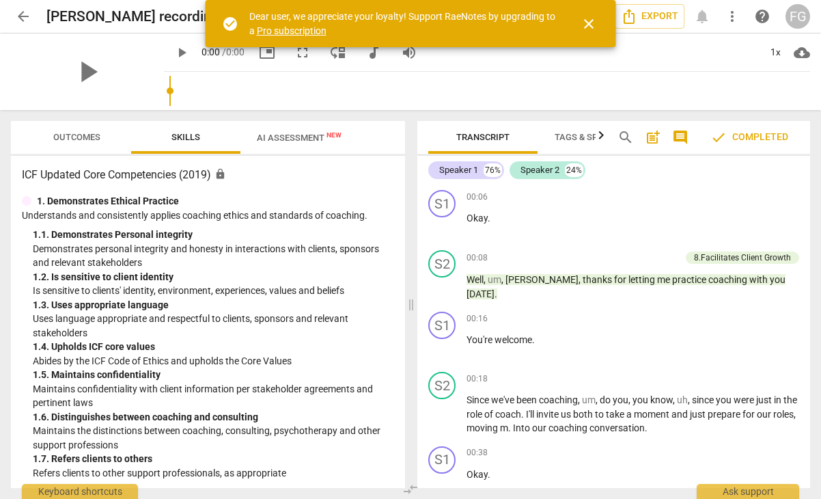
click at [586, 26] on span "close" at bounding box center [589, 24] width 16 height 16
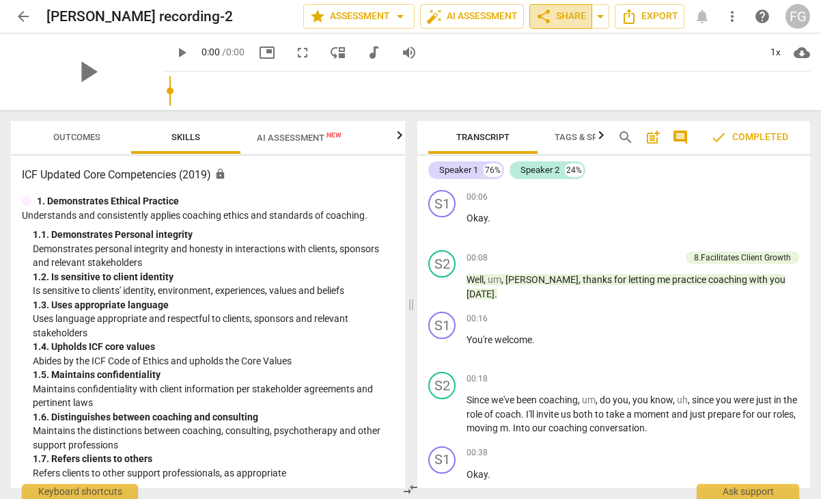
click at [547, 16] on span "share" at bounding box center [544, 16] width 16 height 16
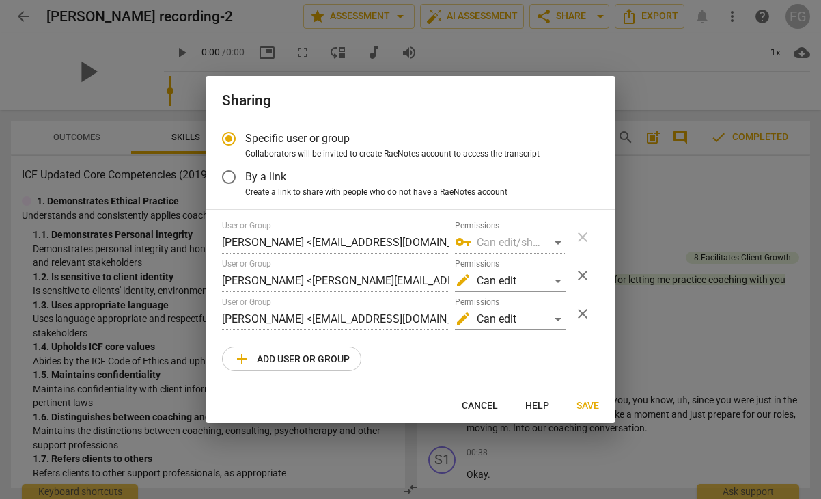
radio input "false"
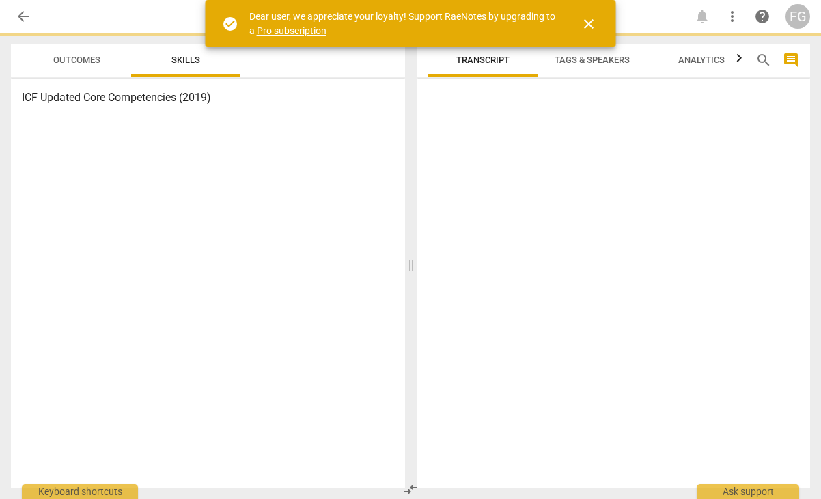
click at [587, 27] on span "close" at bounding box center [589, 24] width 16 height 16
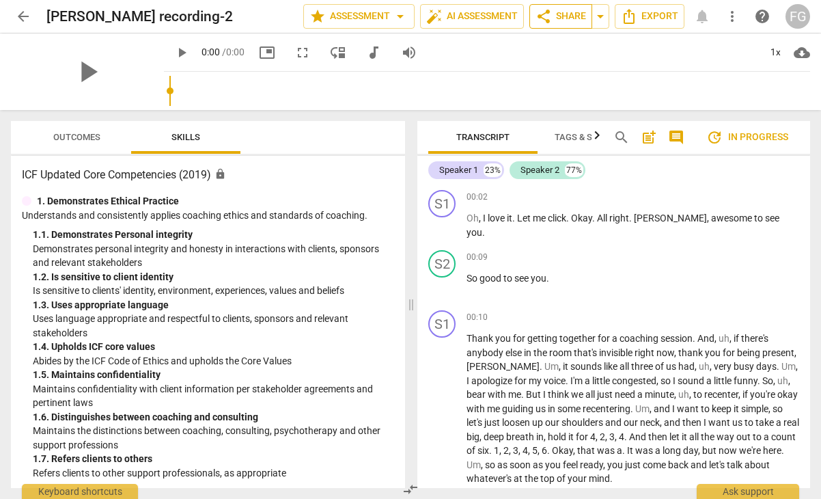
click at [556, 18] on span "share Share" at bounding box center [561, 16] width 51 height 16
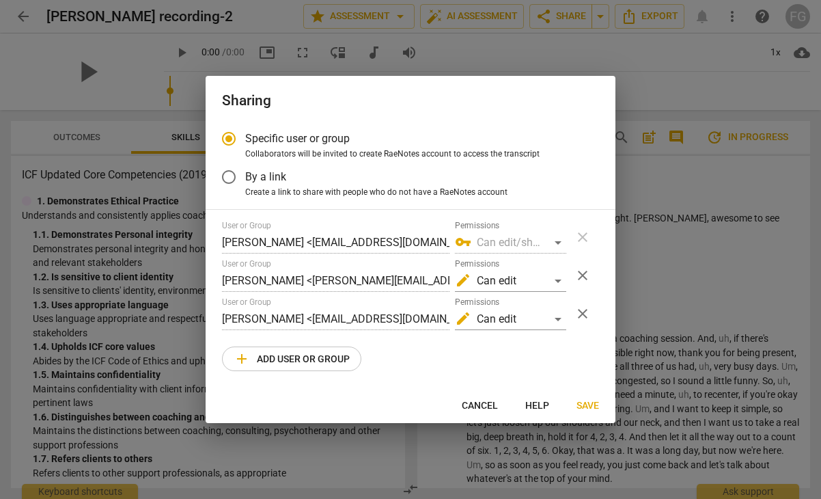
radio input "false"
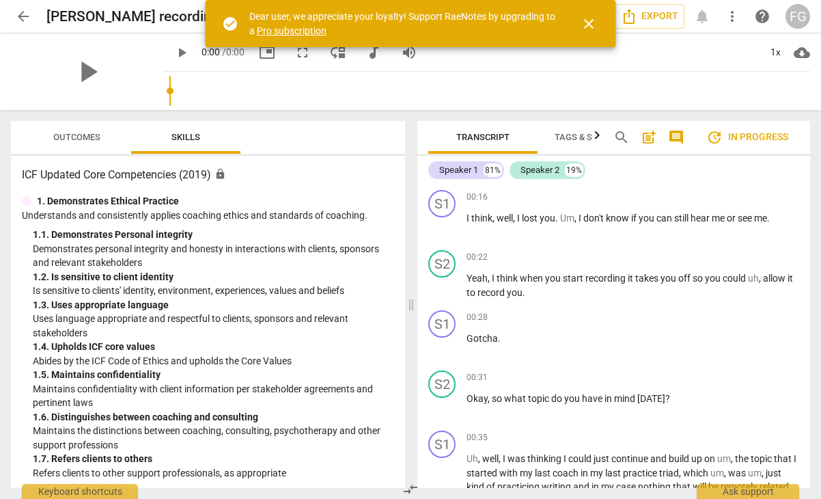
click at [588, 25] on span "close" at bounding box center [589, 24] width 16 height 16
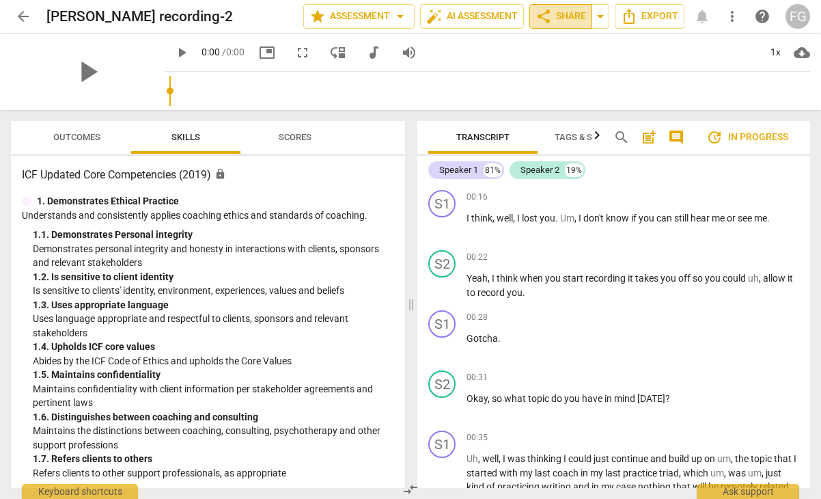
click at [556, 18] on span "share Share" at bounding box center [561, 16] width 51 height 16
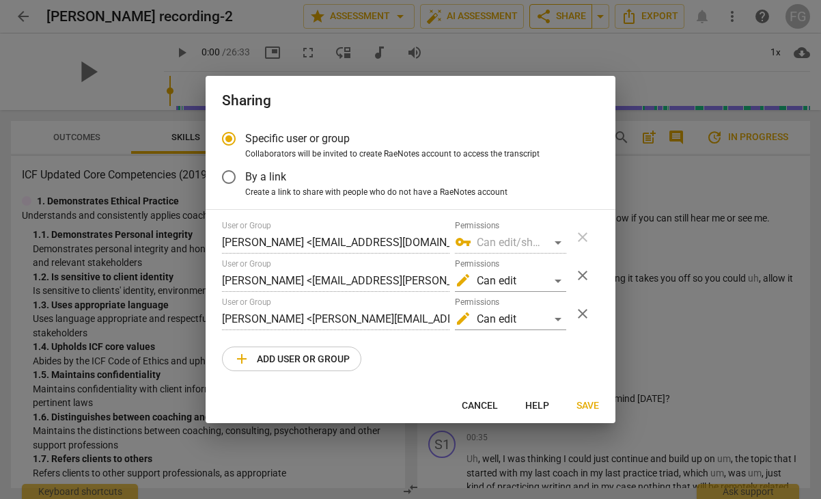
radio input "false"
